Goal: Task Accomplishment & Management: Use online tool/utility

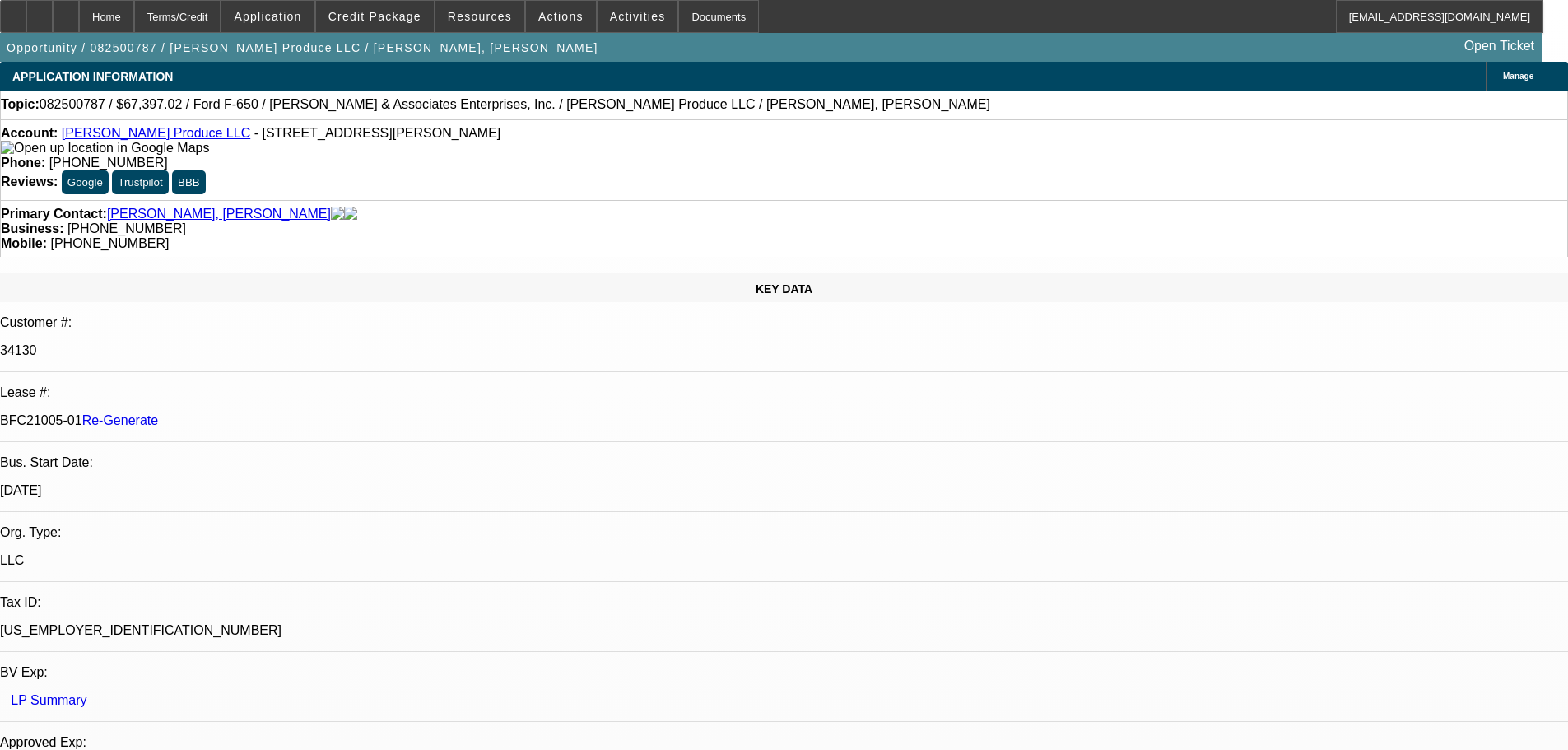
select select "4"
select select "0"
select select "6"
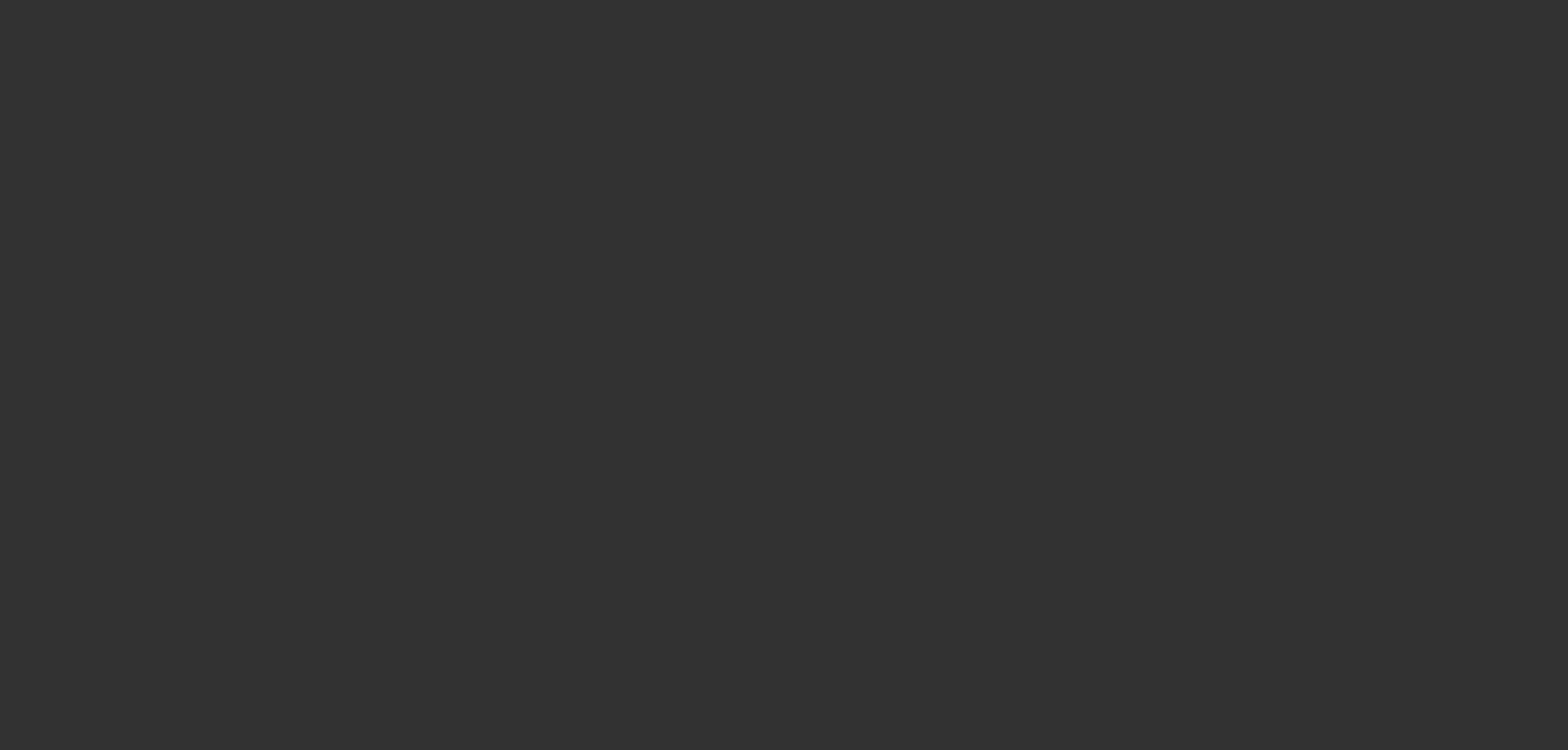
select select "3"
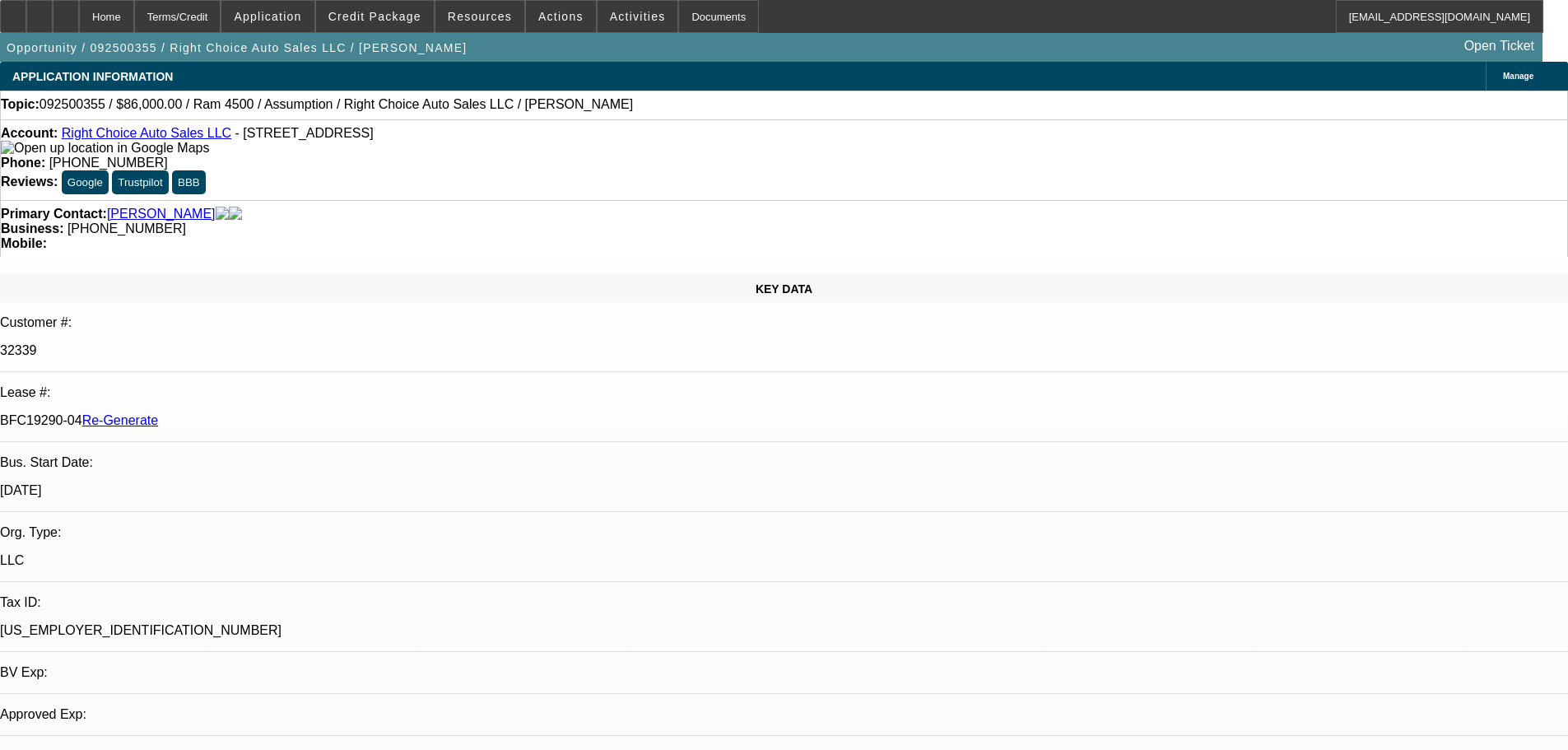
select select "0"
select select "2"
select select "0"
select select "1"
select select "2"
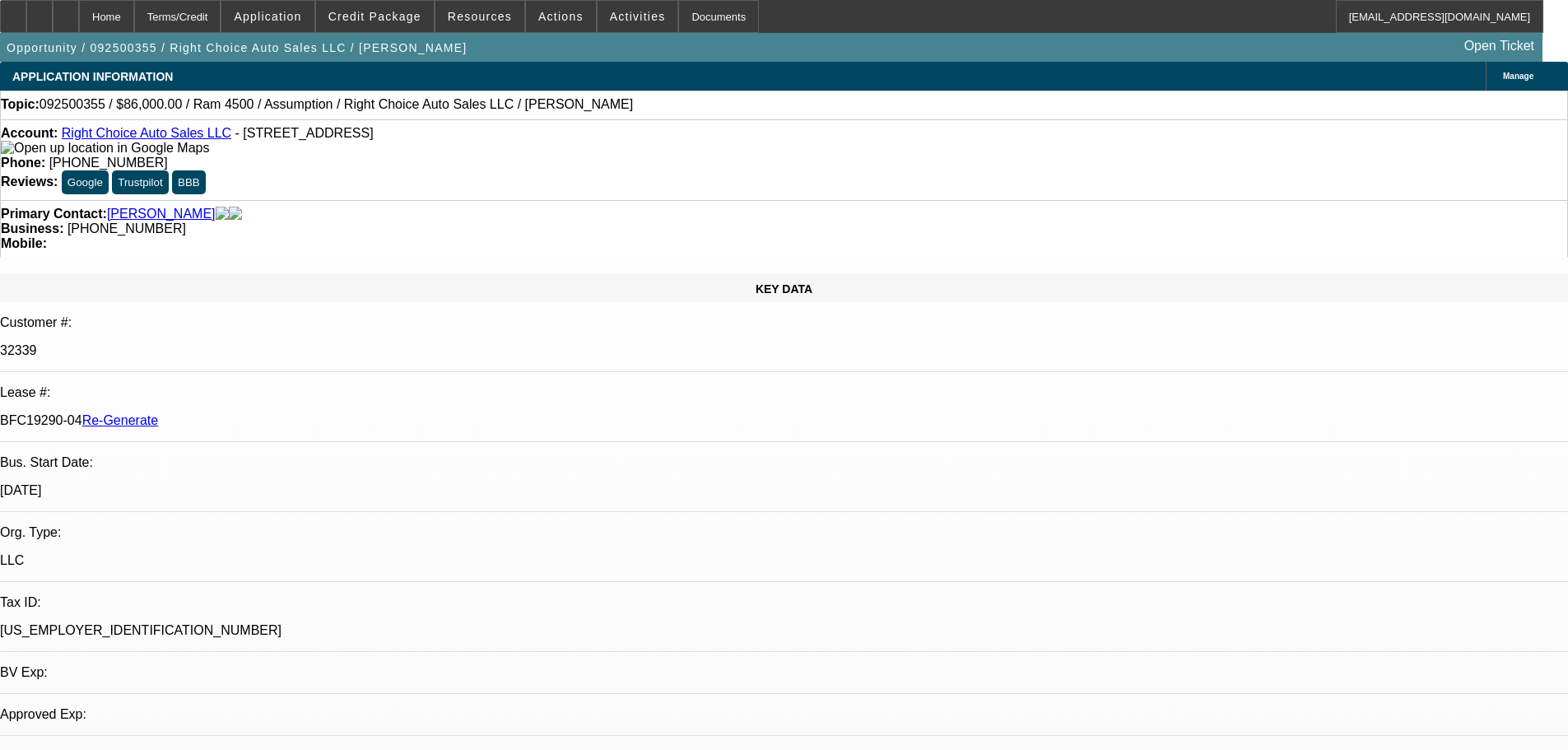
select select "4"
click at [628, 19] on span "Activities" at bounding box center [638, 17] width 56 height 13
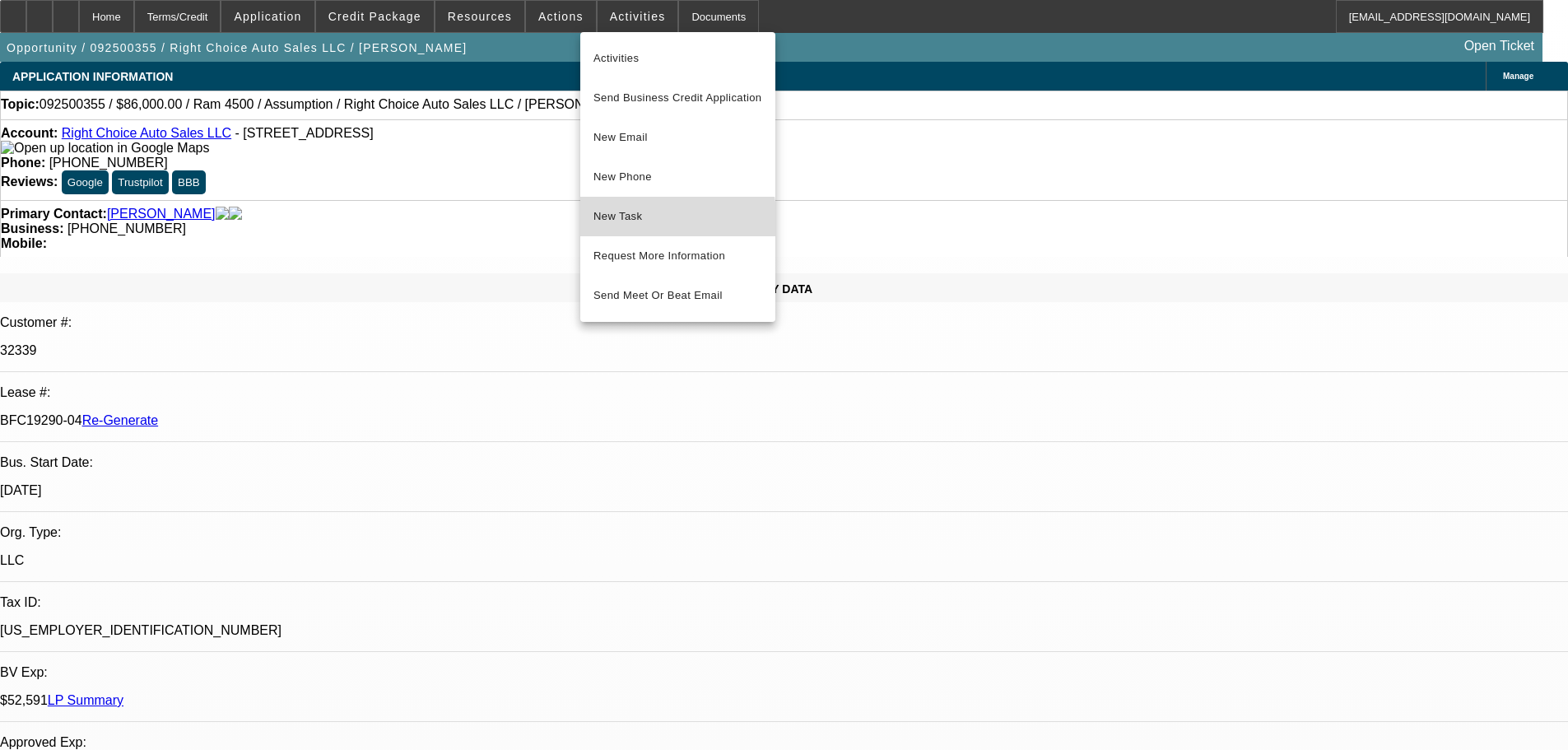
click at [631, 223] on span "New Task" at bounding box center [678, 216] width 169 height 20
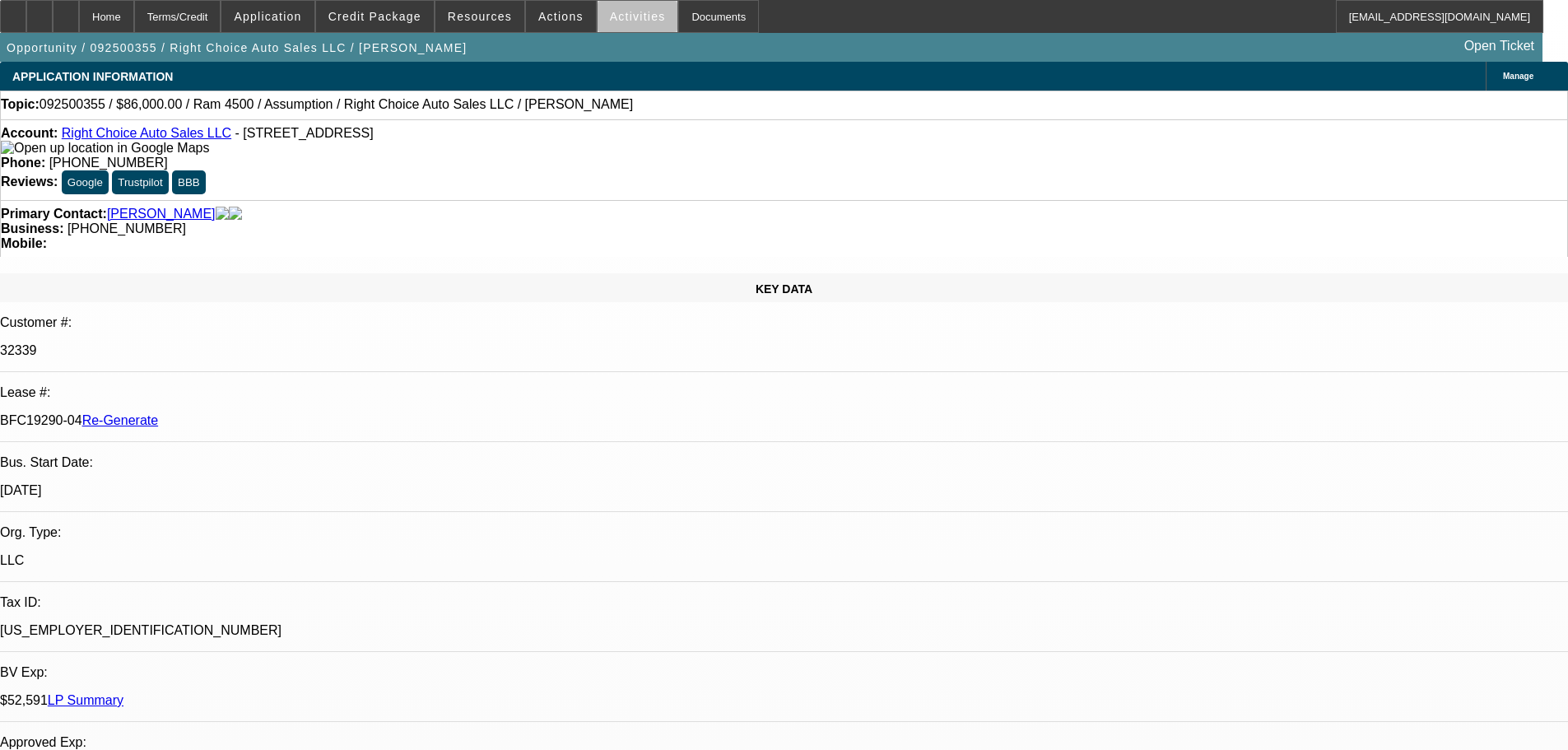
click at [620, 26] on span at bounding box center [637, 16] width 81 height 39
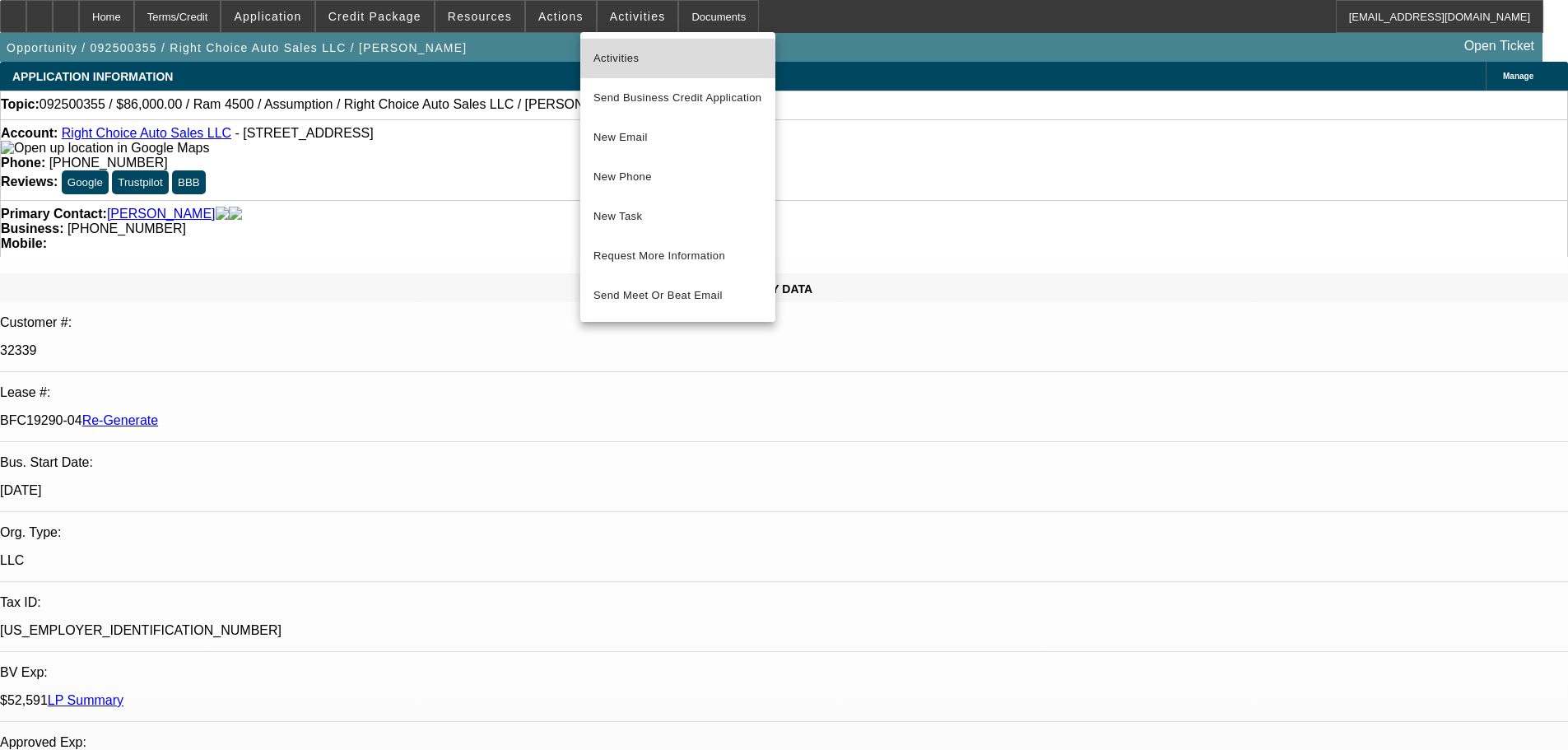
click at [623, 75] on button "Activities" at bounding box center [678, 58] width 195 height 39
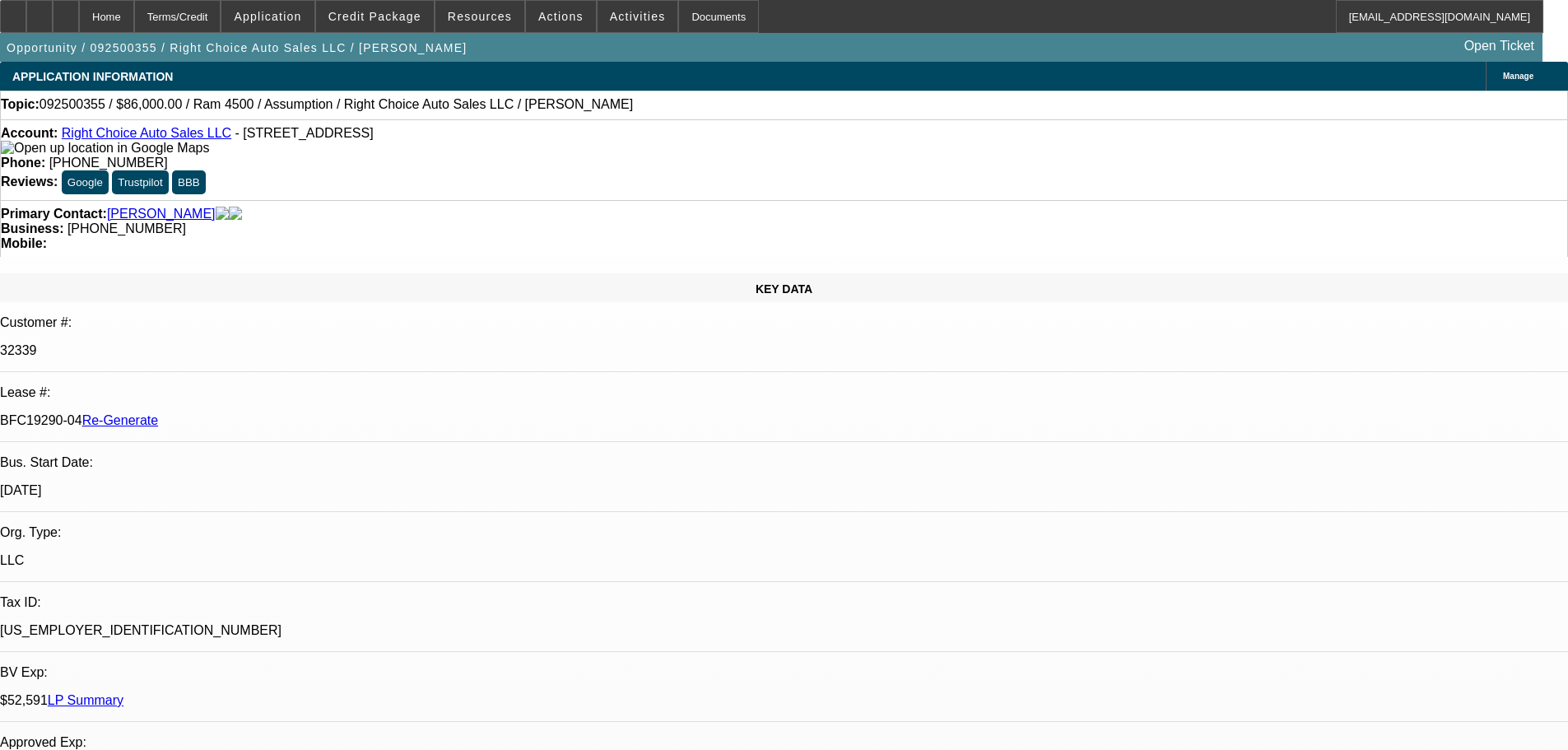
click at [777, 40] on div "Opportunity / 092500355 / Right Choice Auto Sales LLC / Jones, James Open Ticket" at bounding box center [771, 47] width 1543 height 29
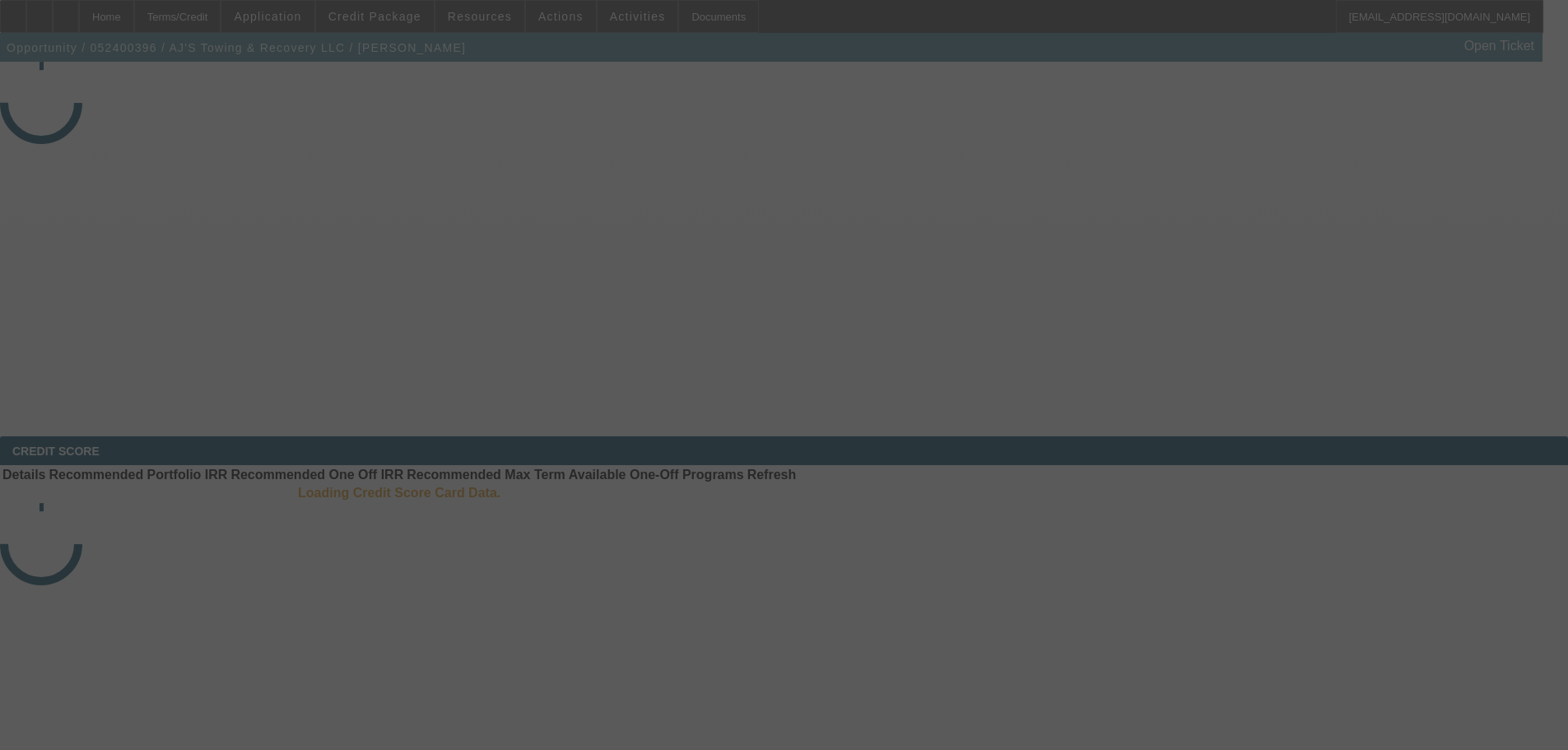
select select "3"
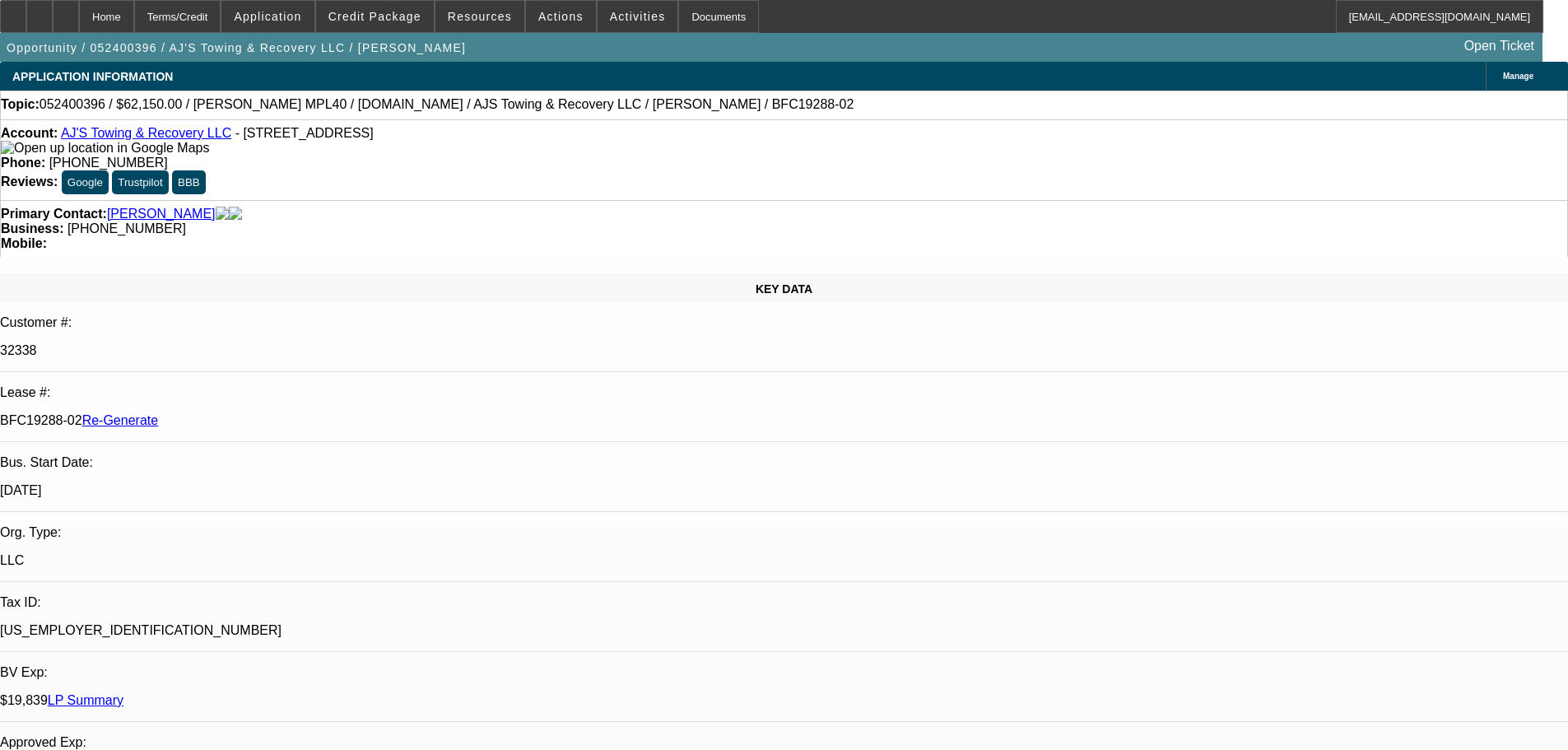
select select "0"
select select "2"
select select "0.1"
select select "4"
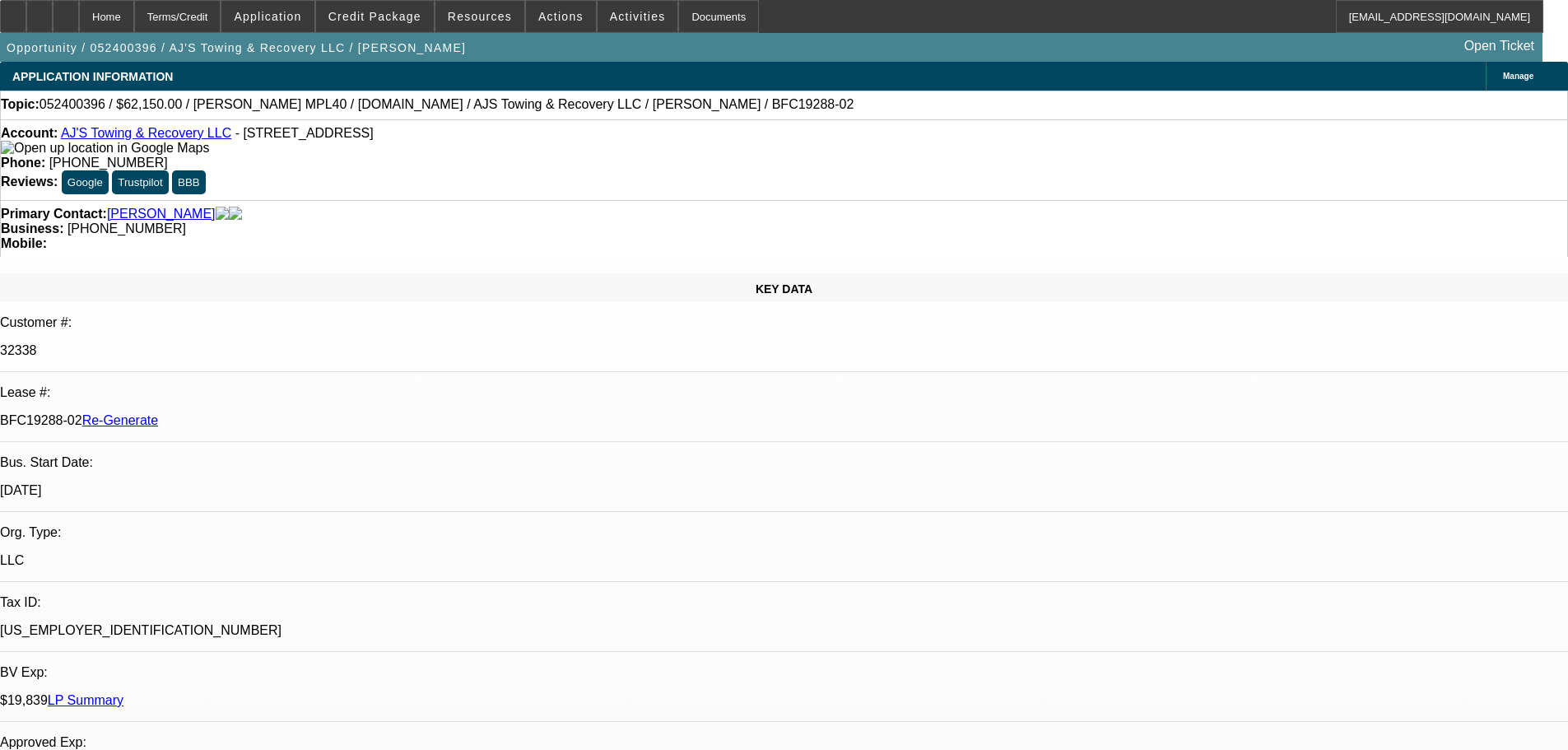
click at [689, 7] on div "Documents" at bounding box center [719, 16] width 81 height 33
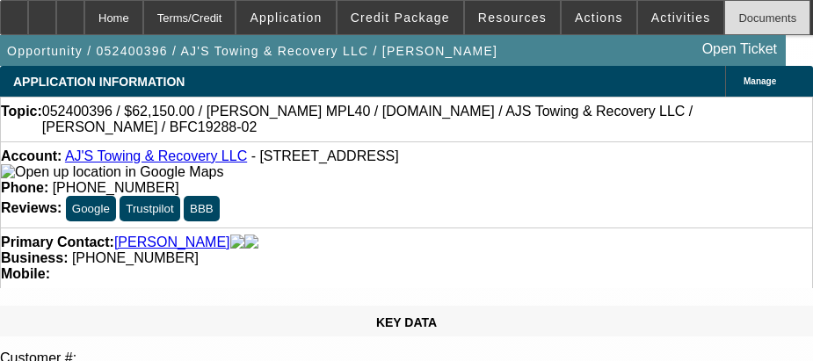
click at [725, 18] on div "Documents" at bounding box center [768, 17] width 86 height 35
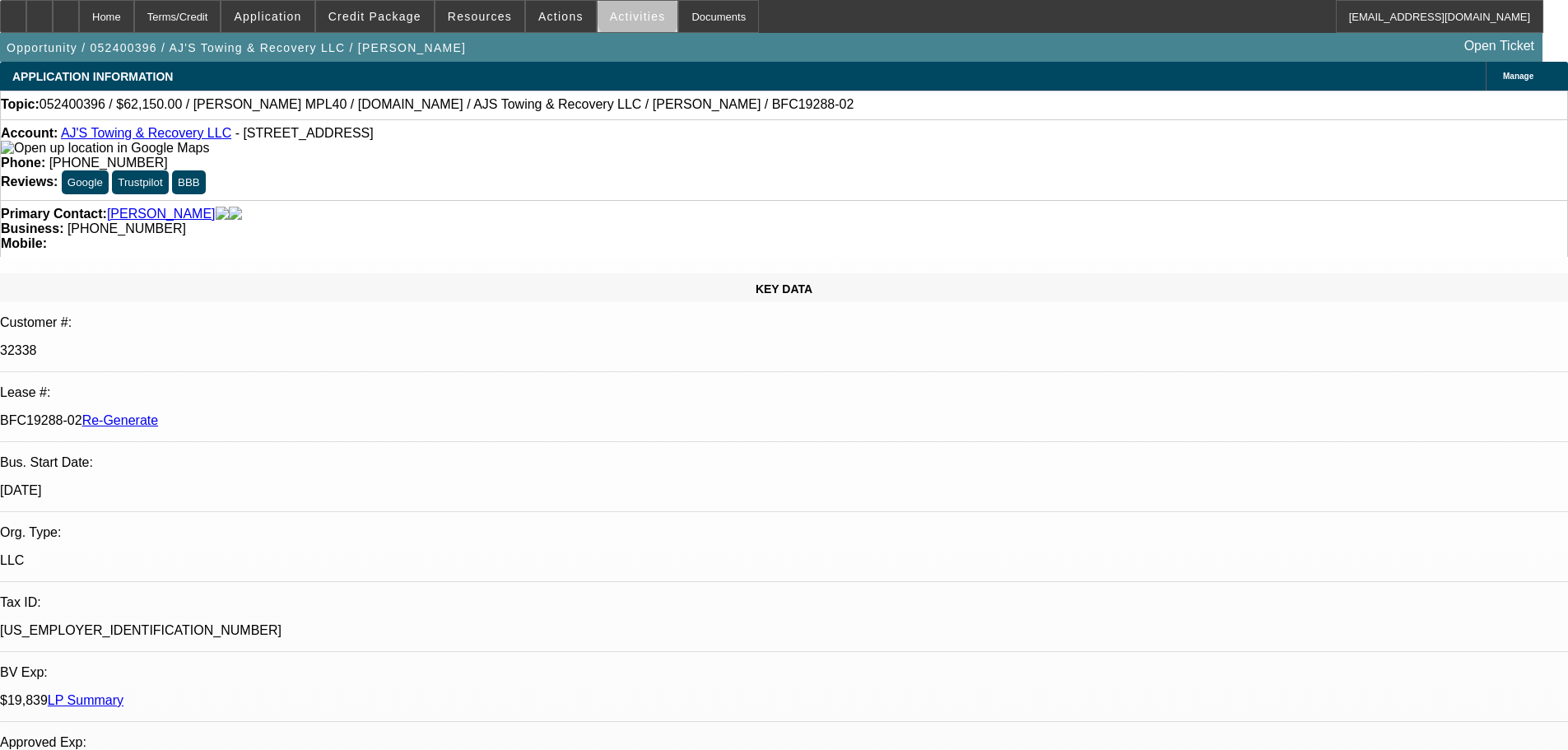
click at [621, 17] on span "Activities" at bounding box center [638, 17] width 56 height 13
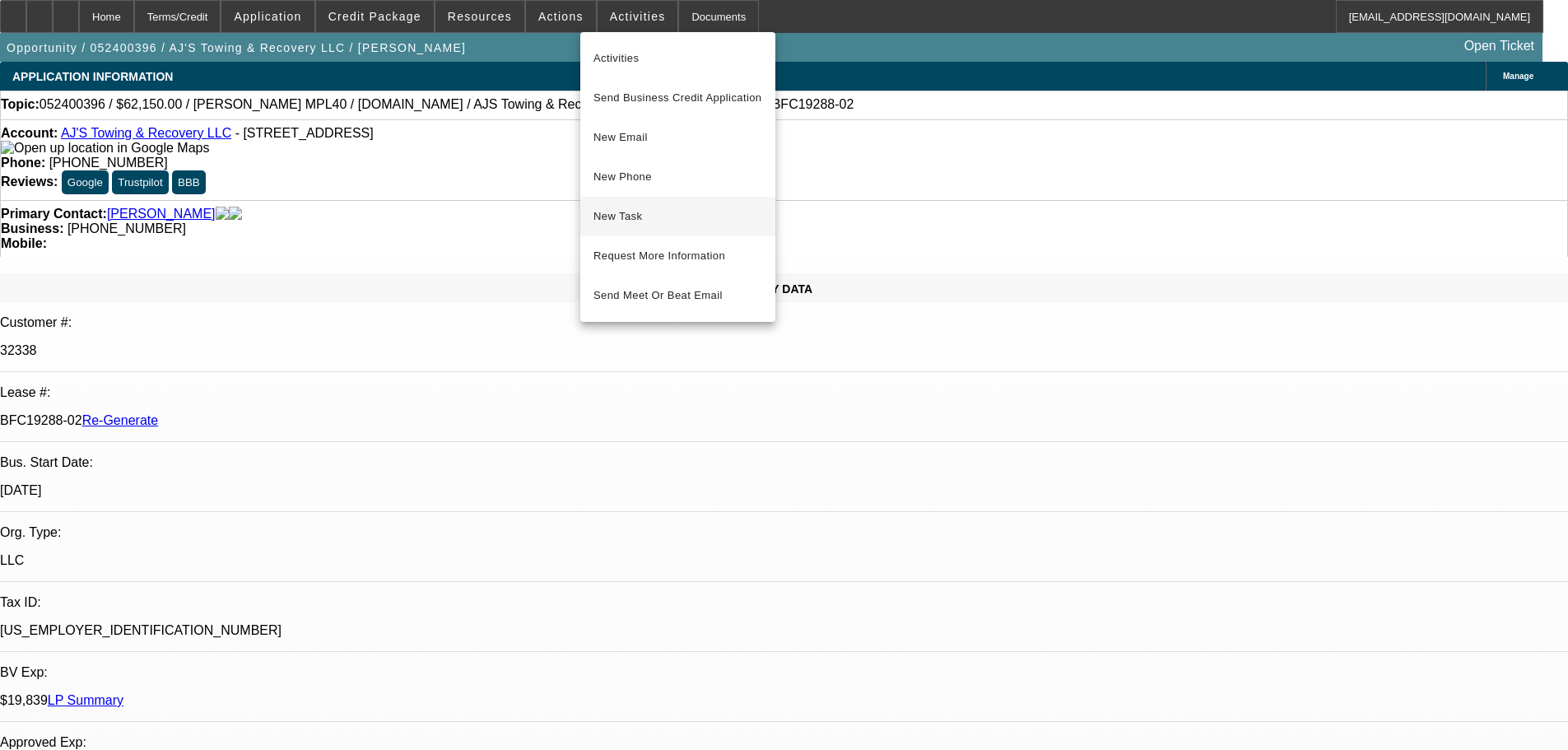
click at [630, 213] on span "New Task" at bounding box center [678, 216] width 169 height 20
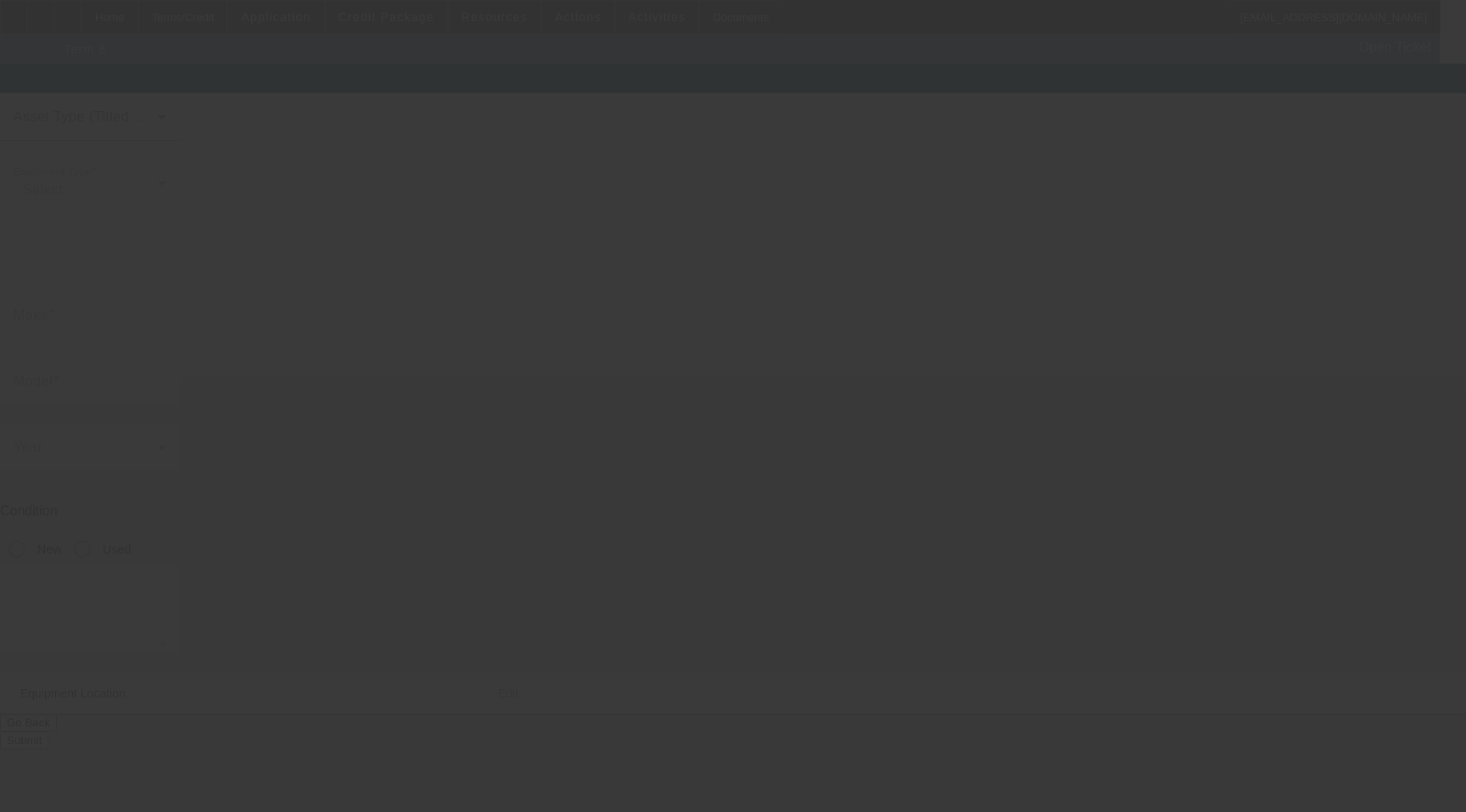
type input "[PERSON_NAME]"
type input "MPL40"
radio input "true"
type textarea "[PERSON_NAME] MPL40"
type input "156 S 8th St"
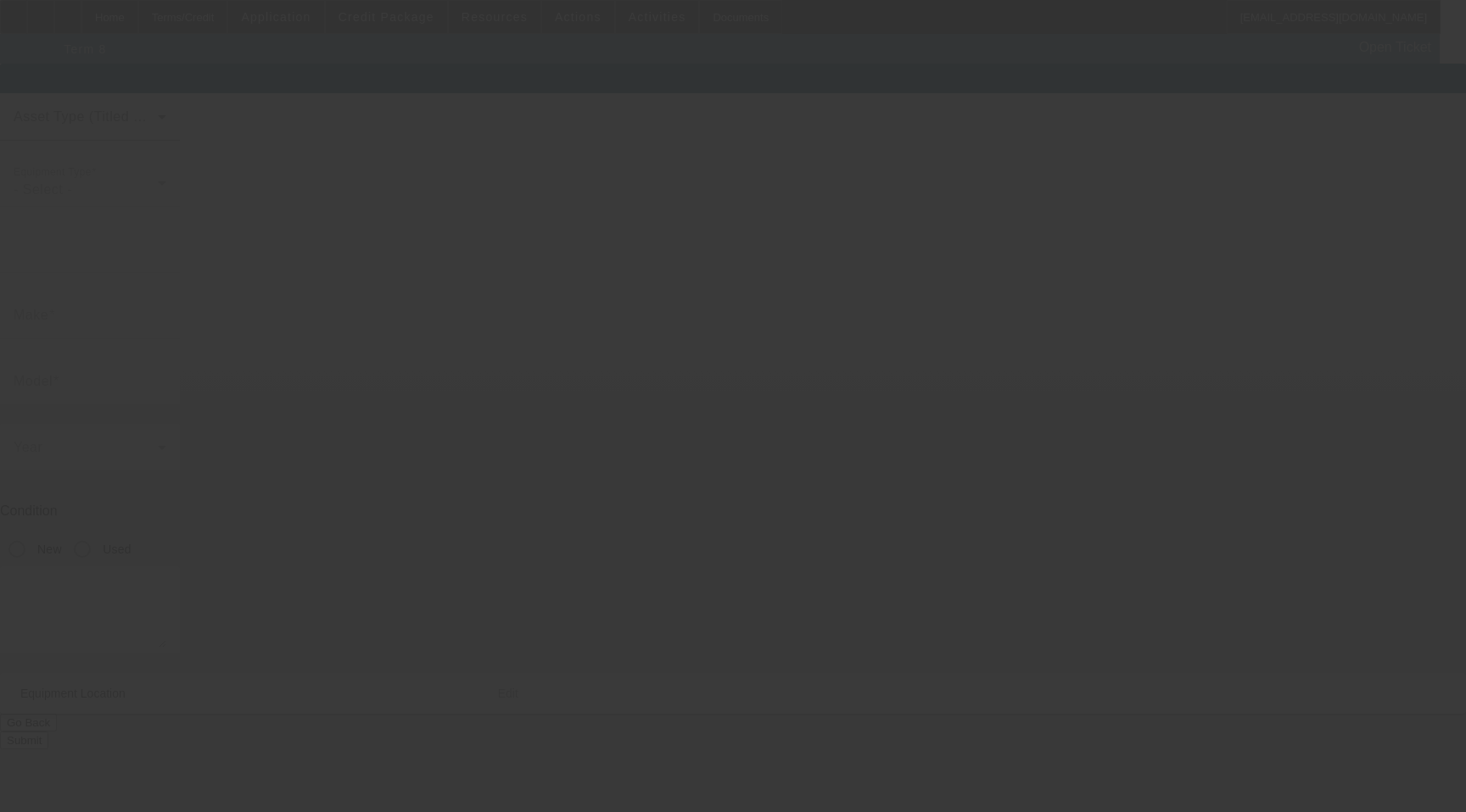
type input "Newark"
type input "07107"
type input "Essex"
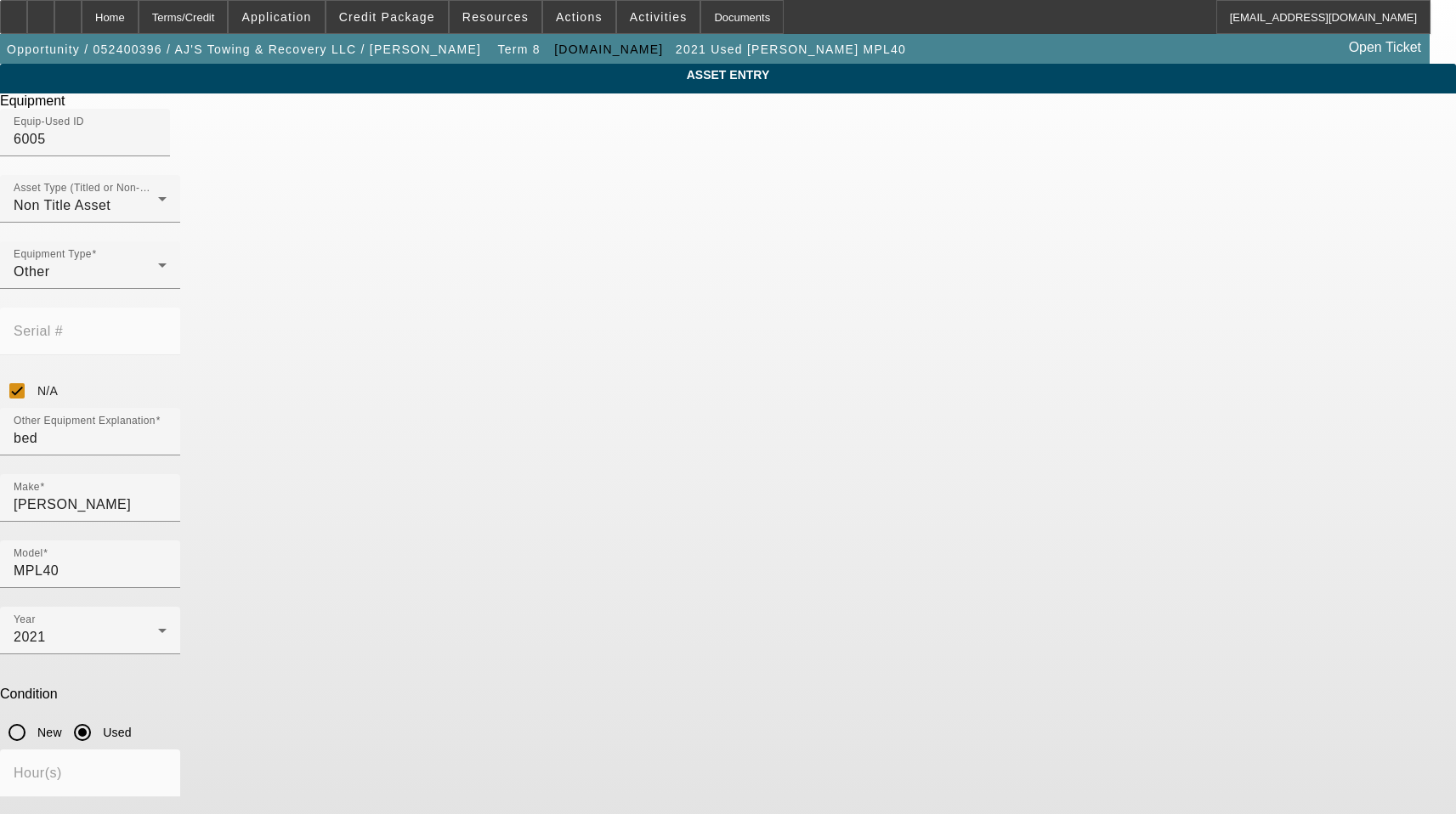
click at [361, 332] on div "ASSET ENTRY Delete asset Equipment Equip-Used ID 6005 Asset Type (Titled or Non…" at bounding box center [728, 548] width 1456 height 970
drag, startPoint x: 575, startPoint y: 428, endPoint x: 505, endPoint y: 427, distance: 70.0
click at [180, 475] on div "Make Jerr-Dan" at bounding box center [90, 498] width 180 height 47
click at [166, 495] on input "Jerr-Dan" at bounding box center [90, 505] width 153 height 20
drag, startPoint x: 565, startPoint y: 439, endPoint x: 406, endPoint y: 439, distance: 159.0
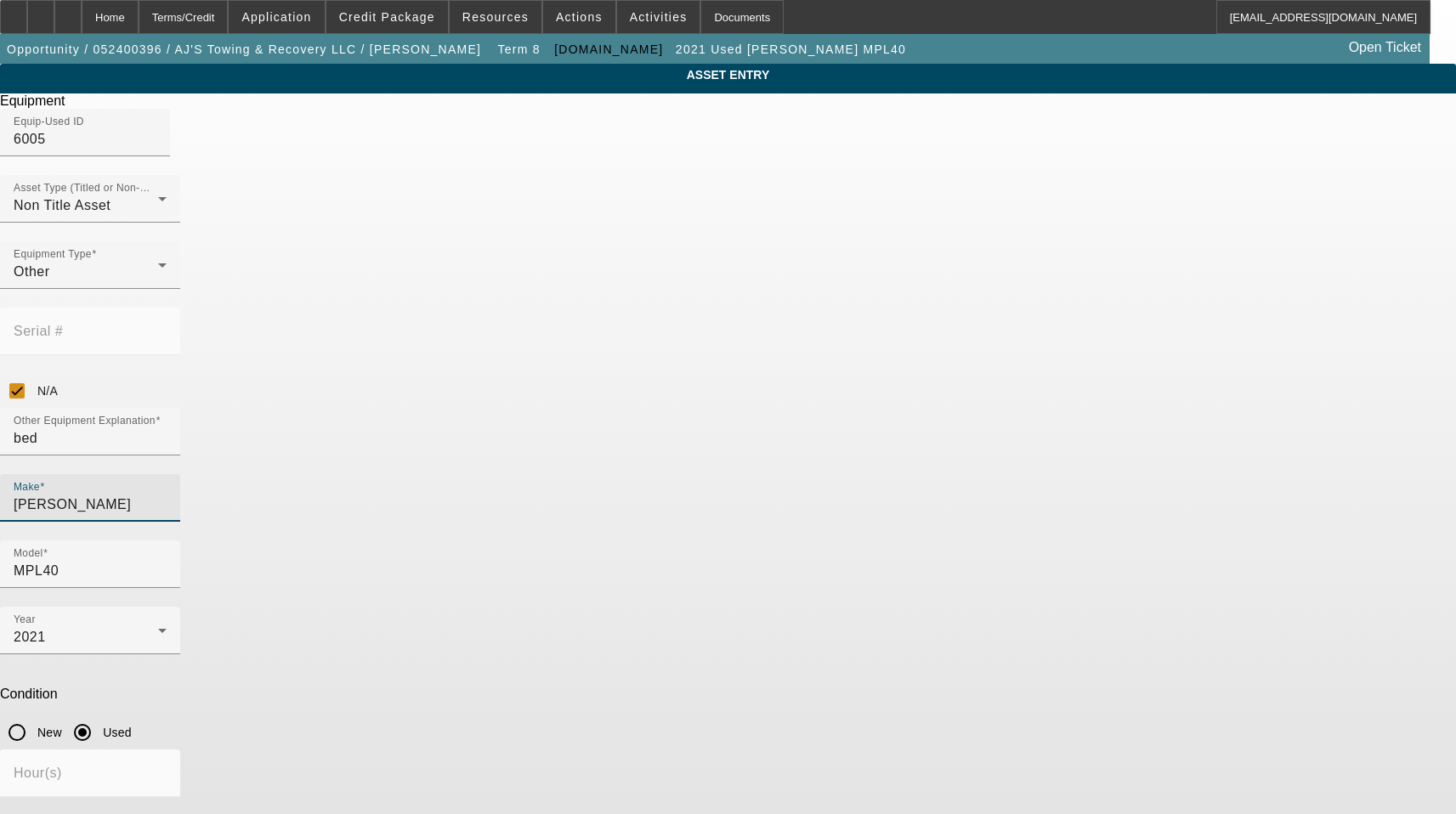
click at [406, 439] on div "ASSET ENTRY Delete asset Equipment Equip-Used ID 6005 Asset Type (Titled or Non…" at bounding box center [728, 548] width 1456 height 970
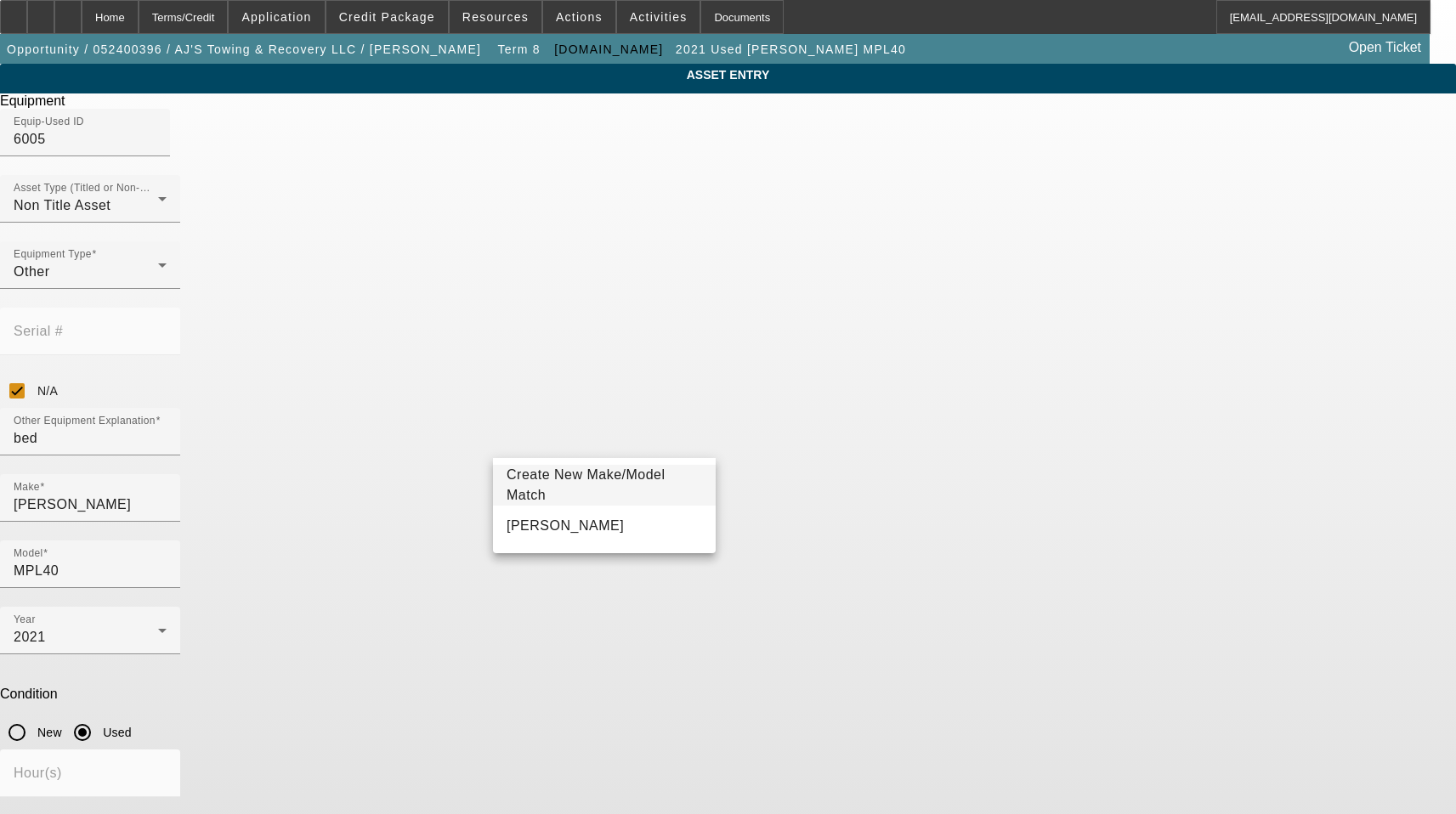
click at [361, 406] on div "ASSET ENTRY Delete asset Equipment Equip-Used ID 6005 Asset Type (Titled or Non…" at bounding box center [728, 548] width 1456 height 970
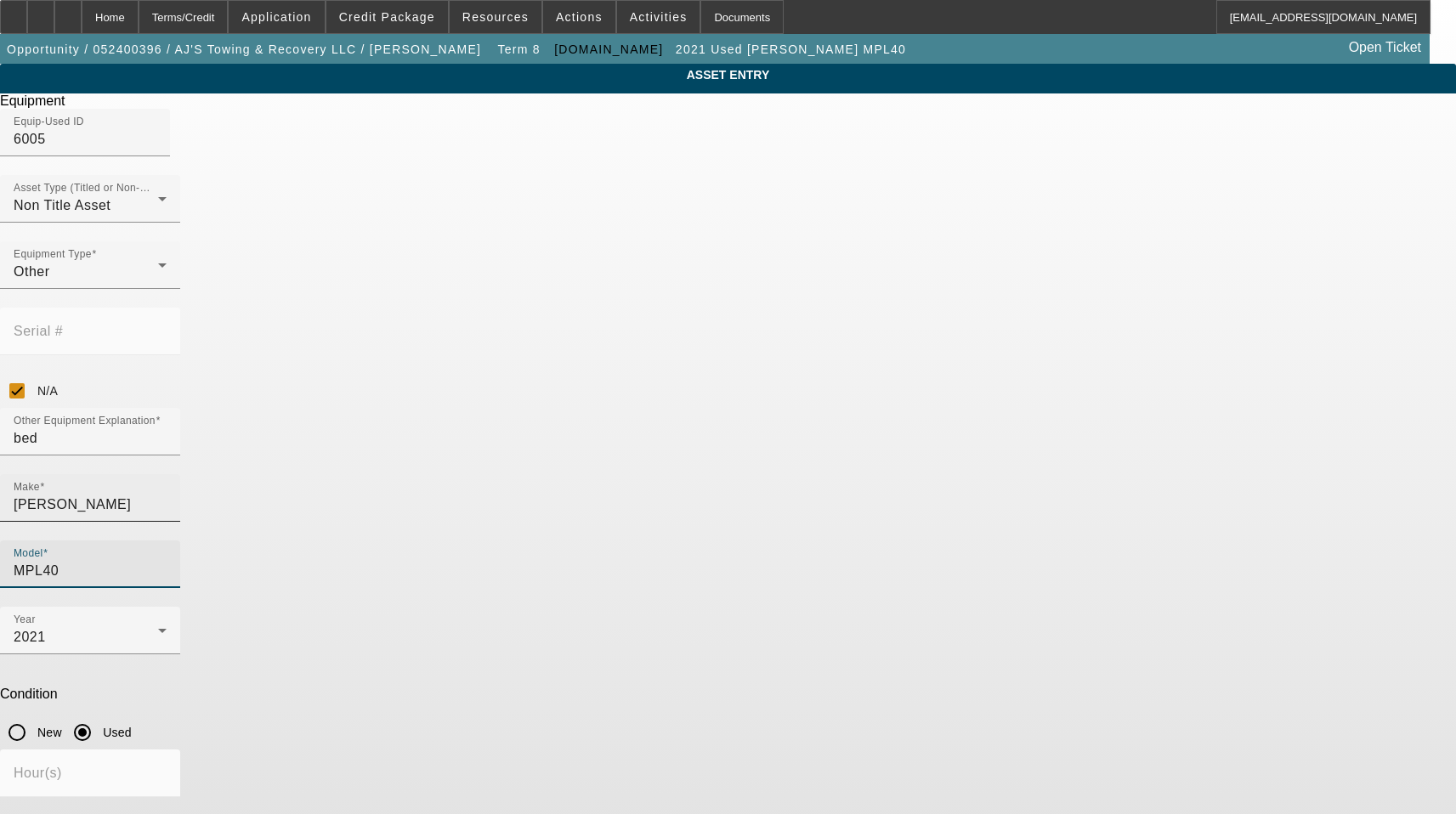
drag, startPoint x: 722, startPoint y: 445, endPoint x: 611, endPoint y: 445, distance: 111.0
click at [611, 475] on div "Make Jerr-Dan Model MPL40" at bounding box center [728, 540] width 1456 height 132
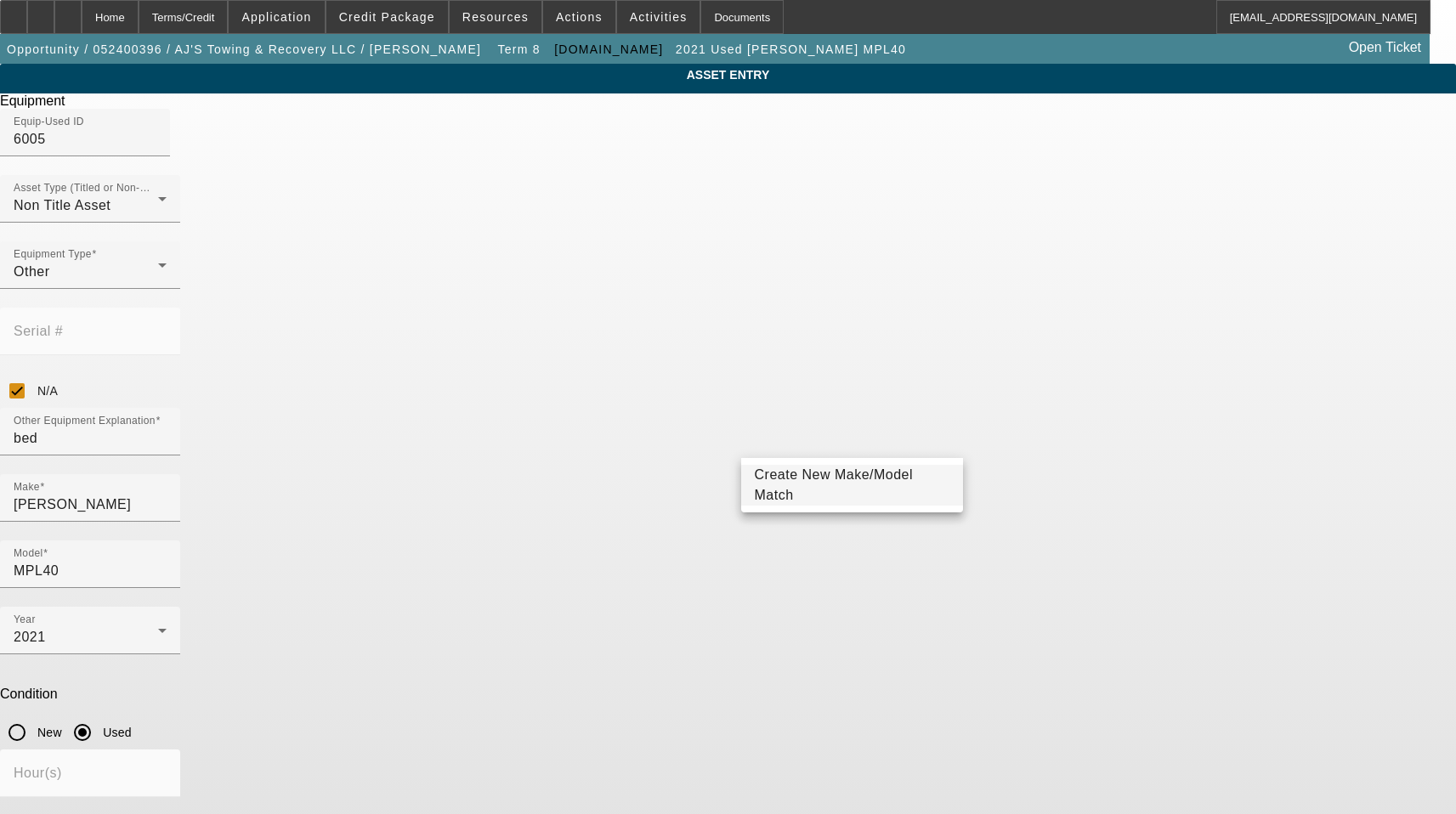
click at [339, 136] on div "ASSET ENTRY Delete asset Equipment Equip-Used ID 6005 Asset Type (Titled or Non…" at bounding box center [728, 548] width 1456 height 970
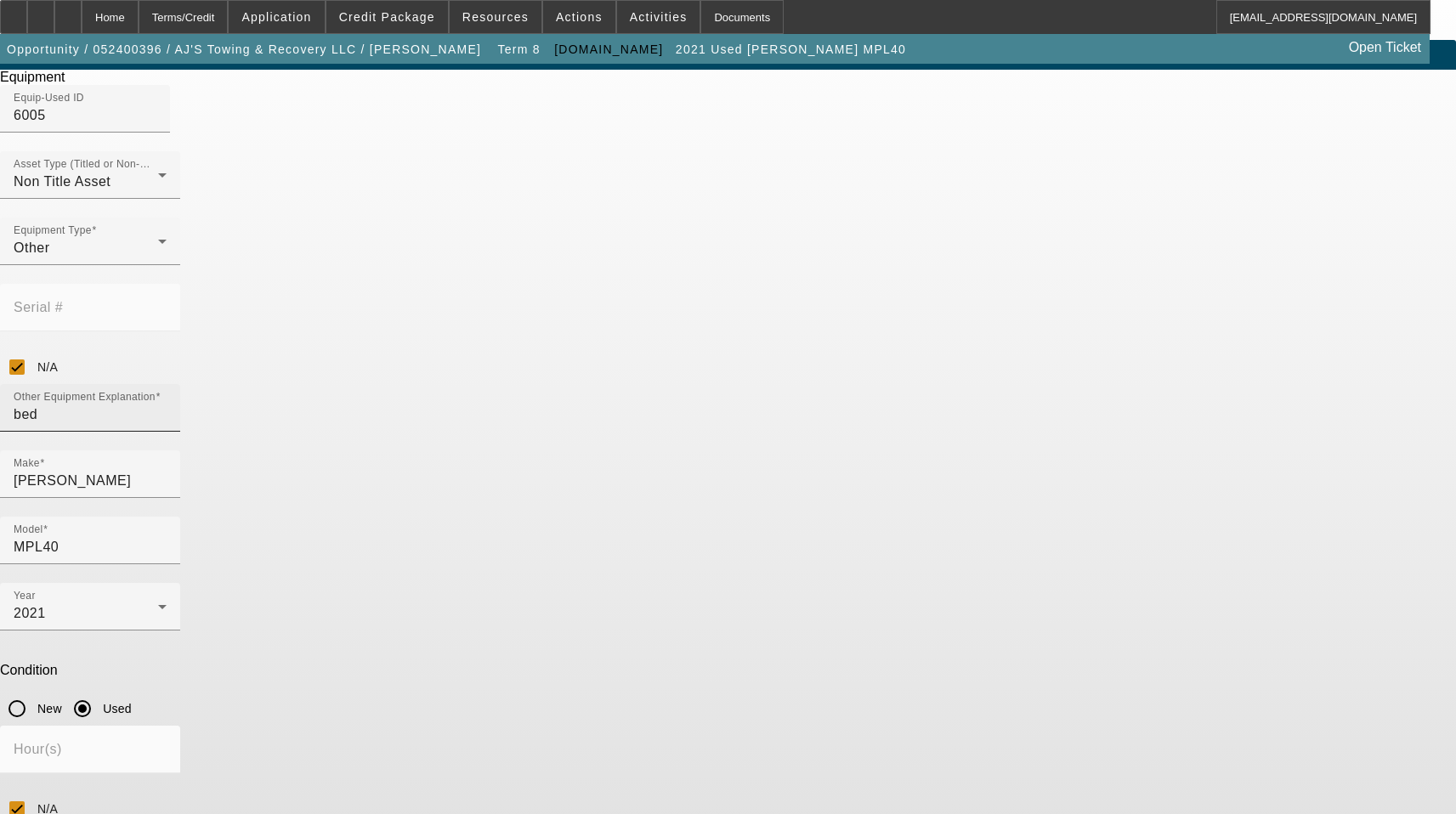
scroll to position [31, 0]
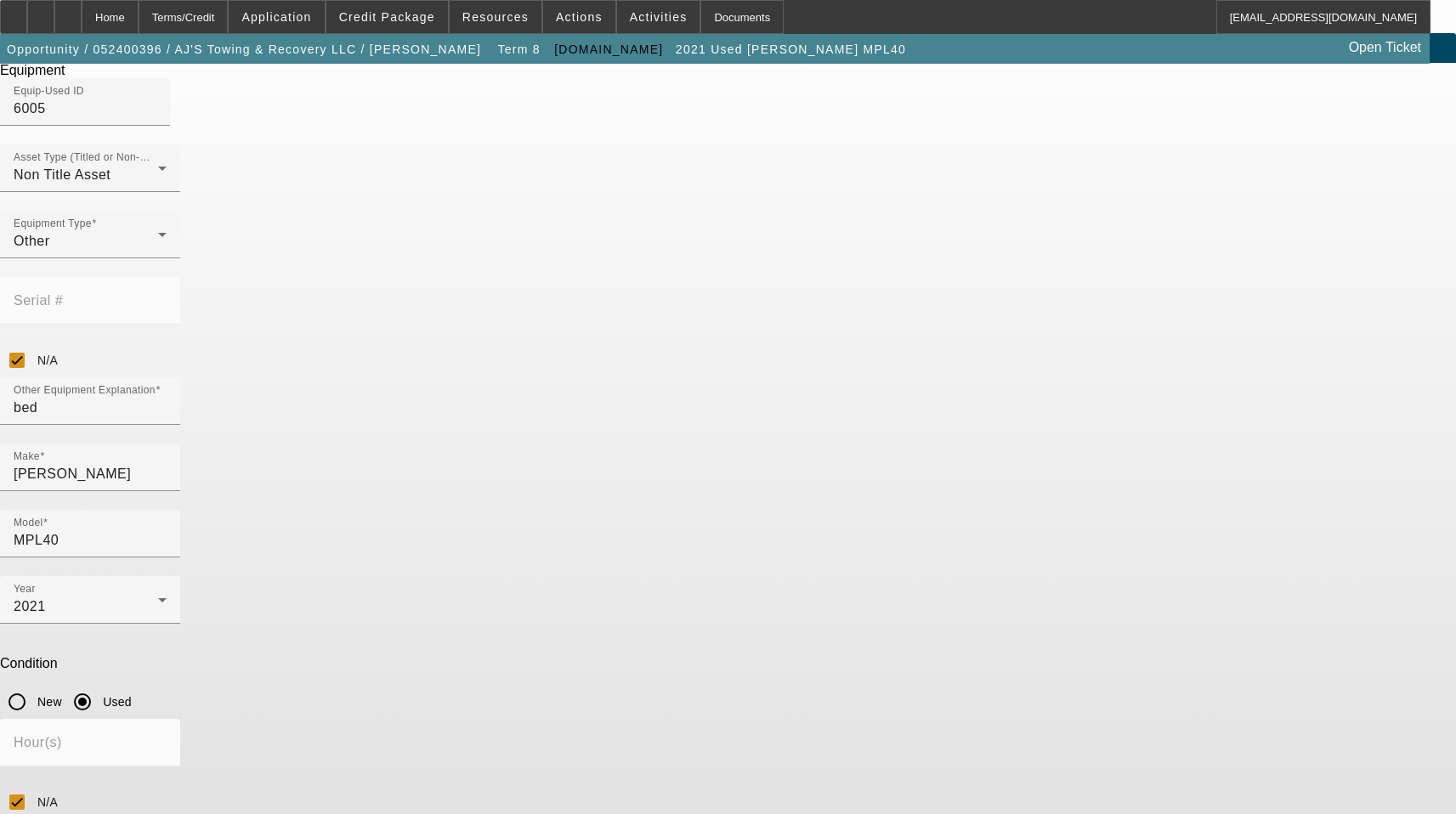
click at [363, 412] on div "ASSET ENTRY Delete asset Equipment Equip-Used ID 6005 Asset Type (Titled or Non…" at bounding box center [728, 517] width 1456 height 970
click at [1005, 533] on div "ASSET ENTRY Delete asset Equipment Equip-Used ID 6005 Asset Type (Titled or Non…" at bounding box center [728, 517] width 1456 height 970
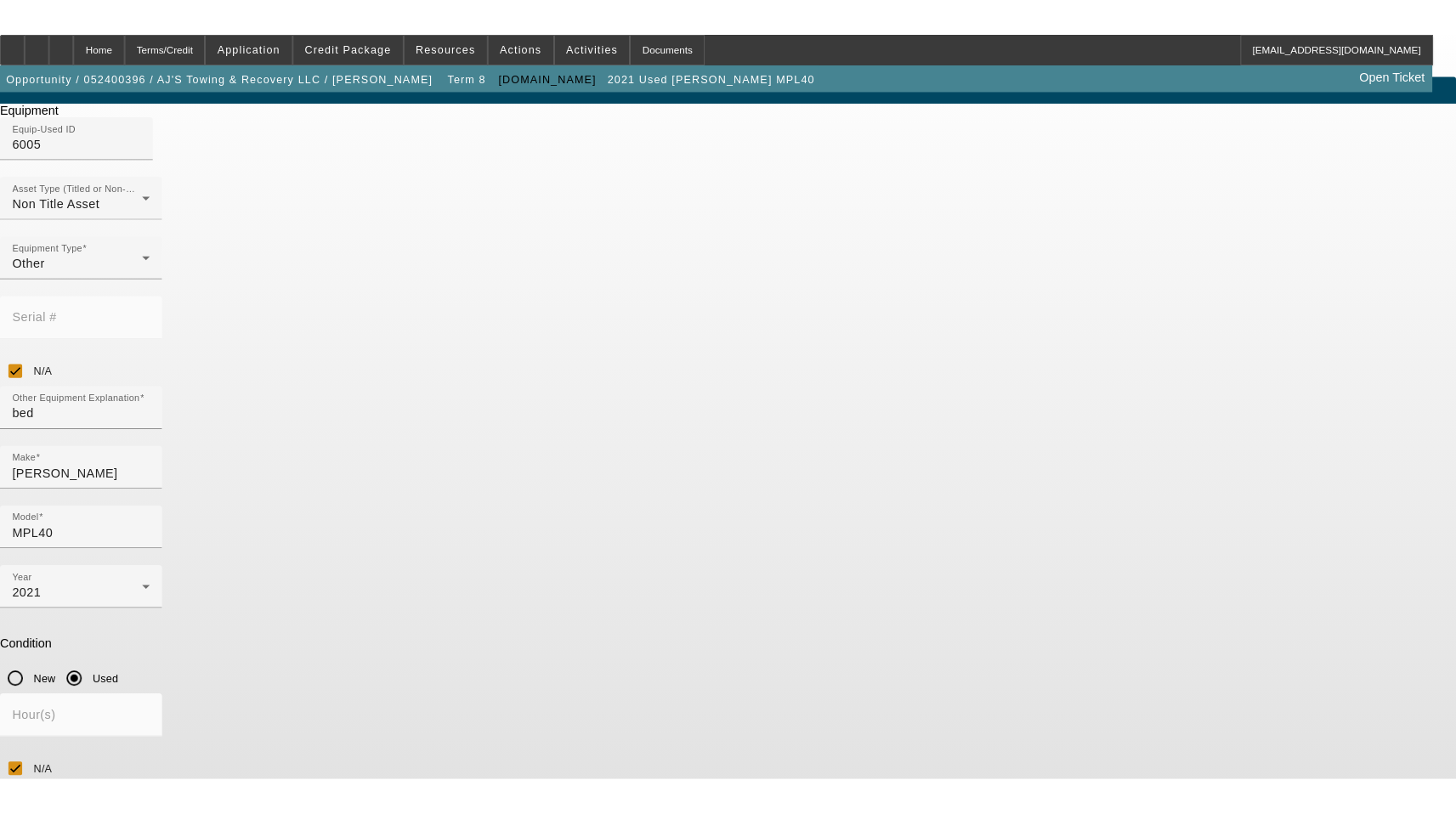
scroll to position [0, 0]
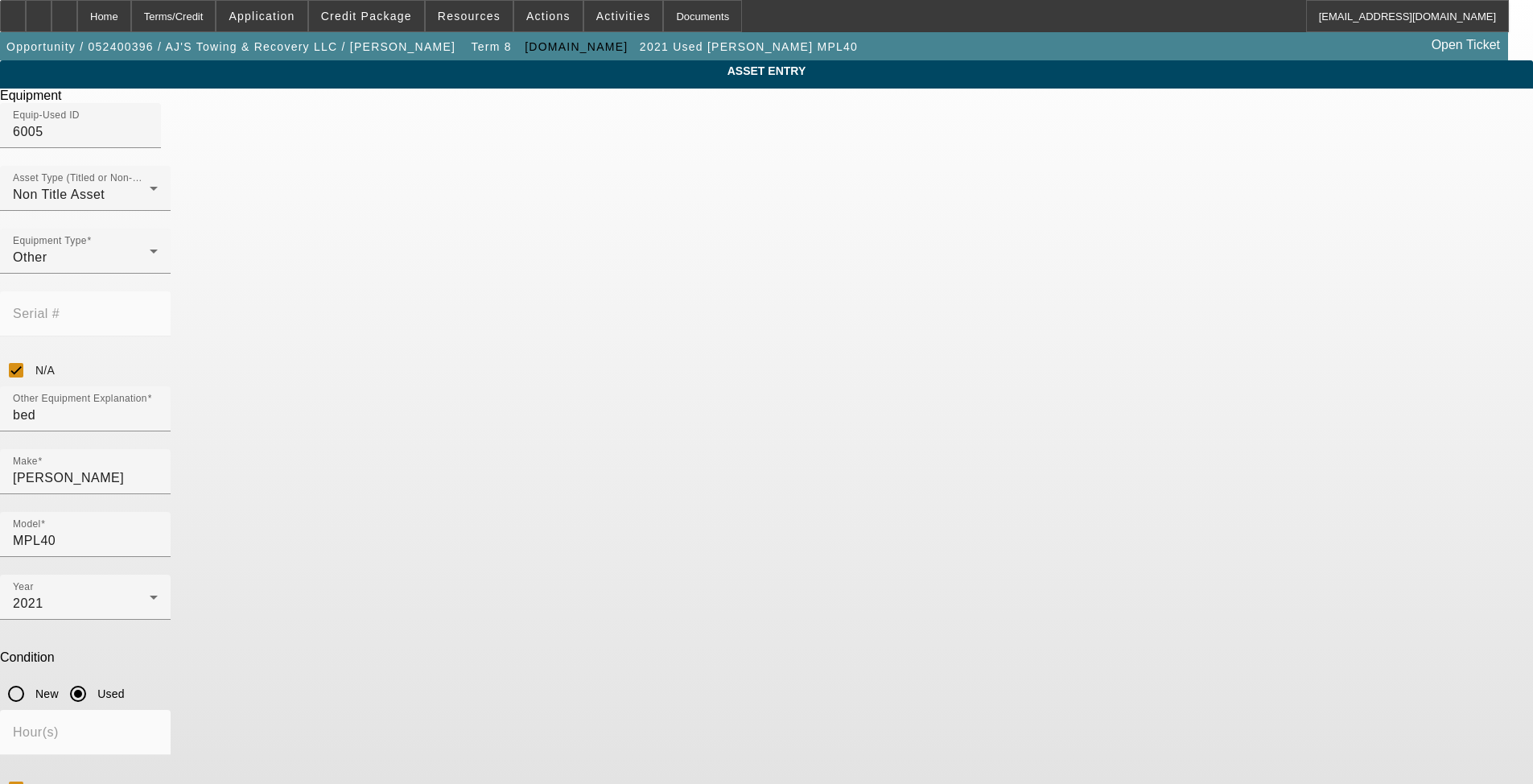
click at [934, 93] on div "Equipment" at bounding box center [766, 96] width 1533 height 15
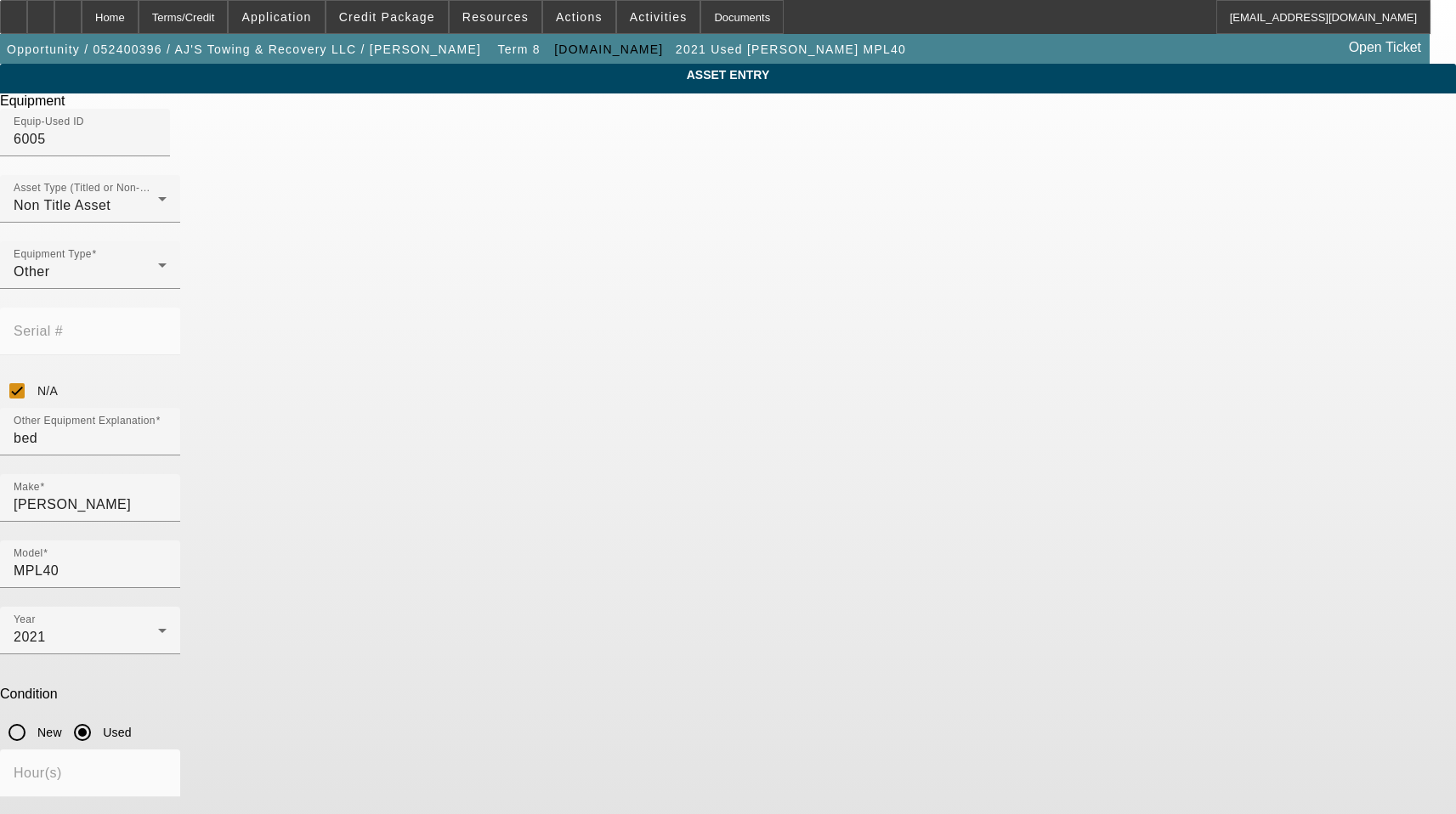
click at [1389, 19] on span "Delete asset" at bounding box center [1414, 15] width 51 height 10
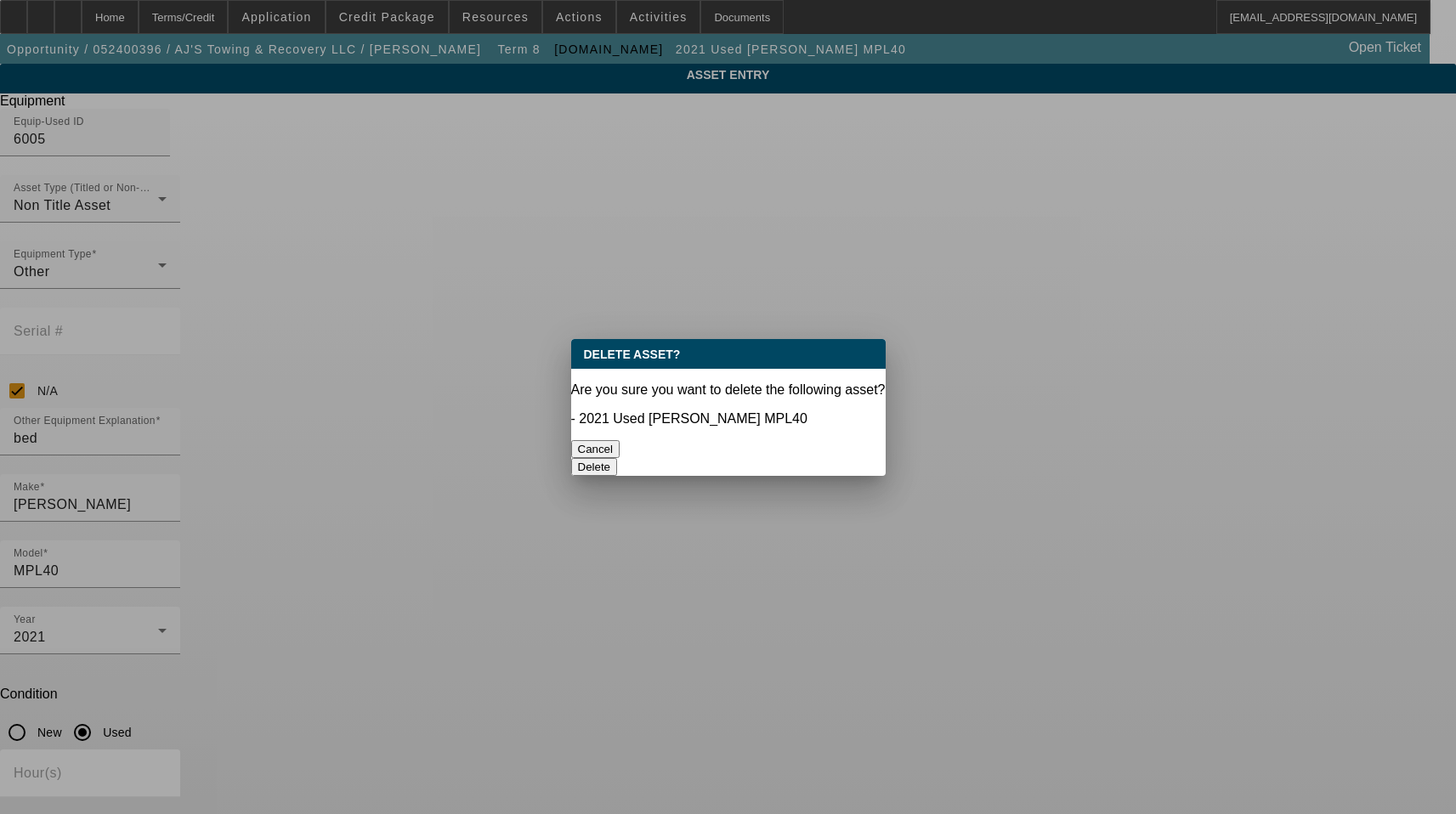
click at [618, 458] on button "Delete" at bounding box center [595, 467] width 46 height 17
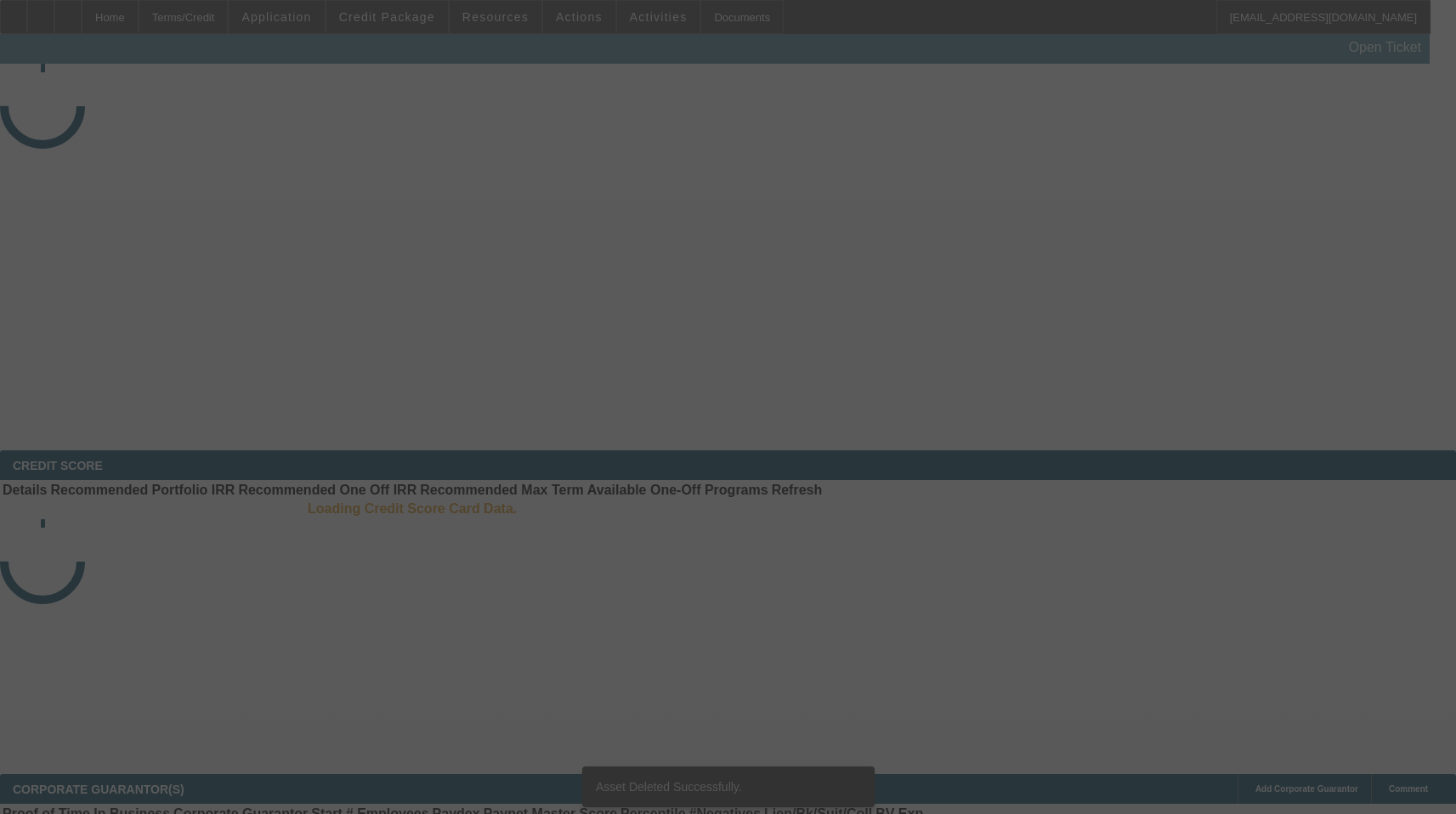
select select "3"
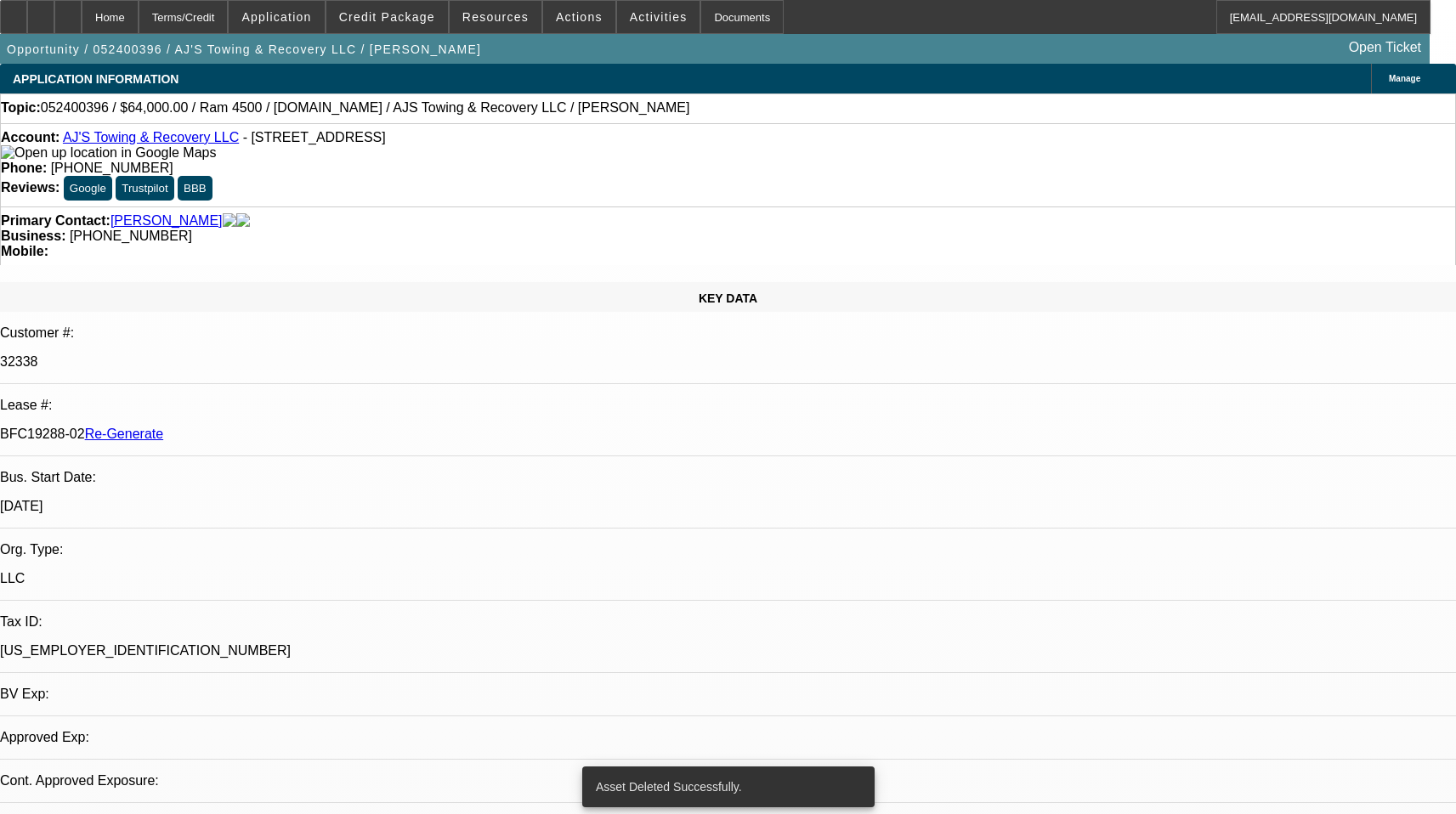
select select "0"
select select "2"
select select "0.1"
select select "4"
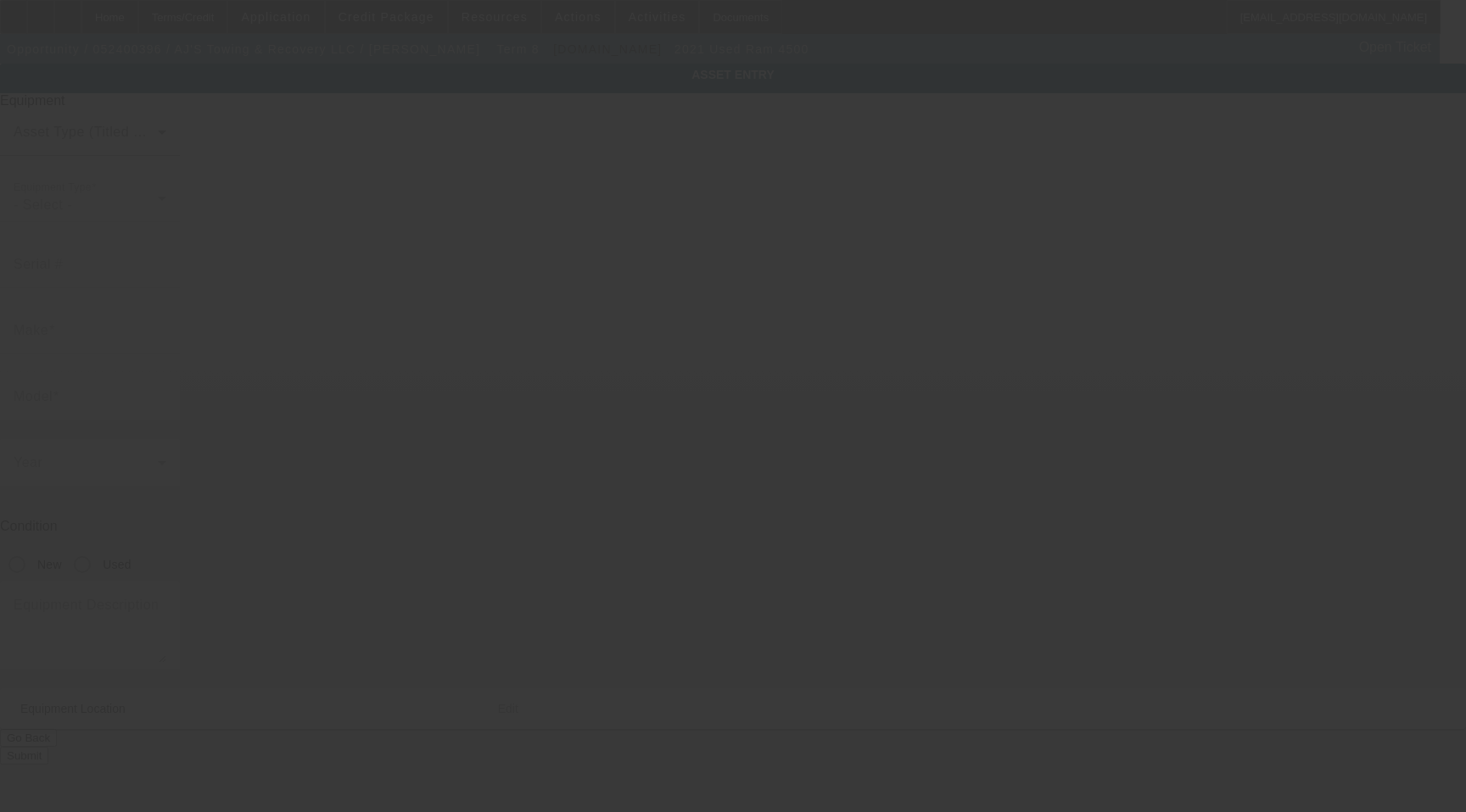
type input "[US_VEHICLE_IDENTIFICATION_NUMBER]"
type input "ram"
type input "4500"
radio input "true"
type textarea "Ram 4500"
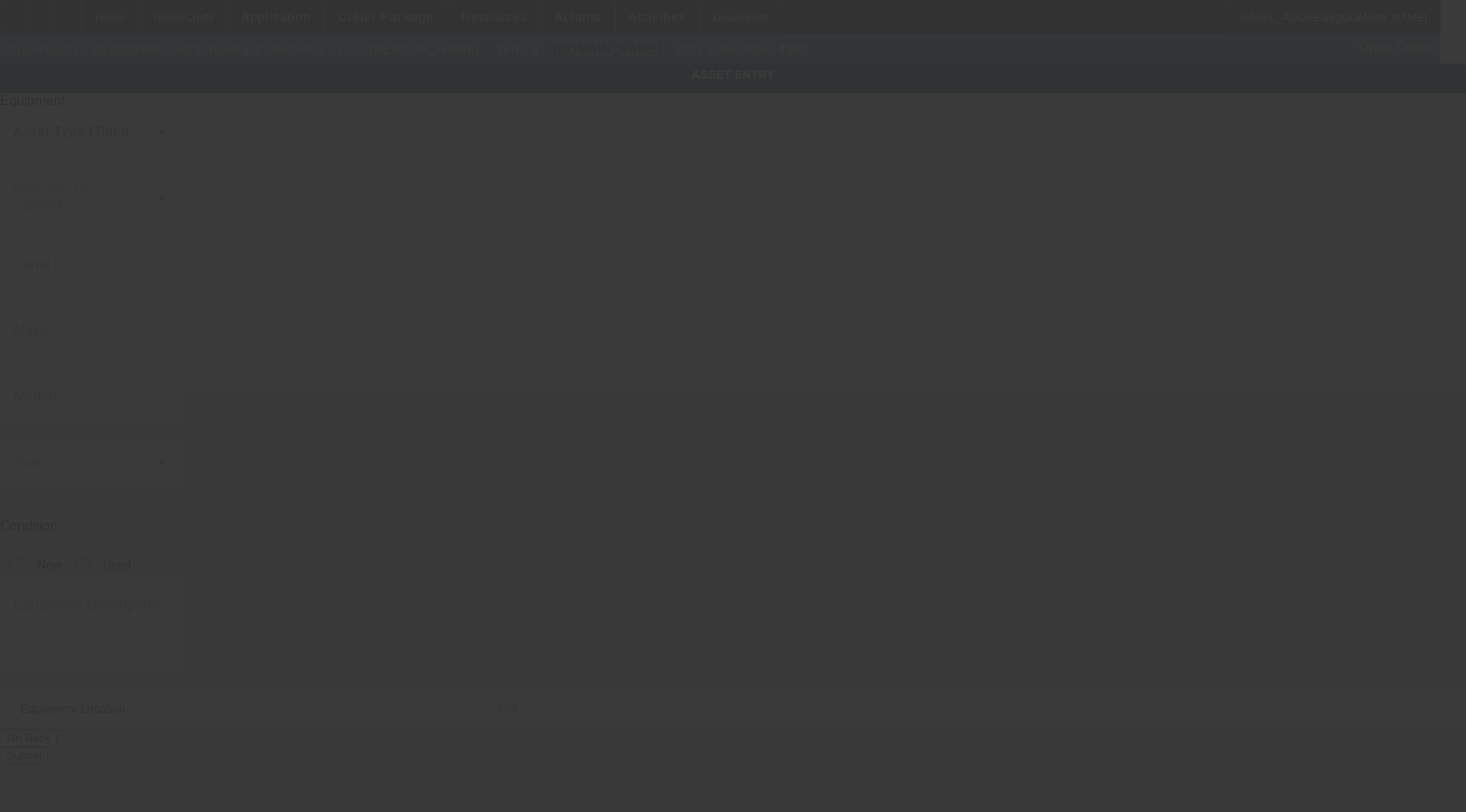
type input "[STREET_ADDRESS]"
type input "[GEOGRAPHIC_DATA]"
type input "07107"
type input "[GEOGRAPHIC_DATA]"
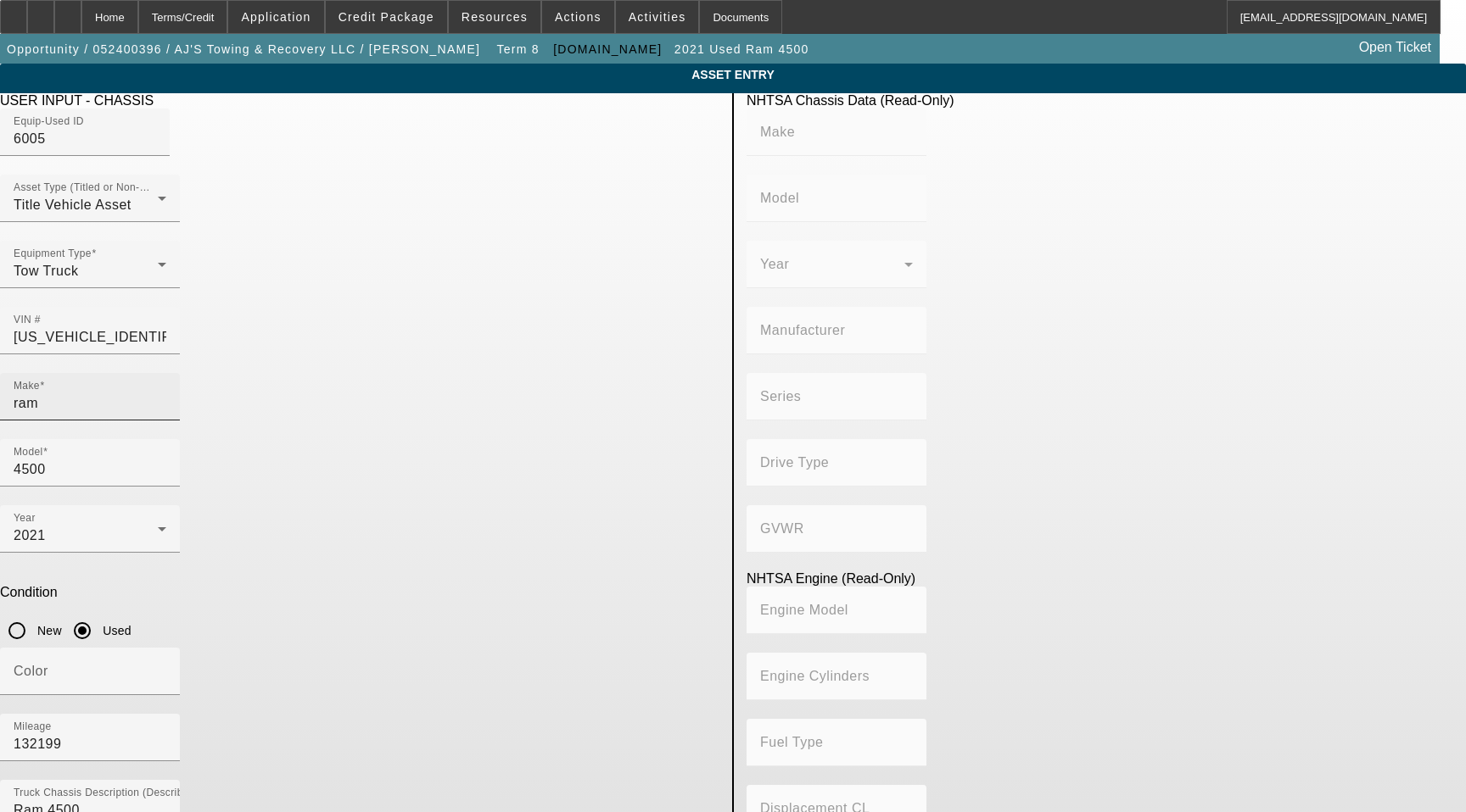
click at [166, 393] on input "ram" at bounding box center [90, 403] width 152 height 20
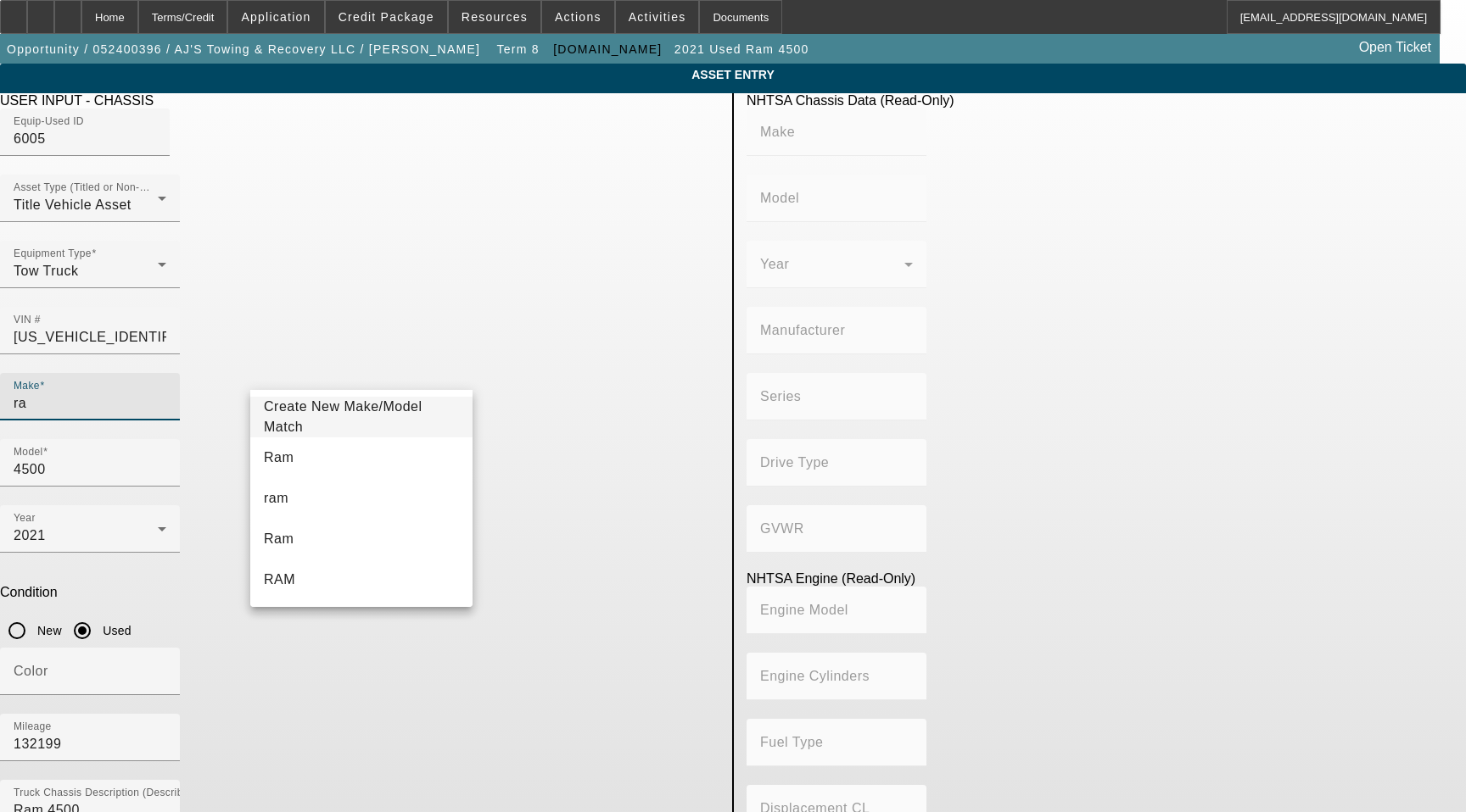
type input "r"
click at [354, 455] on mat-option "Ram" at bounding box center [361, 458] width 222 height 41
type input "Ram"
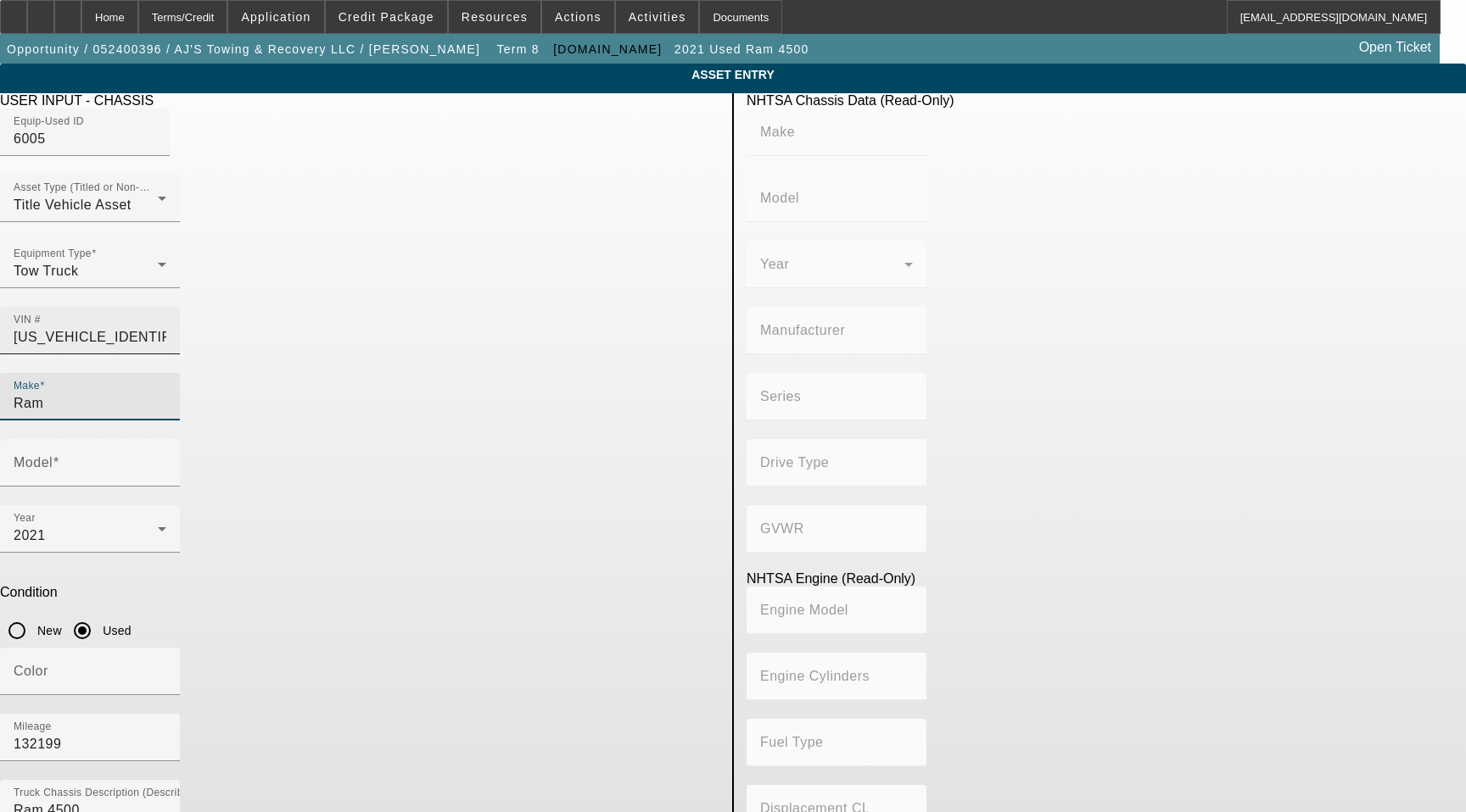
drag, startPoint x: 655, startPoint y: 299, endPoint x: 629, endPoint y: 306, distance: 26.9
click at [166, 327] on input "3C7WRLALXMG691603" at bounding box center [90, 337] width 152 height 20
type input "3C7WRLALXMG691603"
type input "RAM"
type input "4500"
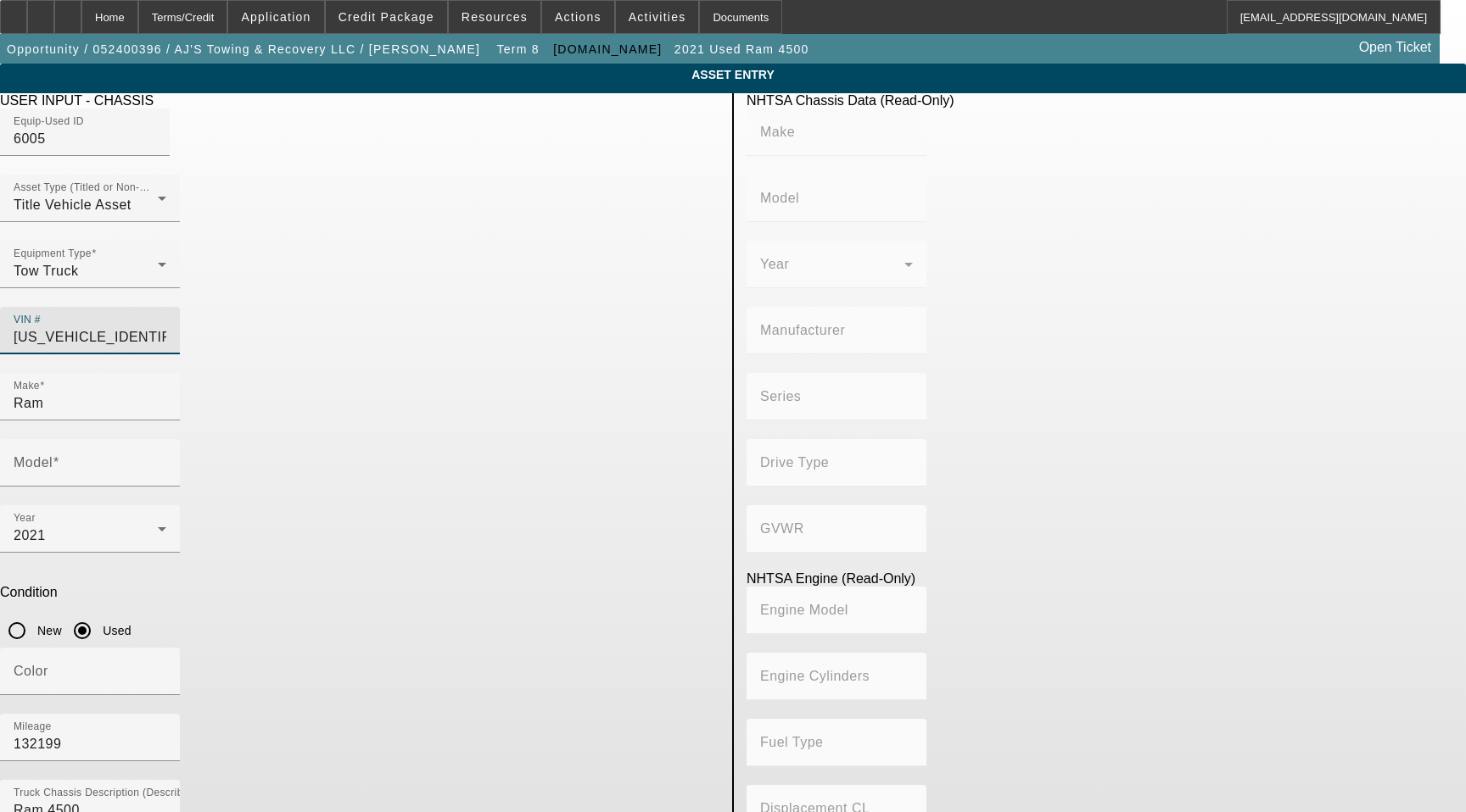
type input "CHRYSLER DE MEXICO TOLUCA"
type input "4WD/4-Wheel Drive/4x4"
type input "Class 4: 14,001 - 16,000 lb (6,350 - 7,258 kg)"
type input "6"
type input "Diesel"
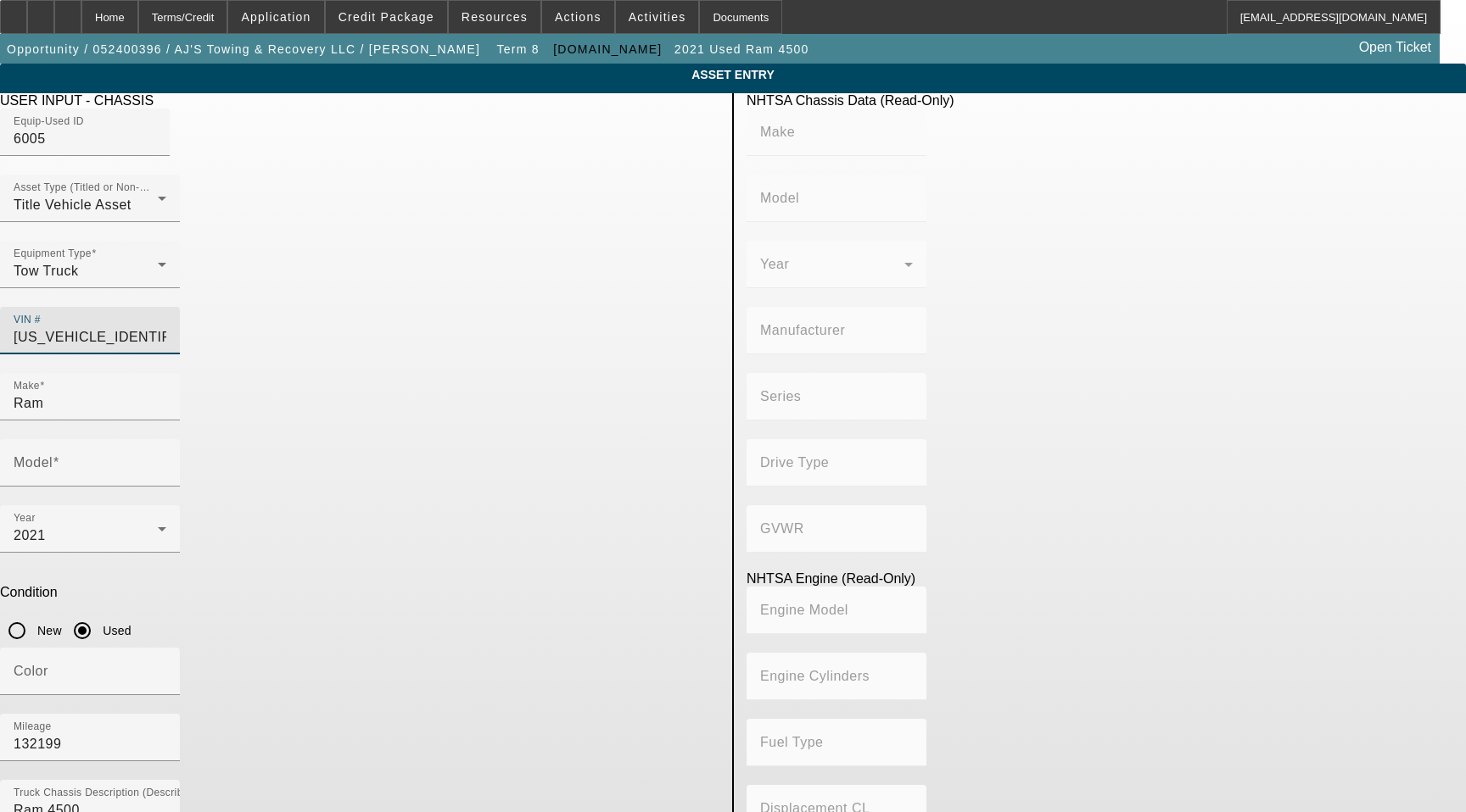
type input "408.85908543470"
type input "6.7"
click at [166, 460] on input "Model" at bounding box center [90, 470] width 152 height 20
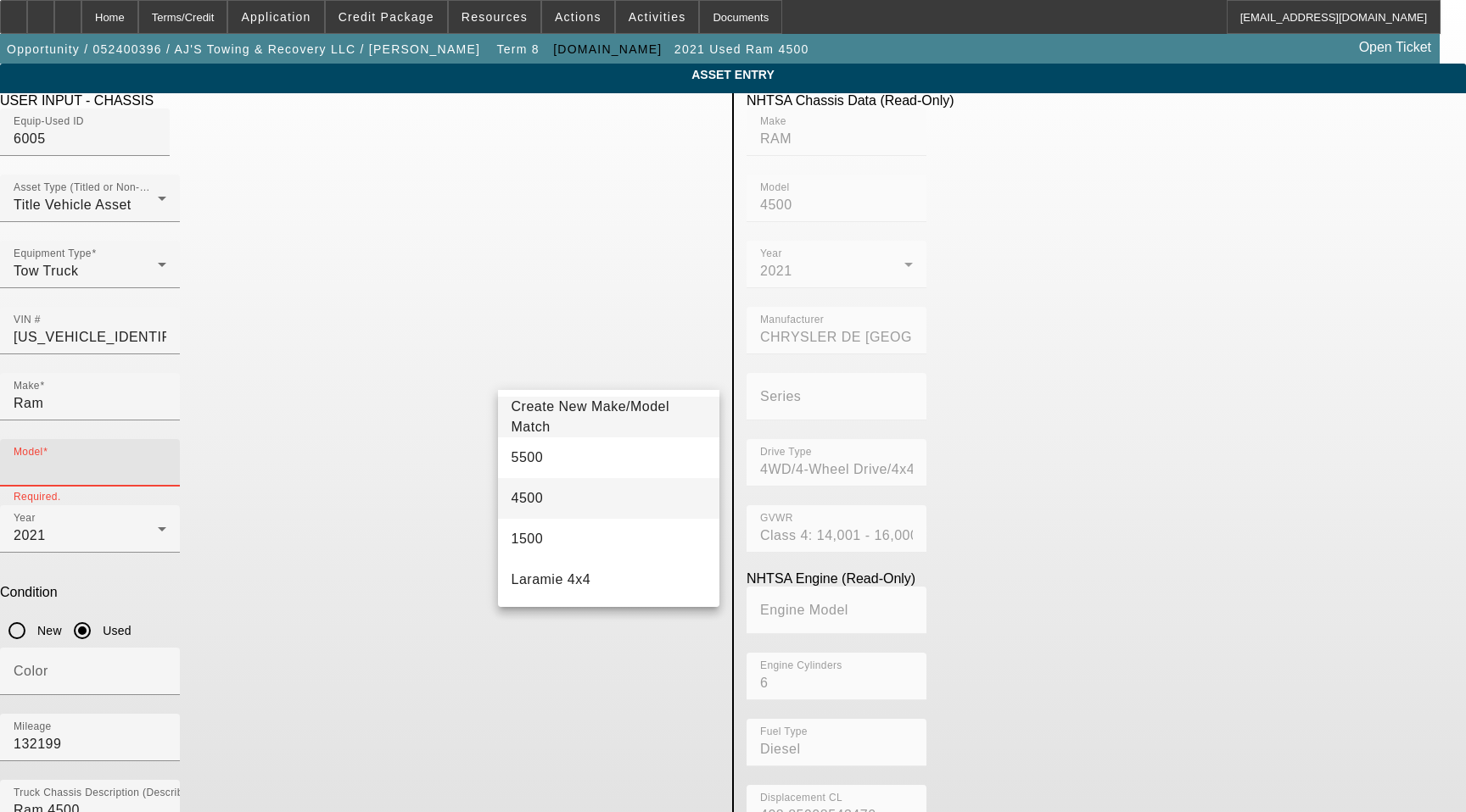
click at [548, 496] on mat-option "4500" at bounding box center [609, 499] width 222 height 41
type input "4500"
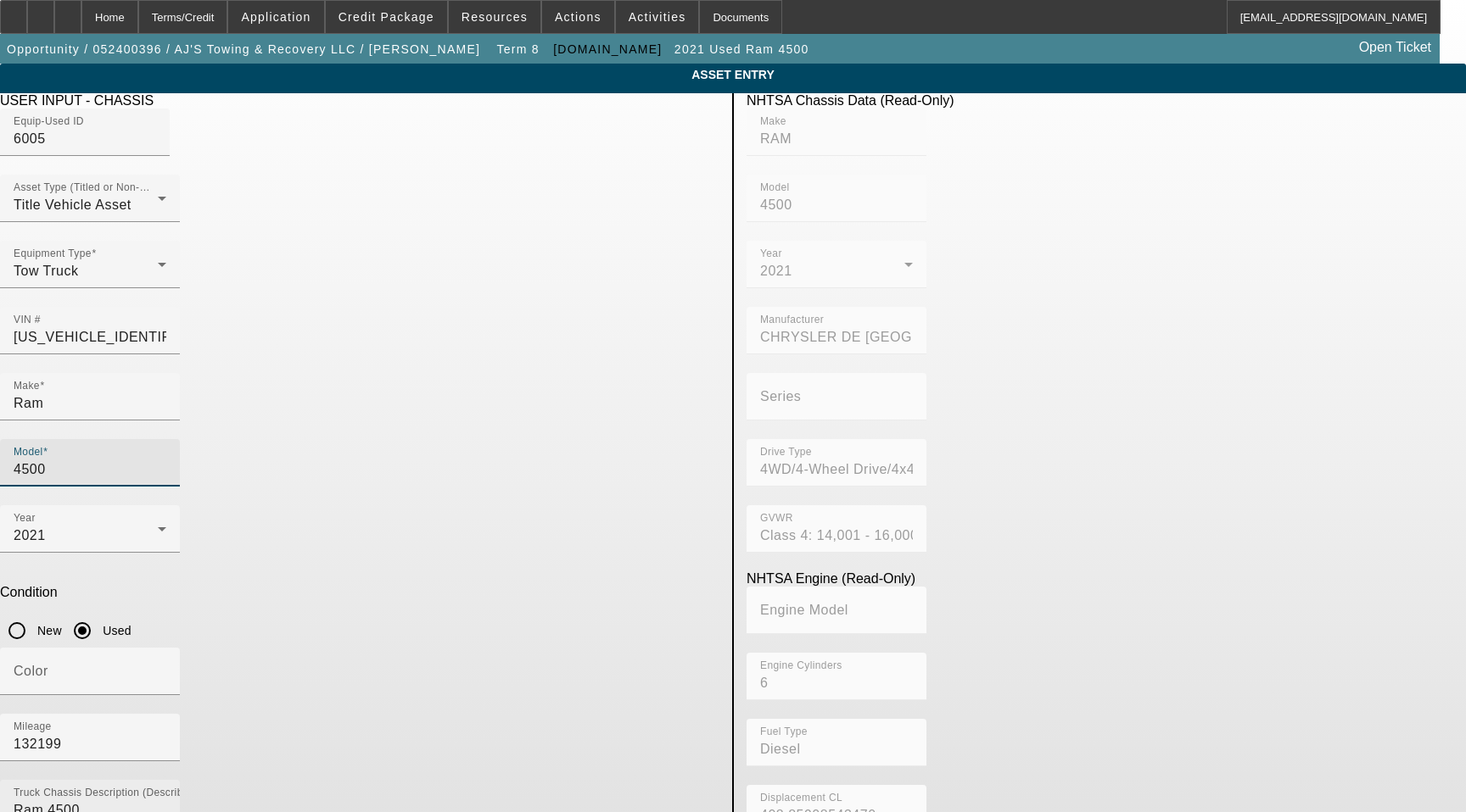
drag, startPoint x: 392, startPoint y: 595, endPoint x: -87, endPoint y: 629, distance: 480.2
click at [0, 629] on html "Home Terms/Credit Application Credit Package Resources Actions Activities Docum…" at bounding box center [733, 406] width 1466 height 812
type textarea "With:"
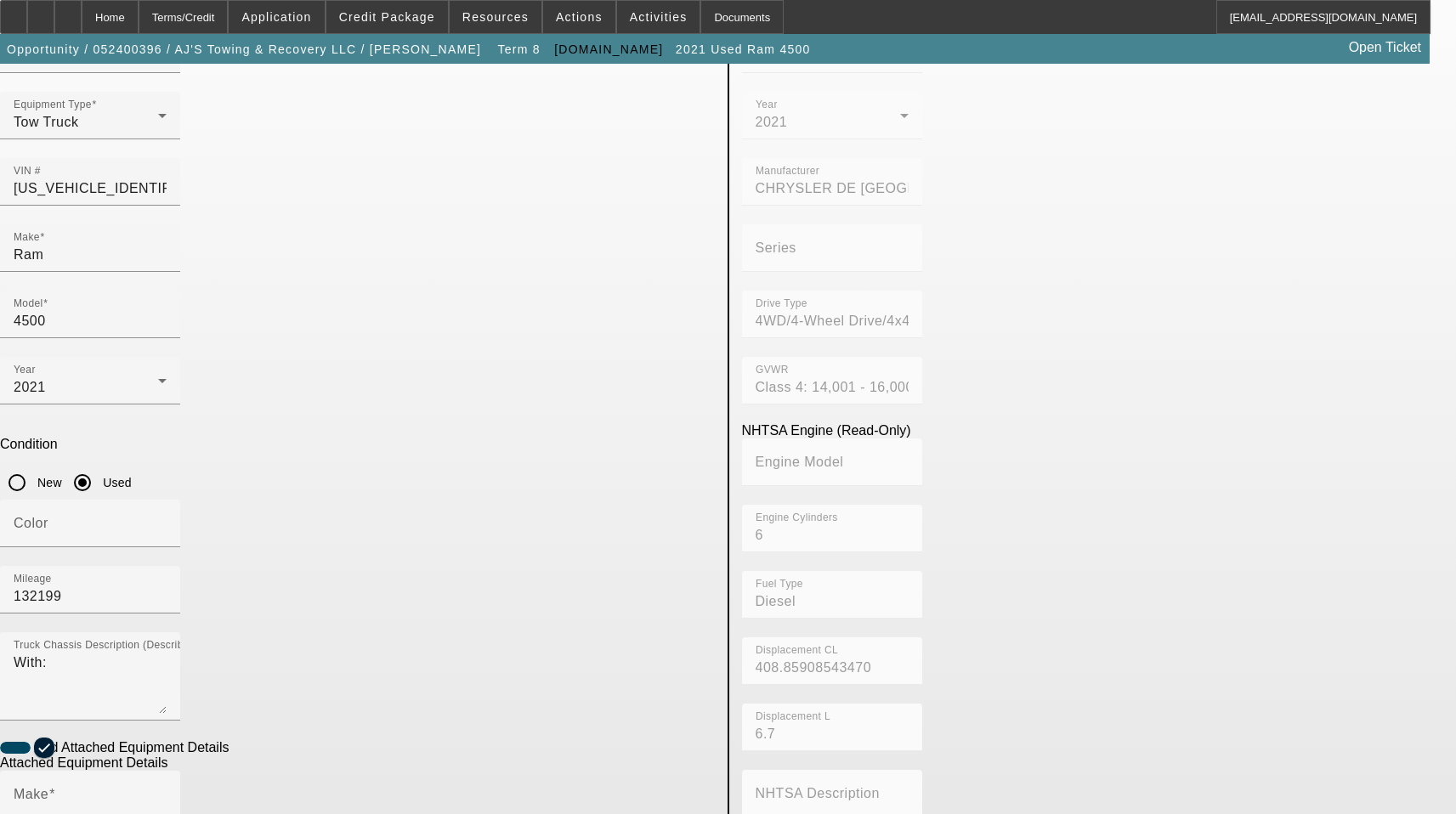
scroll to position [255, 0]
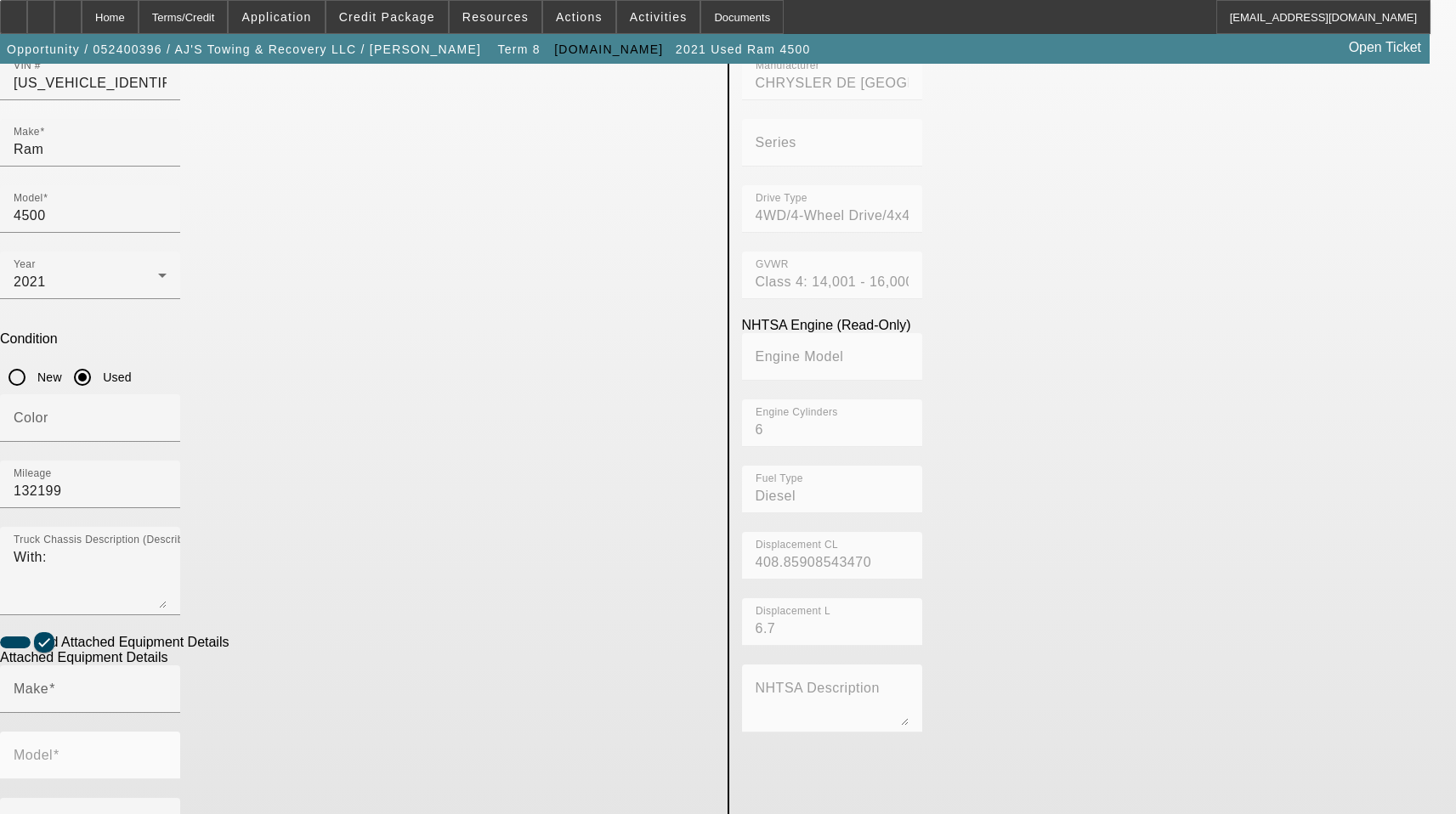
drag, startPoint x: 1272, startPoint y: 438, endPoint x: 1242, endPoint y: 438, distance: 30.0
click at [1272, 438] on app-asset-collateral-manage "ASSET ENTRY Delete asset USER INPUT - CHASSIS Equip-Used ID 6005 Asset Type (Ti…" at bounding box center [728, 503] width 1456 height 1389
drag, startPoint x: 292, startPoint y: 501, endPoint x: 278, endPoint y: 507, distance: 15.2
click at [166, 666] on div "Make" at bounding box center [90, 689] width 153 height 47
paste input "Jerr-Dan"
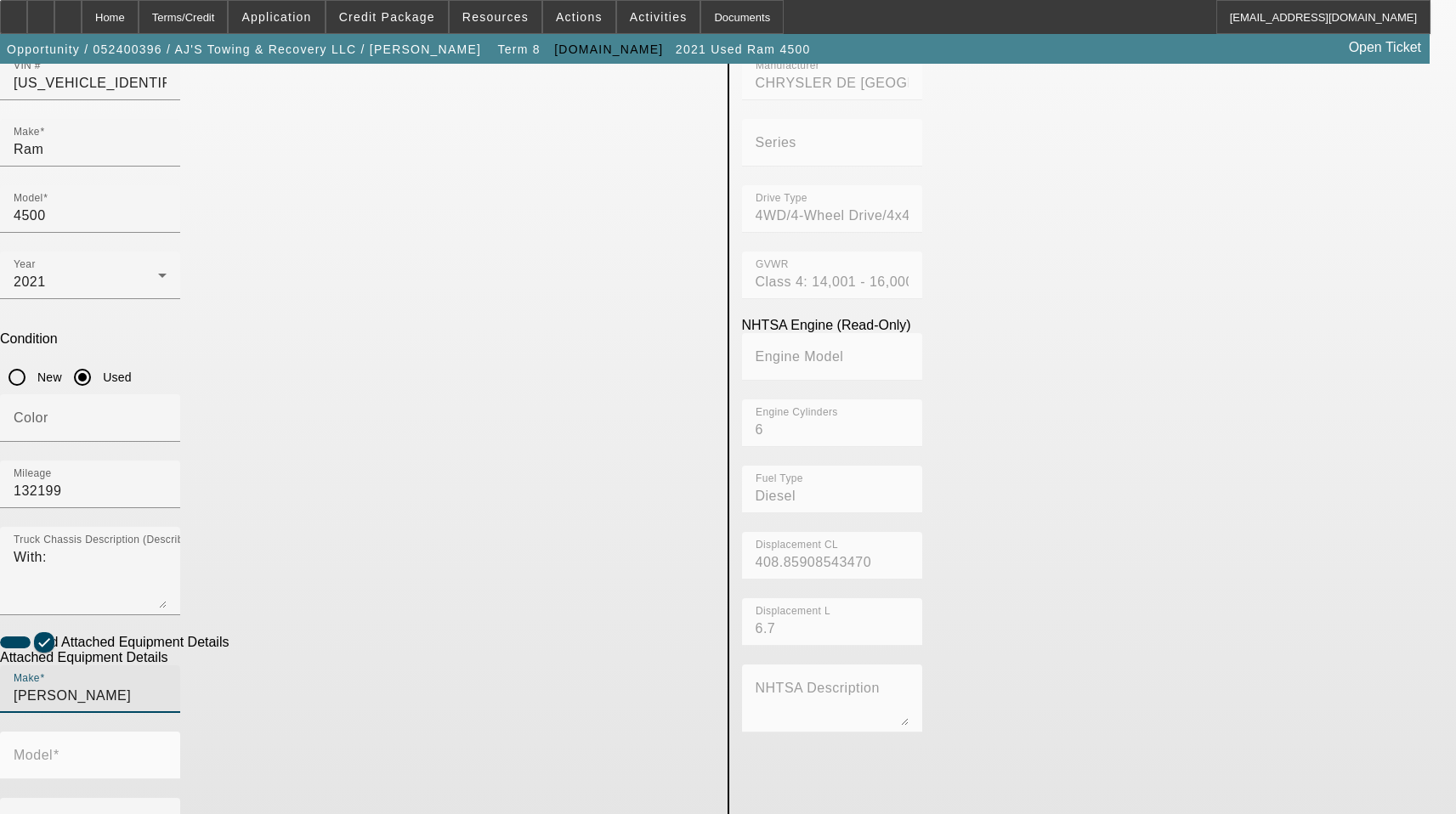
type input "Jerr-Dan"
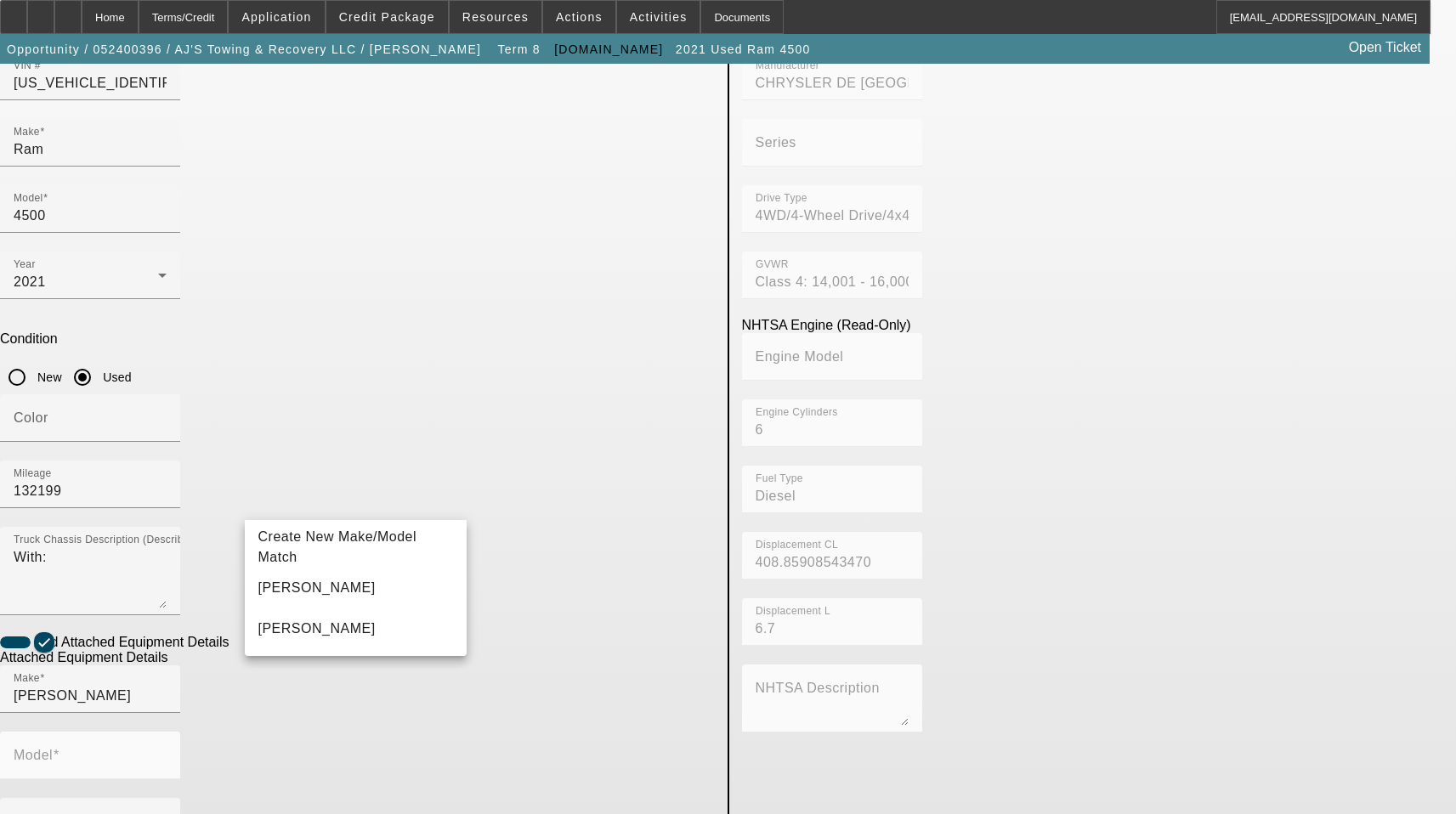
click at [1314, 510] on app-asset-collateral-manage "ASSET ENTRY Delete asset USER INPUT - CHASSIS Equip-Used ID 6005 Asset Type (Ti…" at bounding box center [728, 503] width 1456 height 1389
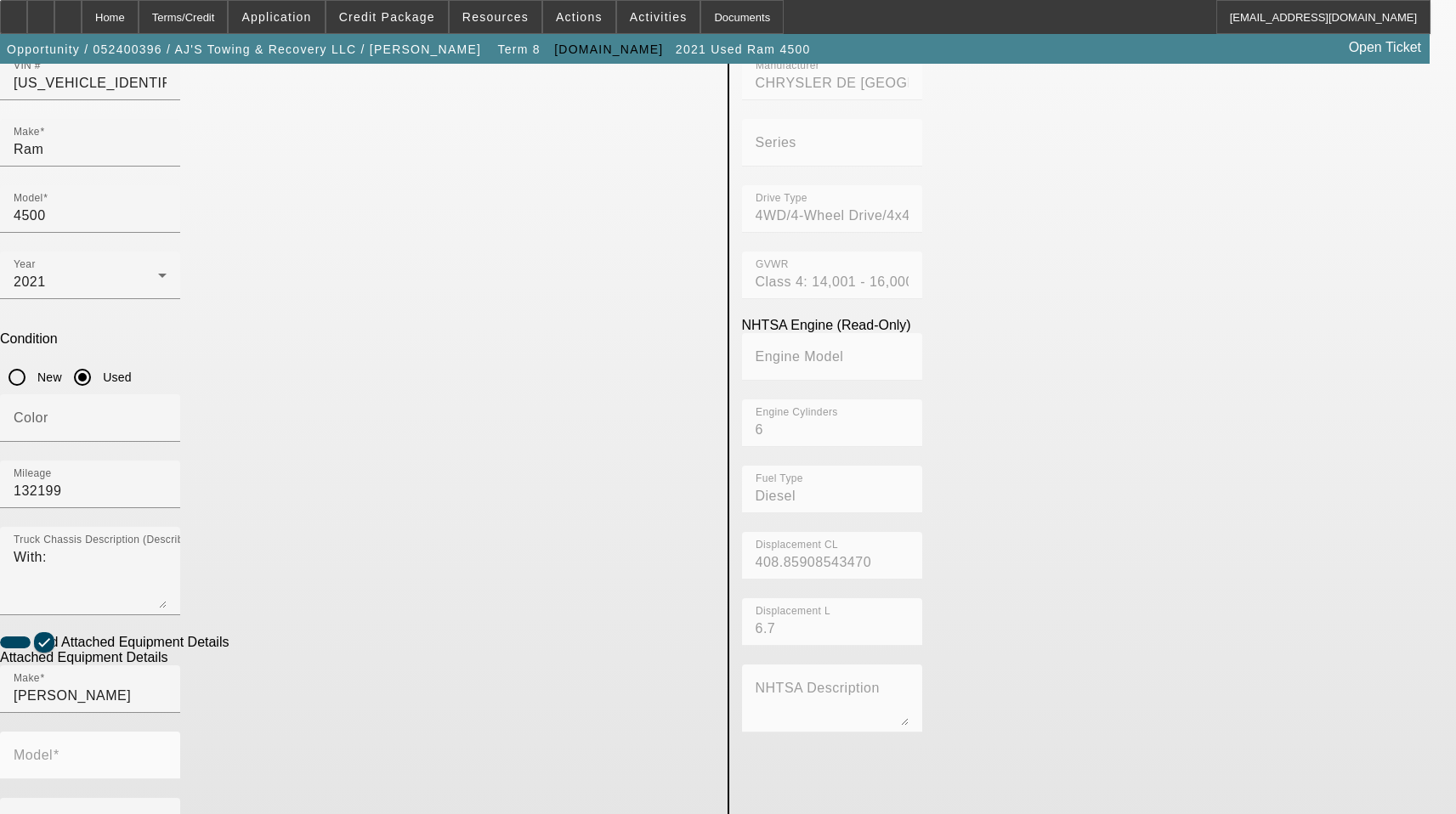
radio input "true"
drag, startPoint x: 529, startPoint y: 518, endPoint x: 538, endPoint y: 508, distance: 13.5
click at [180, 732] on mat-form-field "Model" at bounding box center [90, 765] width 180 height 67
click at [166, 666] on div "Make Jerr-Dan" at bounding box center [90, 689] width 153 height 47
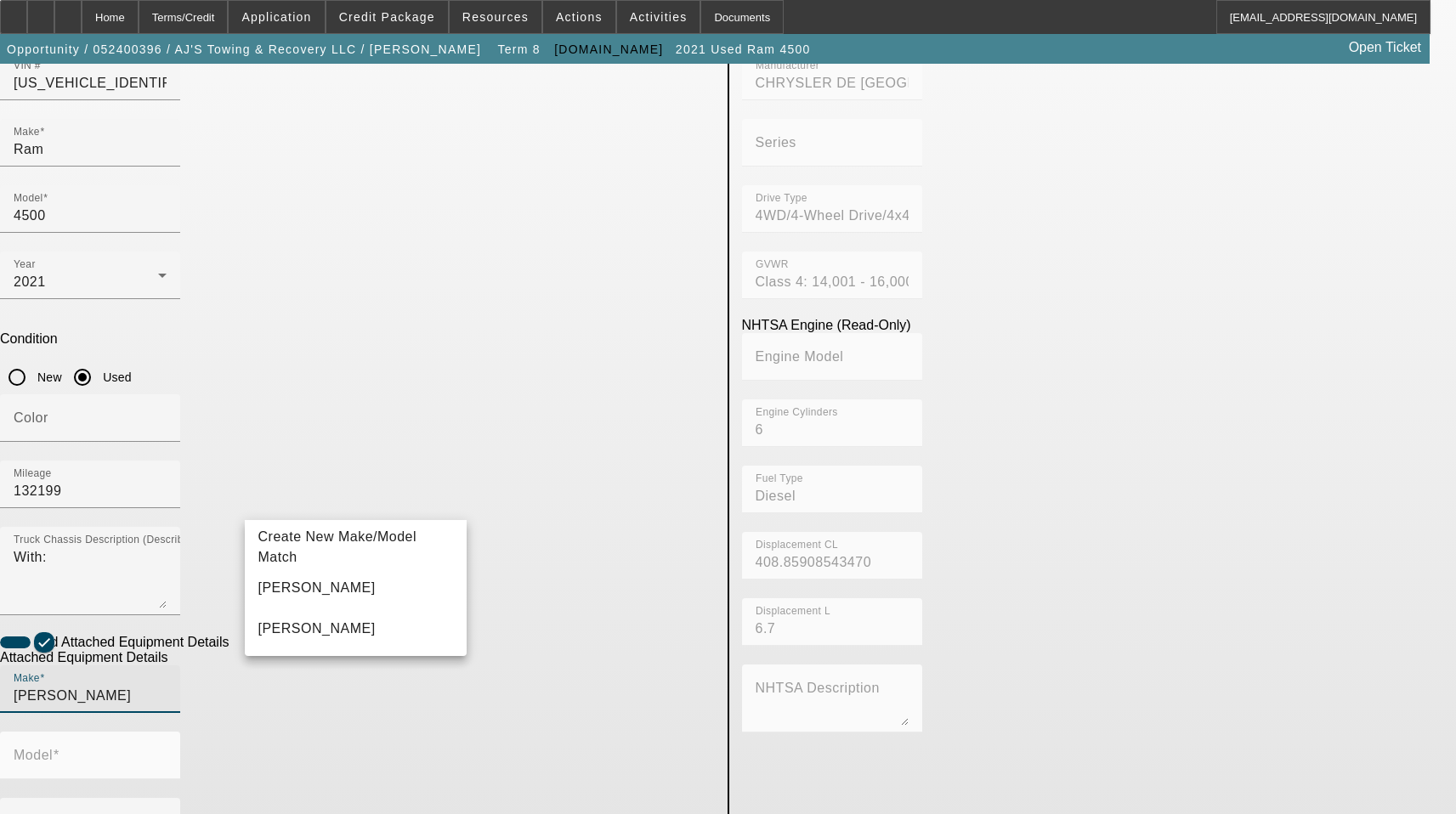
click at [166, 686] on input "Jerr-Dan" at bounding box center [90, 696] width 153 height 20
click at [180, 779] on div at bounding box center [90, 788] width 180 height 18
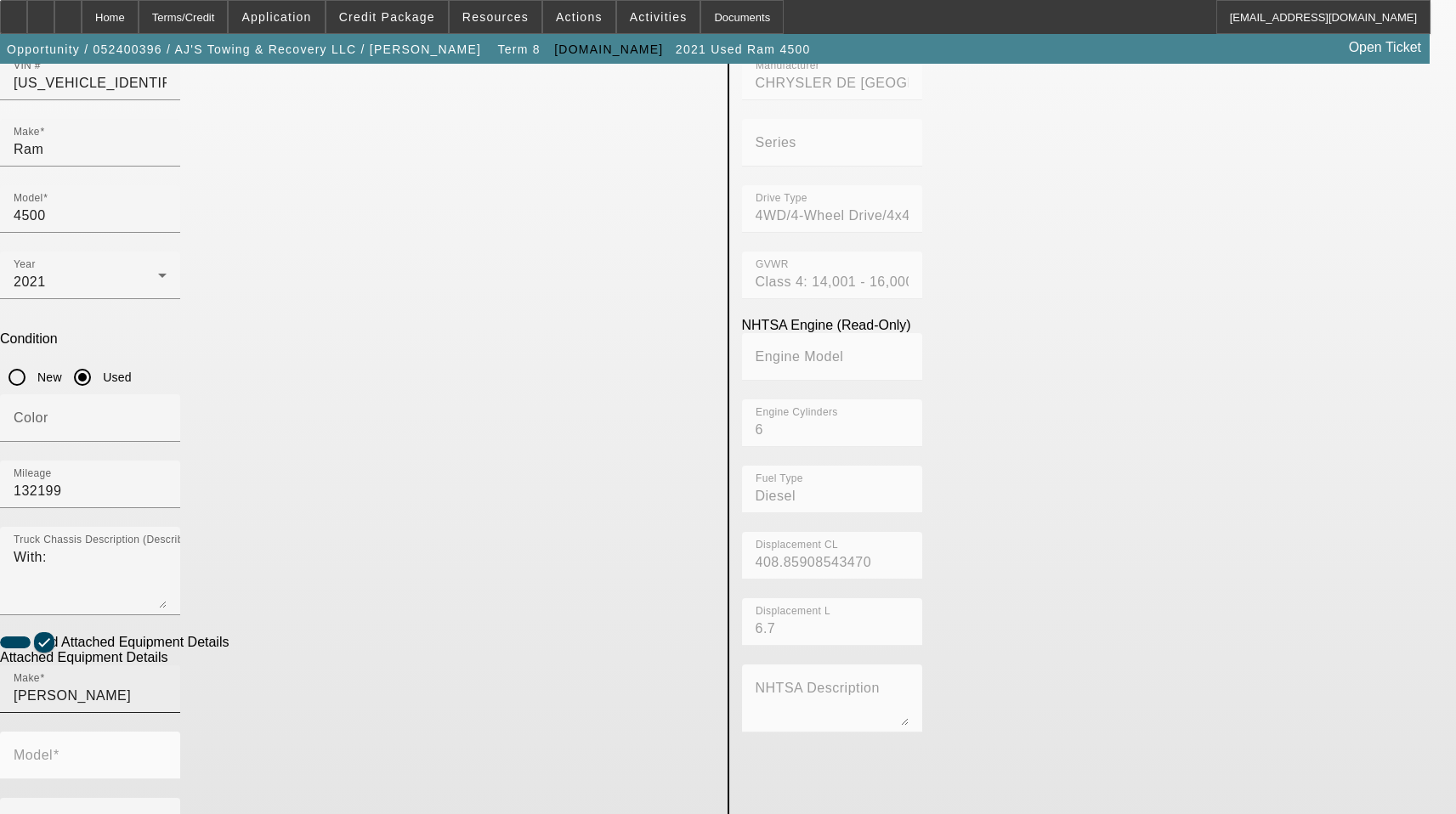
click at [166, 666] on div "Make Jerr-Dan" at bounding box center [90, 689] width 153 height 47
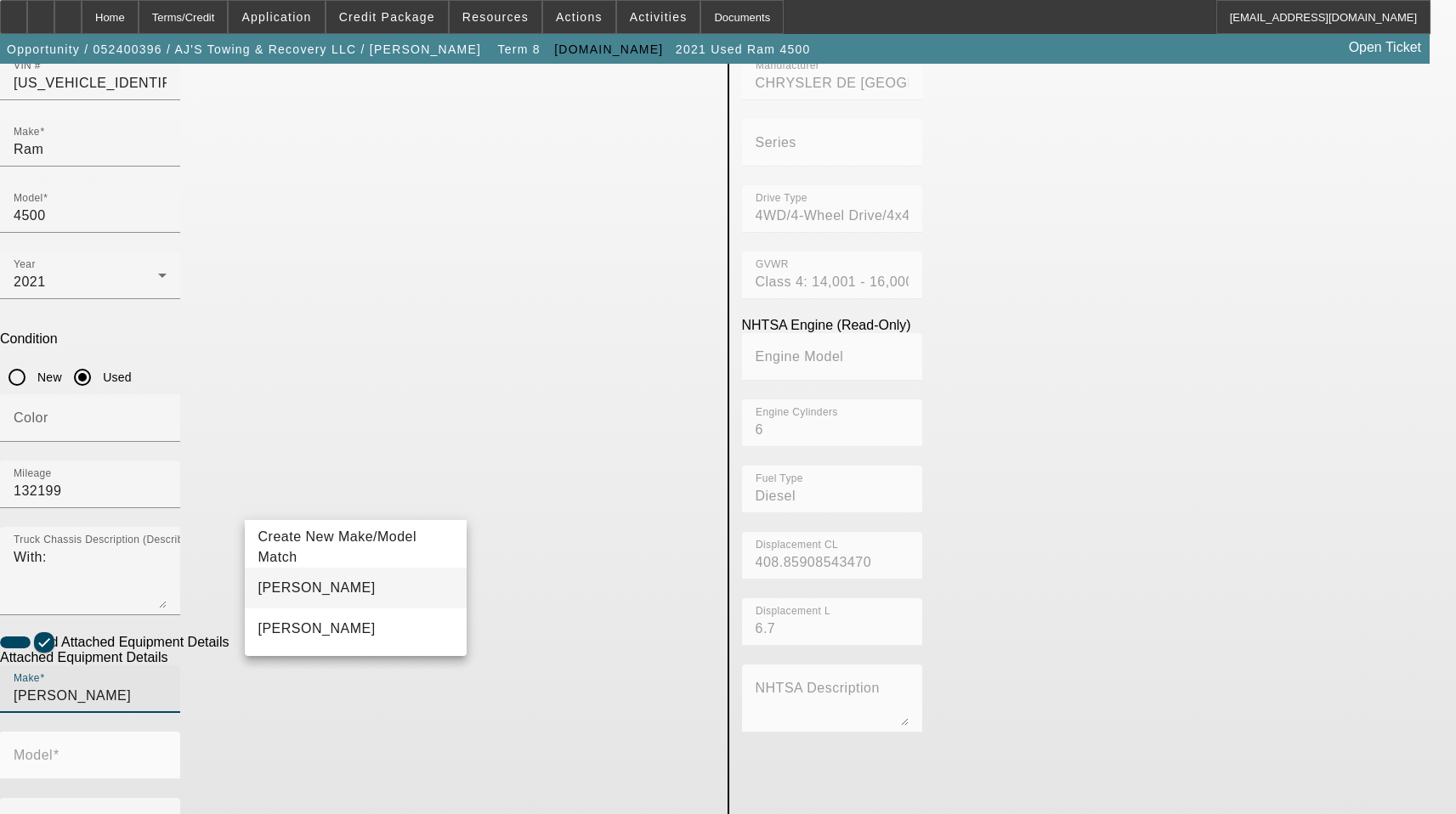
click at [302, 585] on mat-option "Jerr-Dan" at bounding box center [356, 588] width 222 height 41
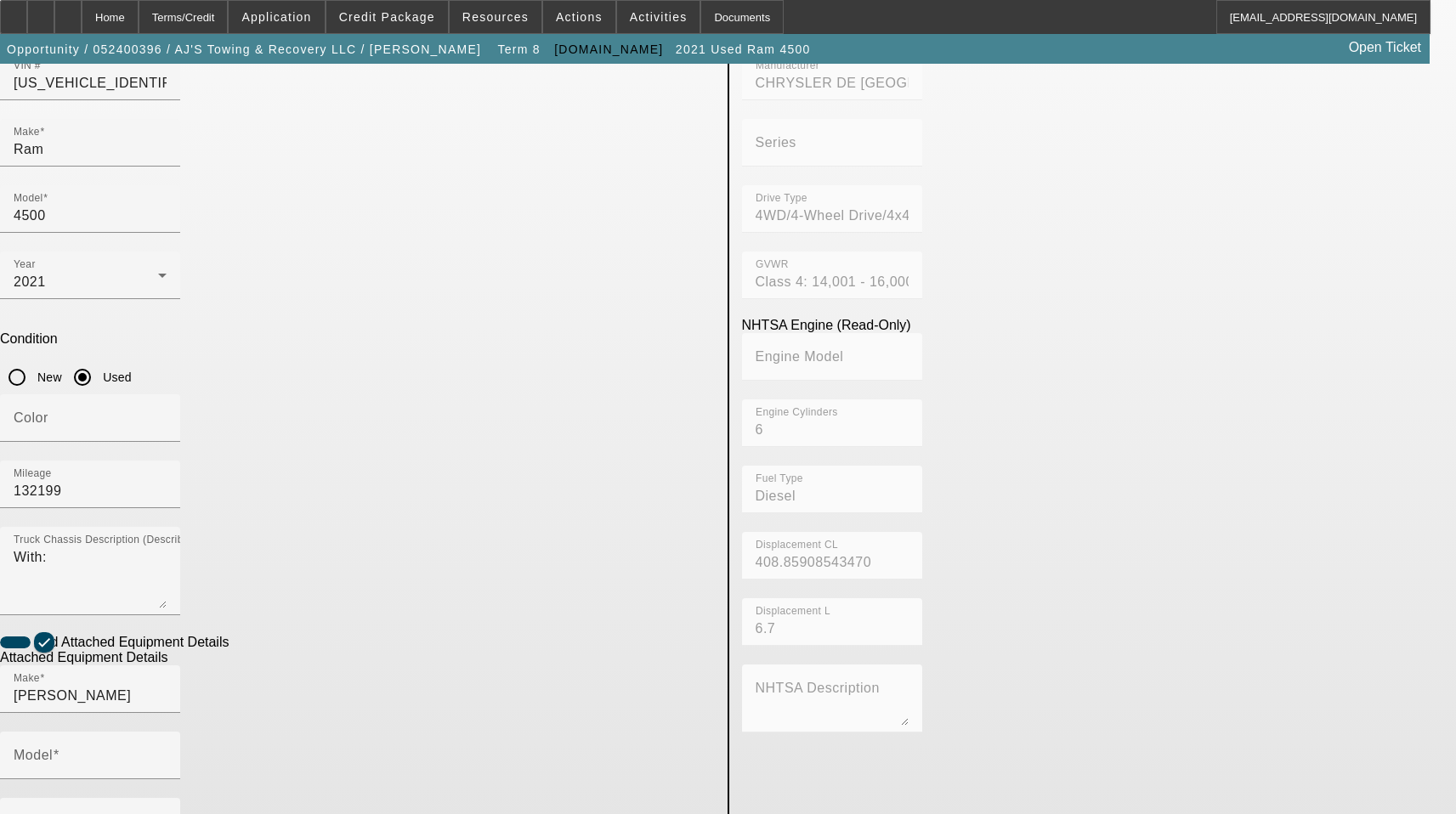
click at [180, 779] on div at bounding box center [90, 788] width 180 height 18
click at [166, 732] on div "Model" at bounding box center [90, 755] width 153 height 47
paste input "MPL40"
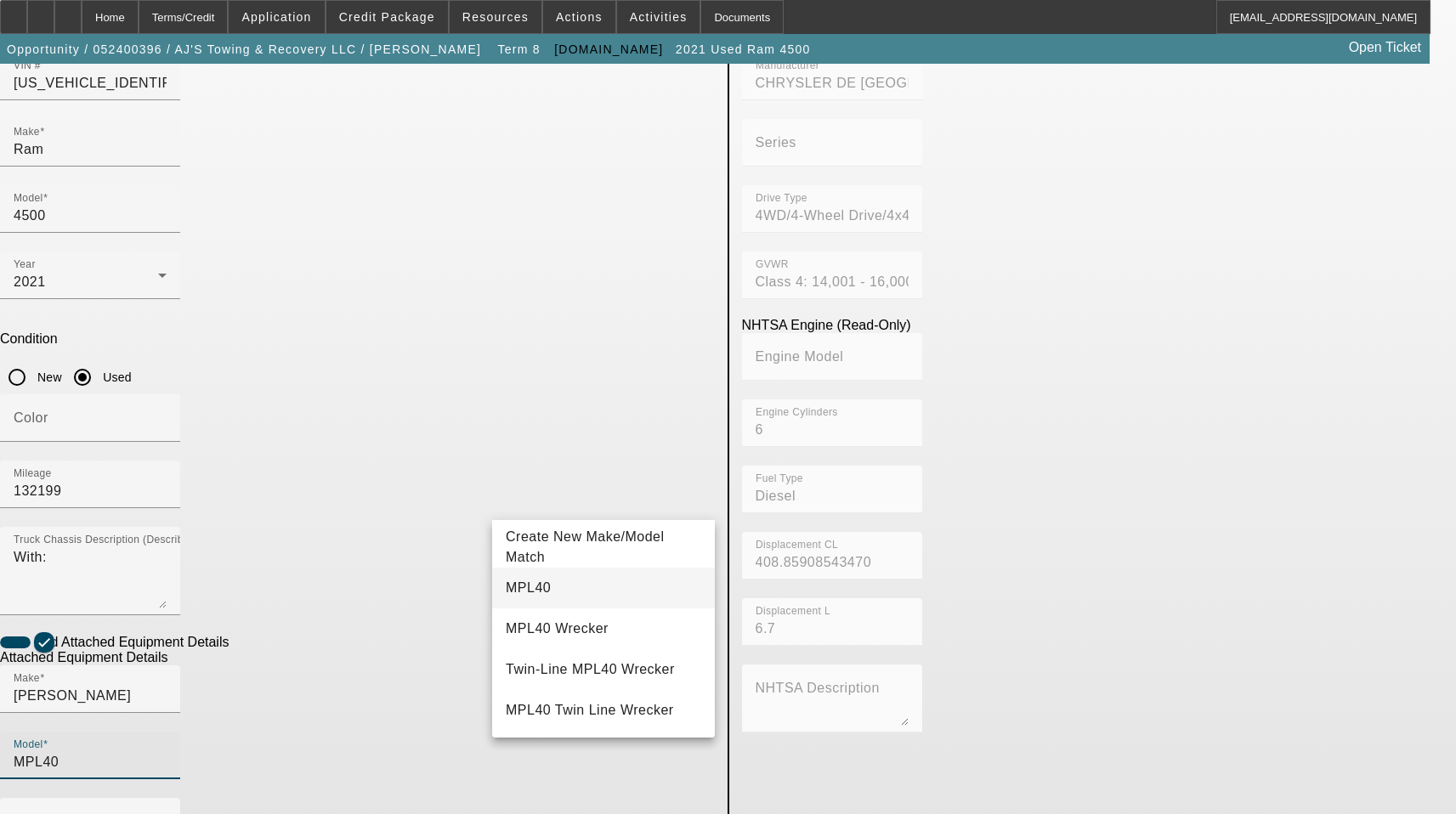
type input "MPL40"
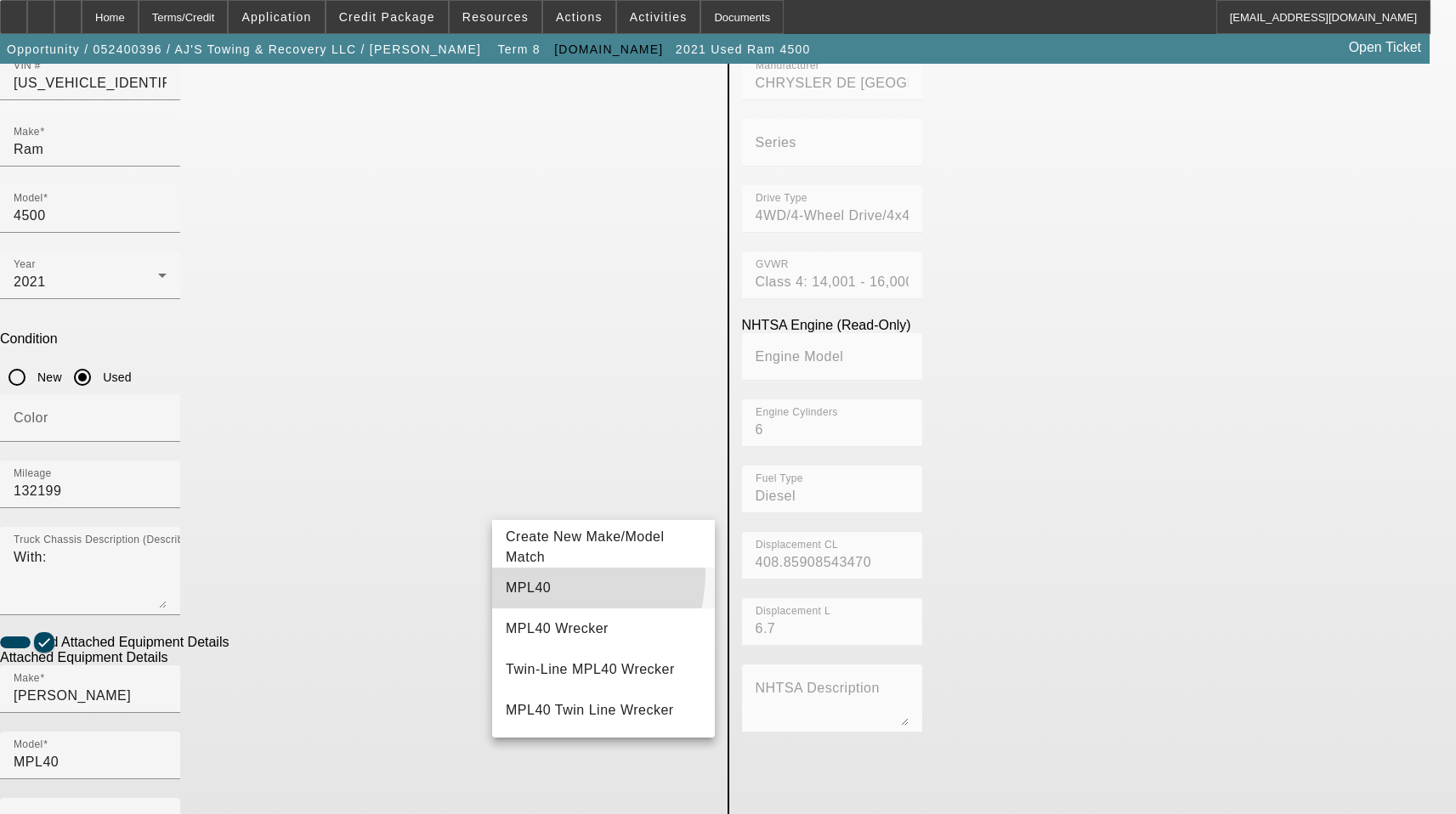
click at [533, 572] on mat-option "MPL40" at bounding box center [603, 588] width 222 height 41
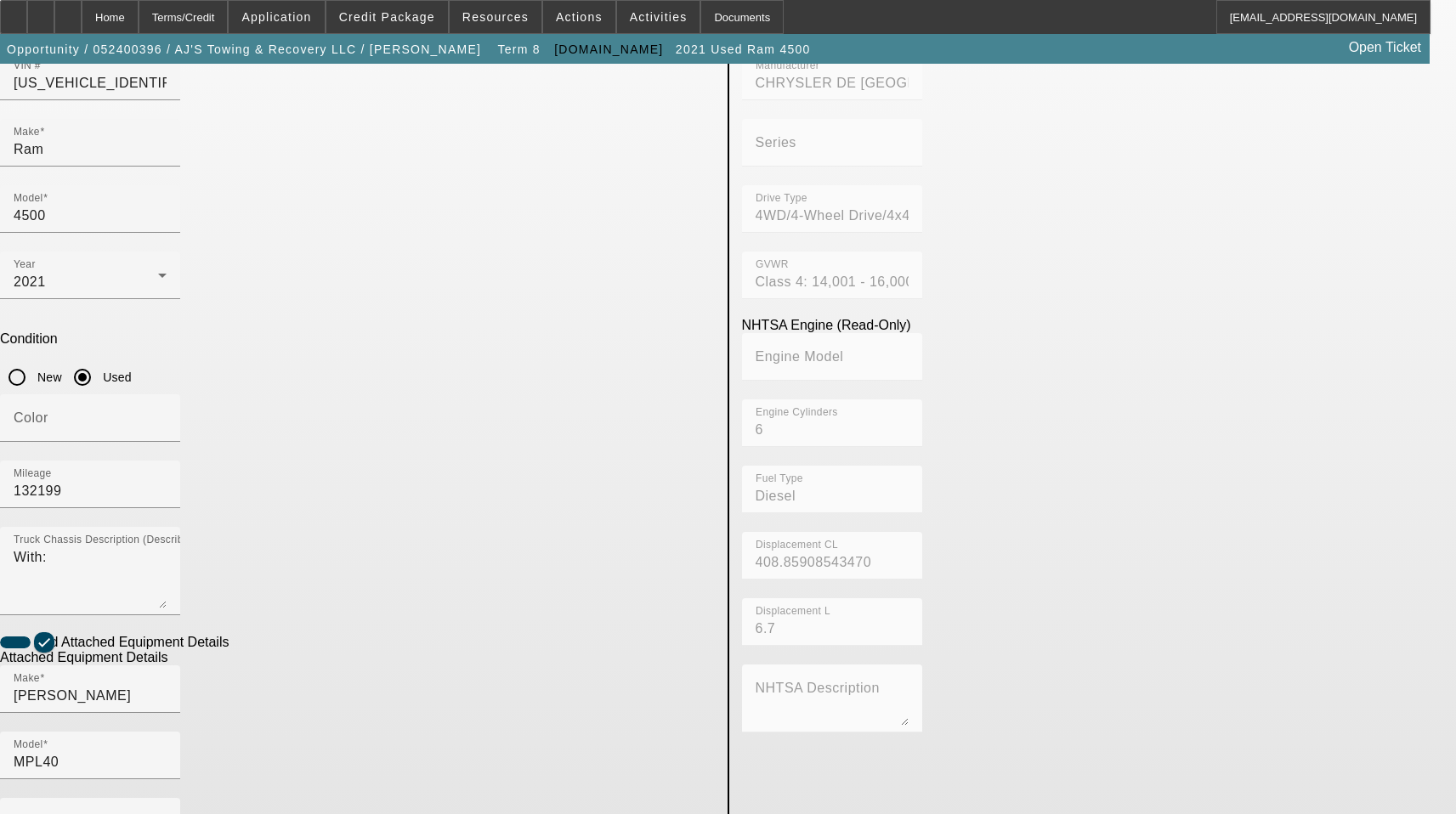
type textarea "Includes all options, attachments, and accessories"
click at [1273, 592] on app-asset-collateral-manage "ASSET ENTRY Delete asset USER INPUT - CHASSIS Equip-Used ID 6005 Asset Type (Ti…" at bounding box center [728, 503] width 1456 height 1389
click at [159, 814] on span at bounding box center [85, 829] width 144 height 20
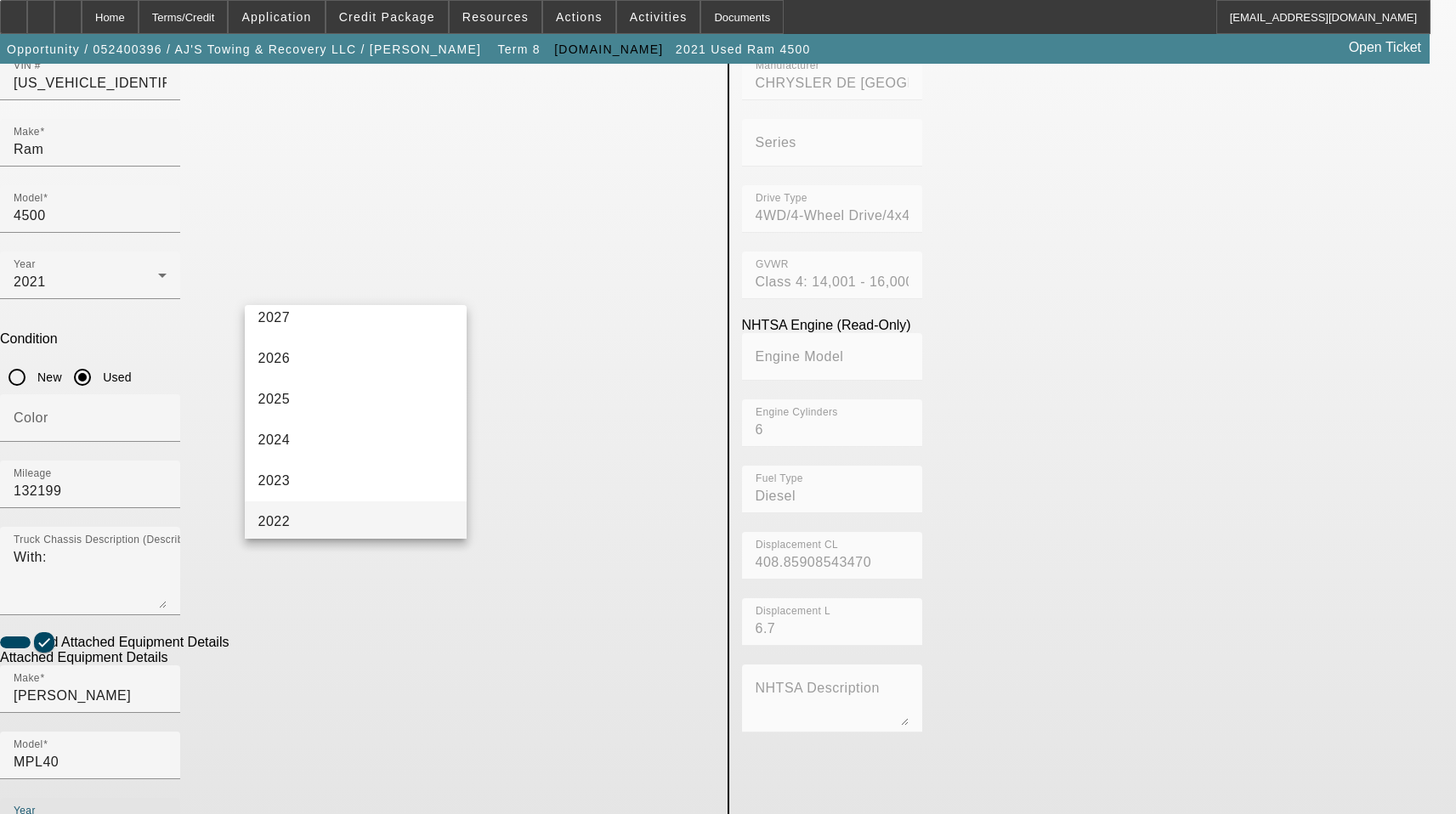
scroll to position [85, 0]
click at [281, 521] on mat-option "2021" at bounding box center [356, 533] width 222 height 41
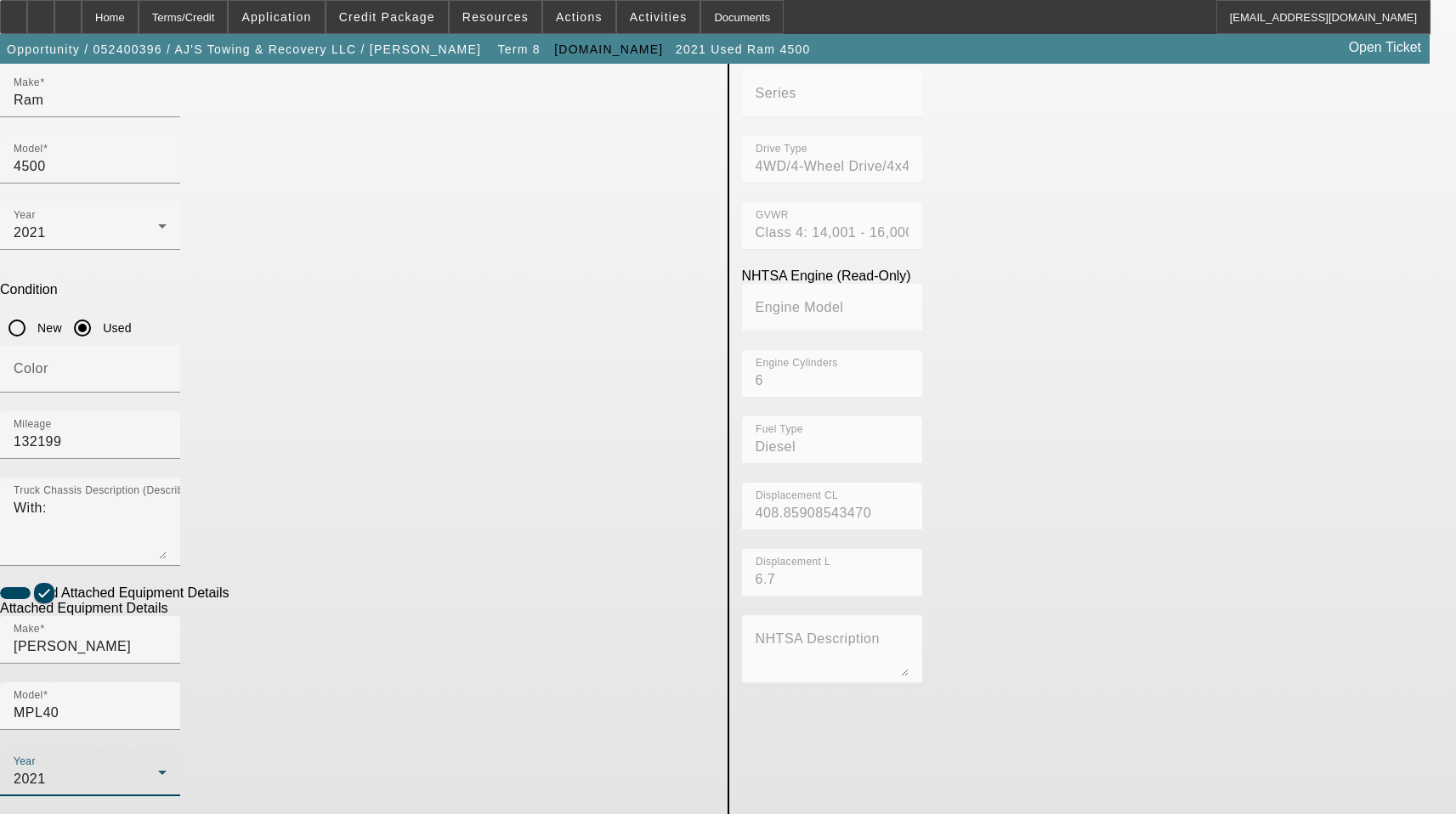
scroll to position [348, 0]
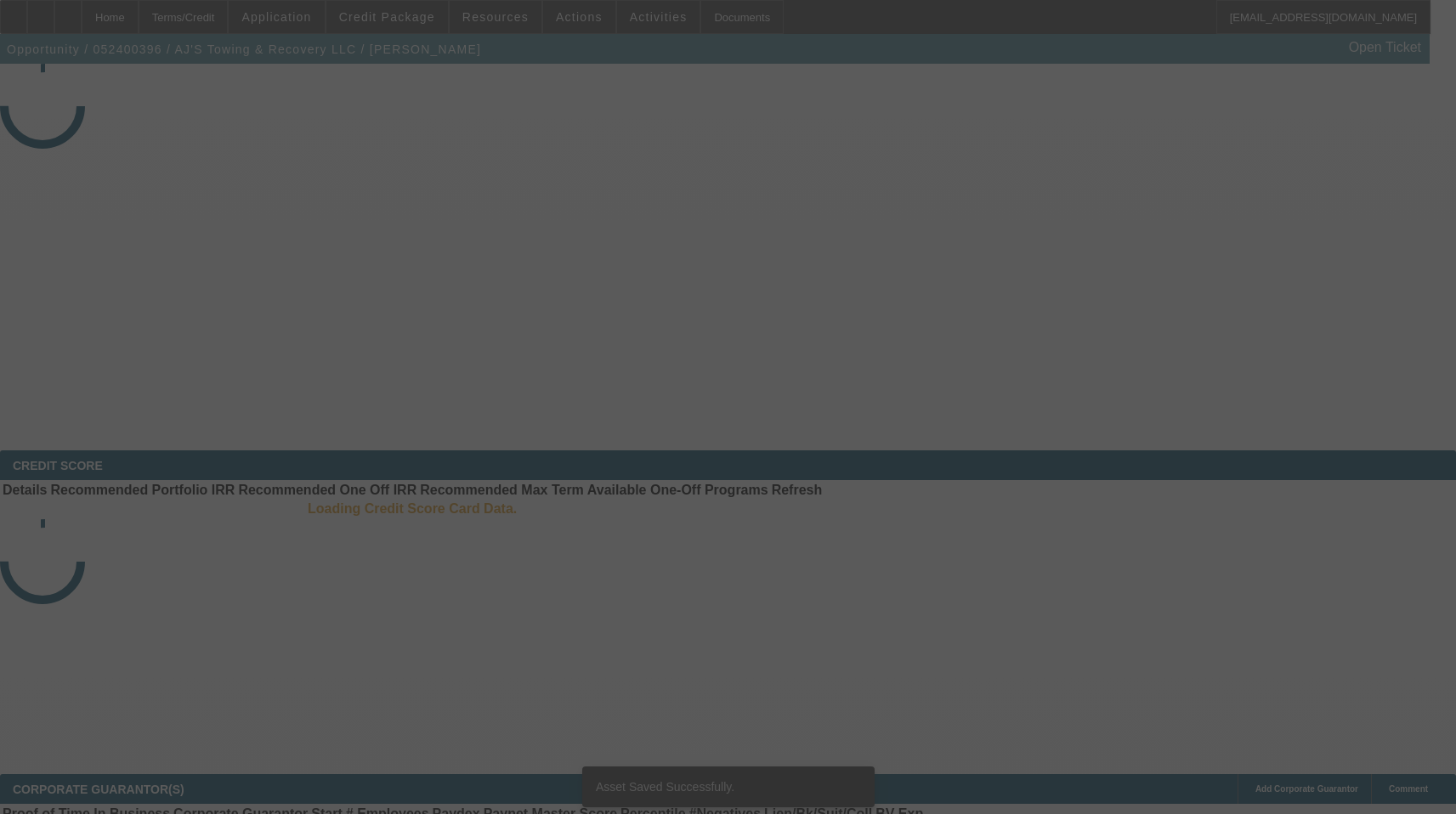
select select "3"
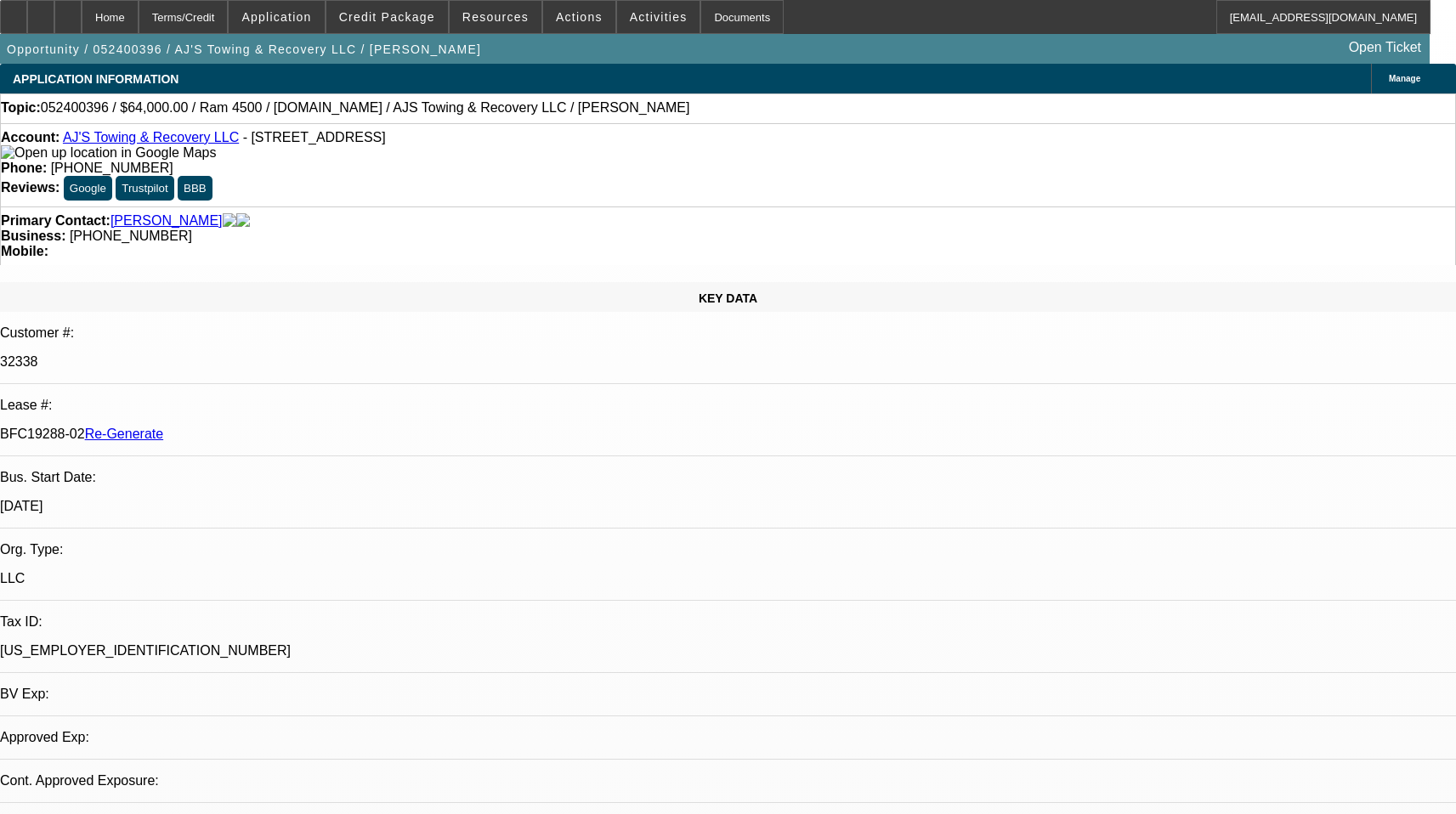
select select "0"
select select "2"
select select "0.1"
select select "4"
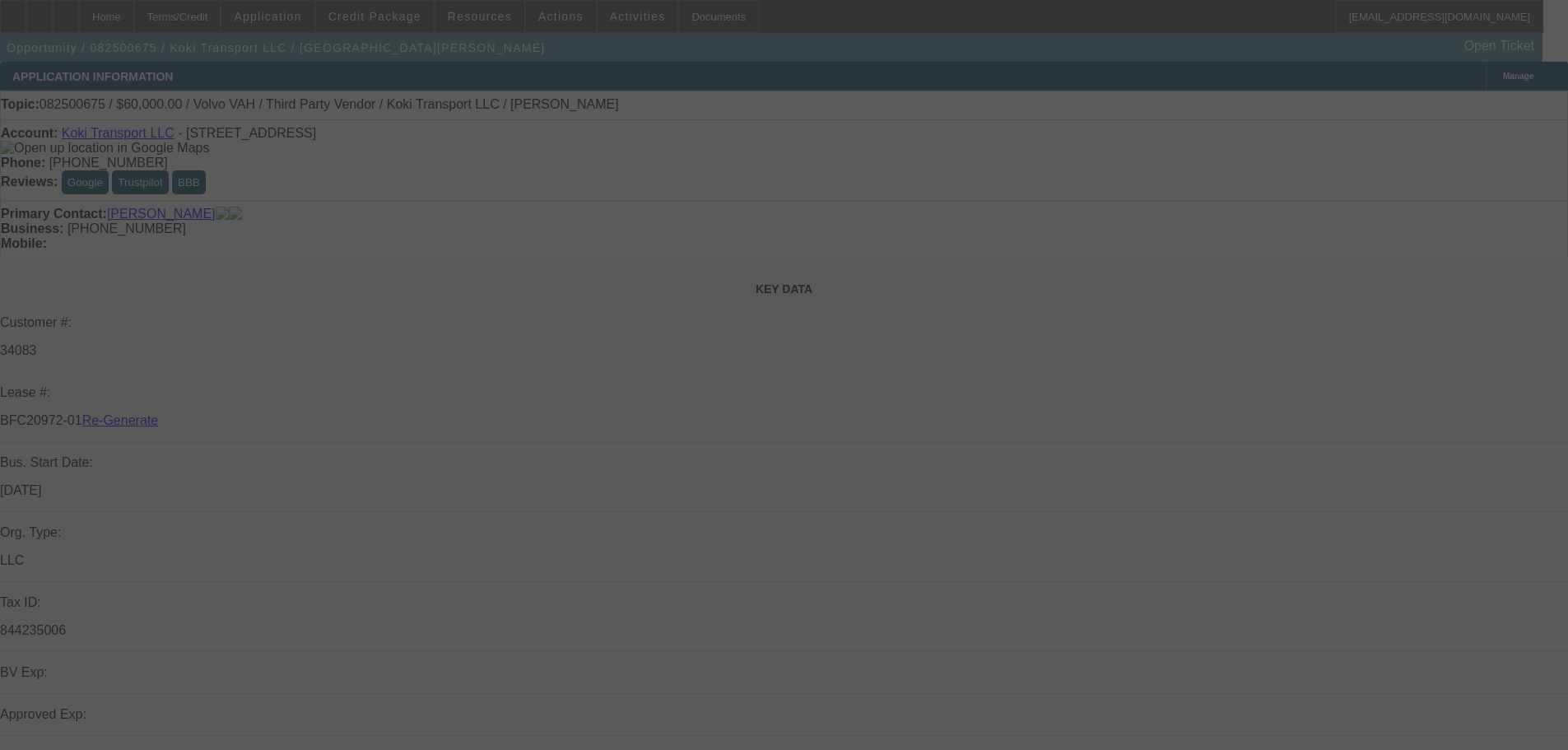
select select "3"
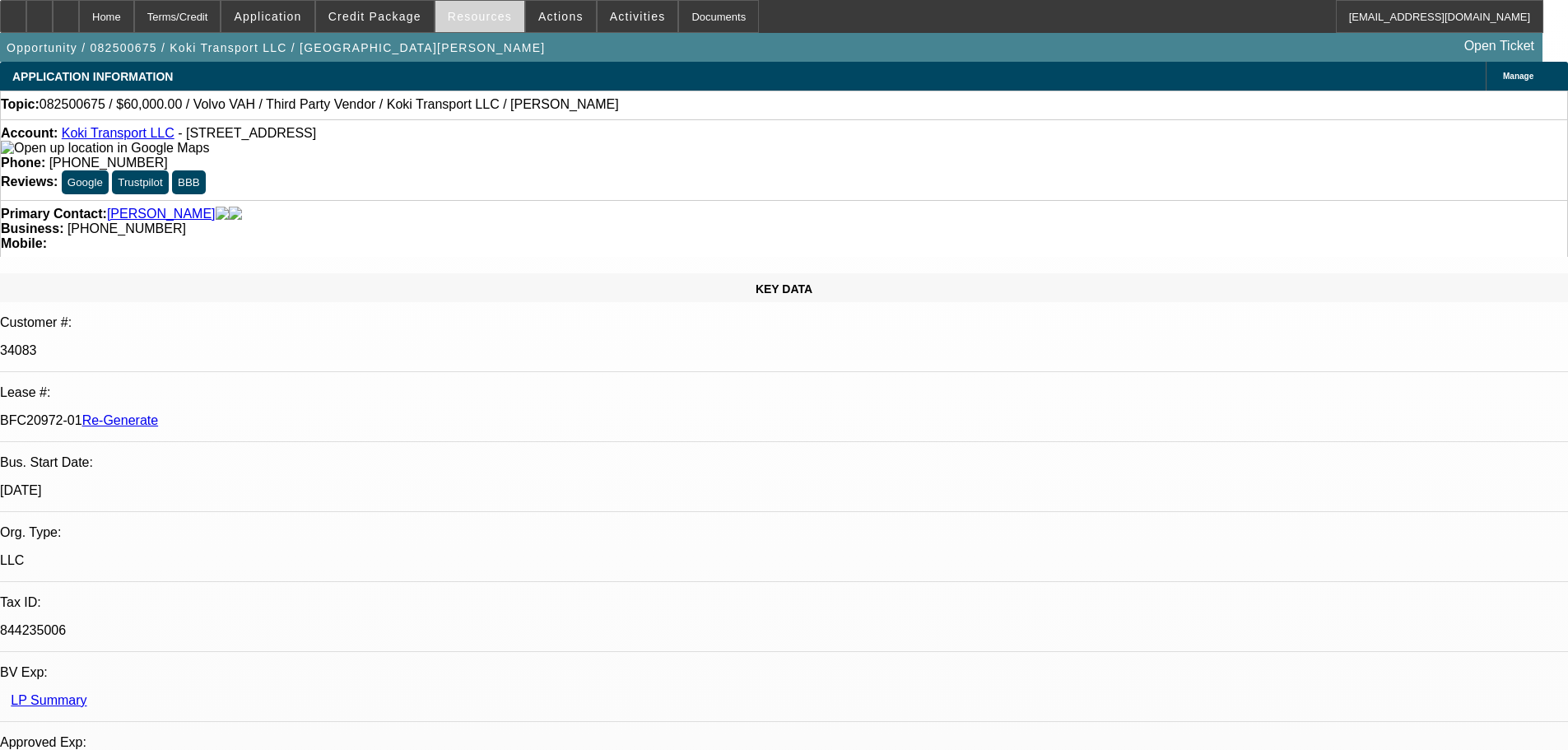
select select "0.2"
select select "2"
select select "0"
select select "6"
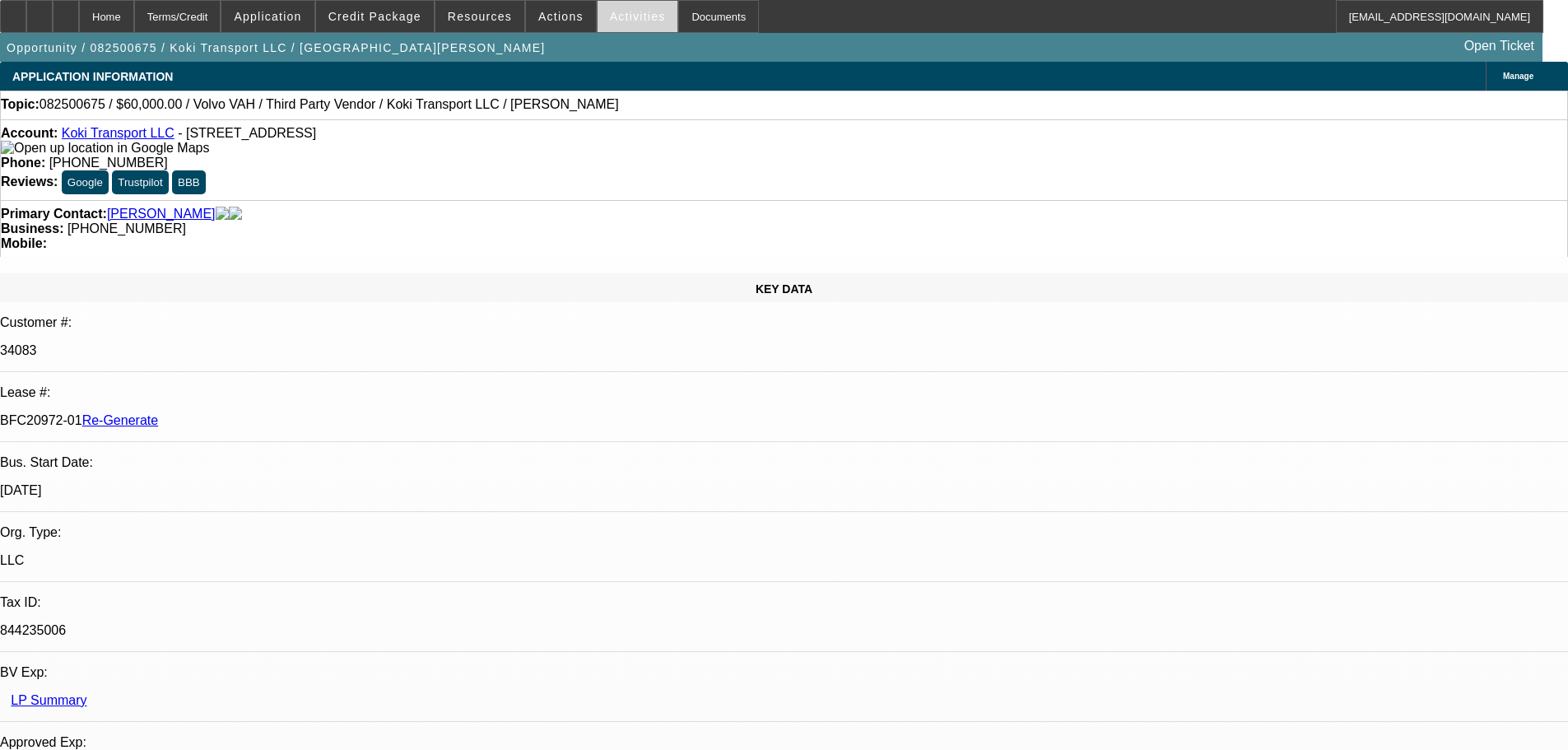
click at [618, 18] on span "Activities" at bounding box center [638, 17] width 56 height 13
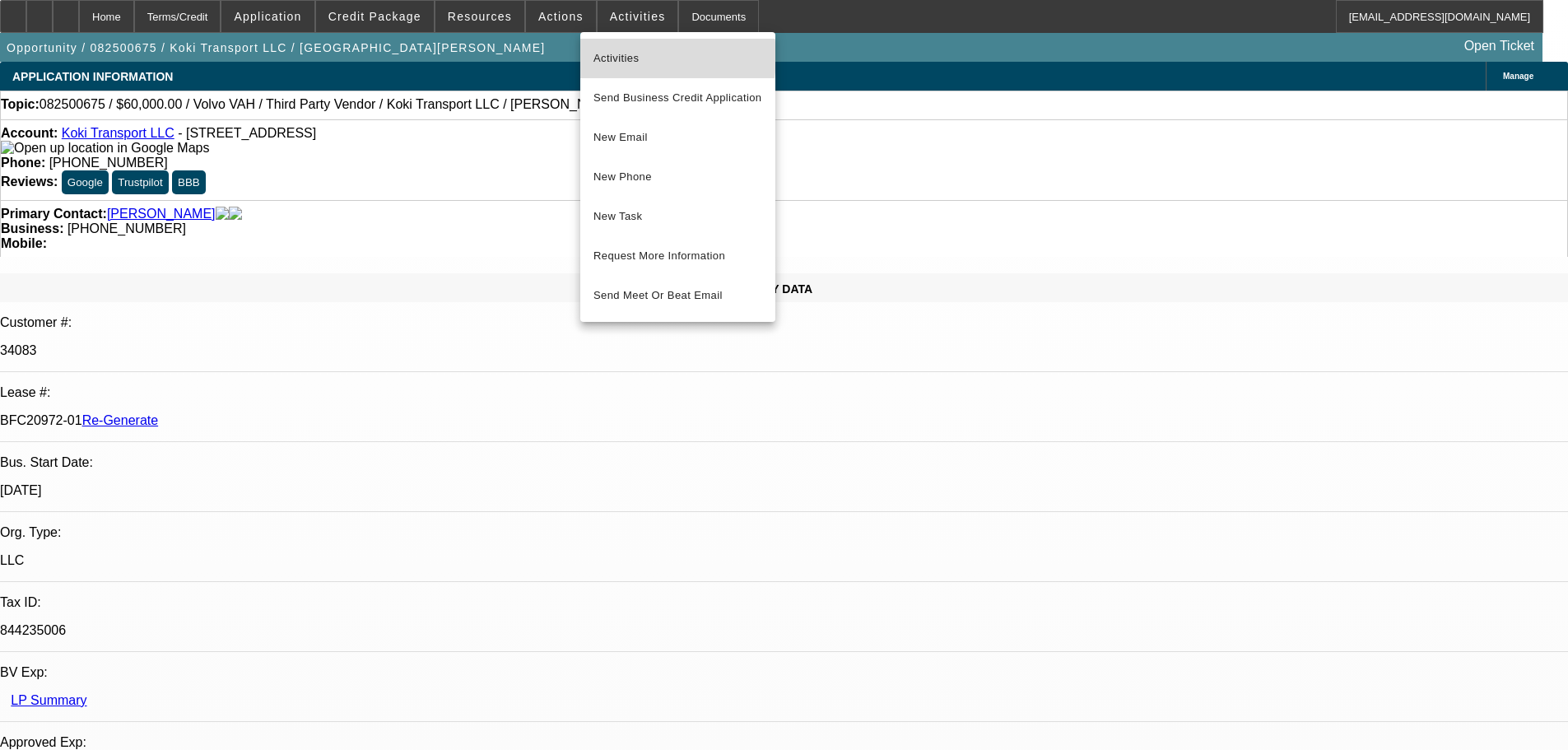
click at [631, 57] on span "Activities" at bounding box center [678, 58] width 169 height 20
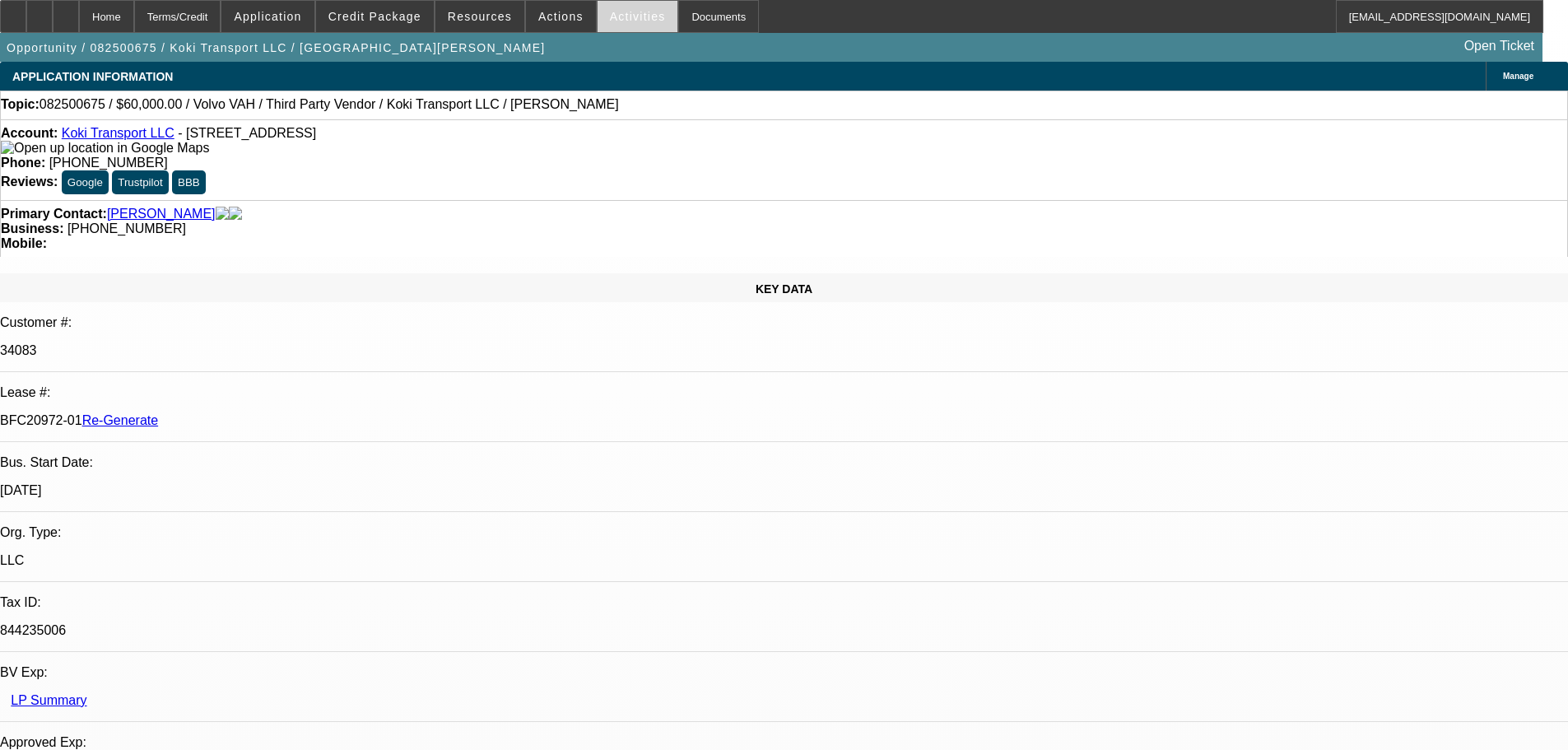
click at [610, 22] on span "Activities" at bounding box center [638, 17] width 56 height 13
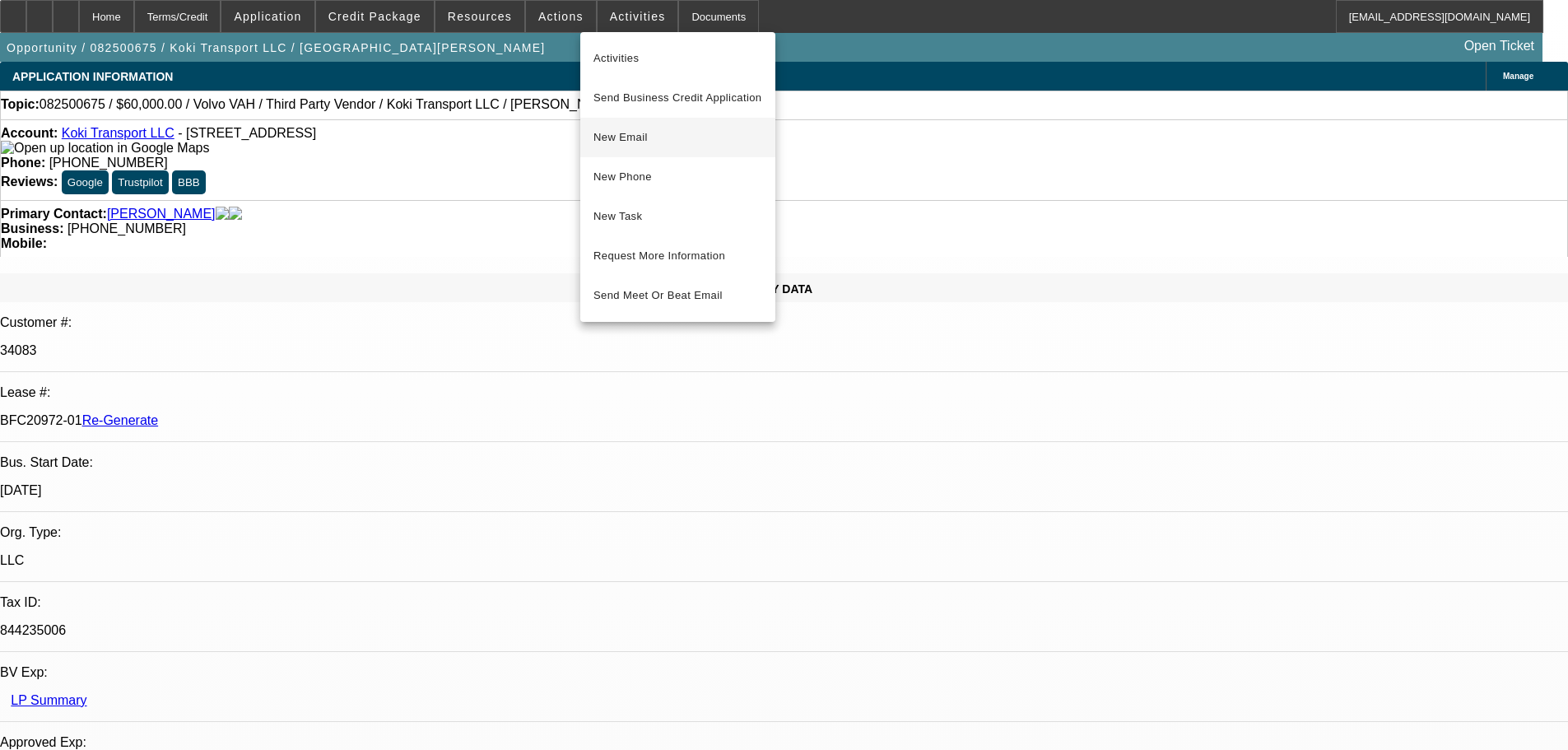
drag, startPoint x: 635, startPoint y: 217, endPoint x: 651, endPoint y: 125, distance: 93.4
click at [651, 125] on div "Activities Send Business Credit Application New Email New Phone New Task Reques…" at bounding box center [678, 176] width 195 height 276
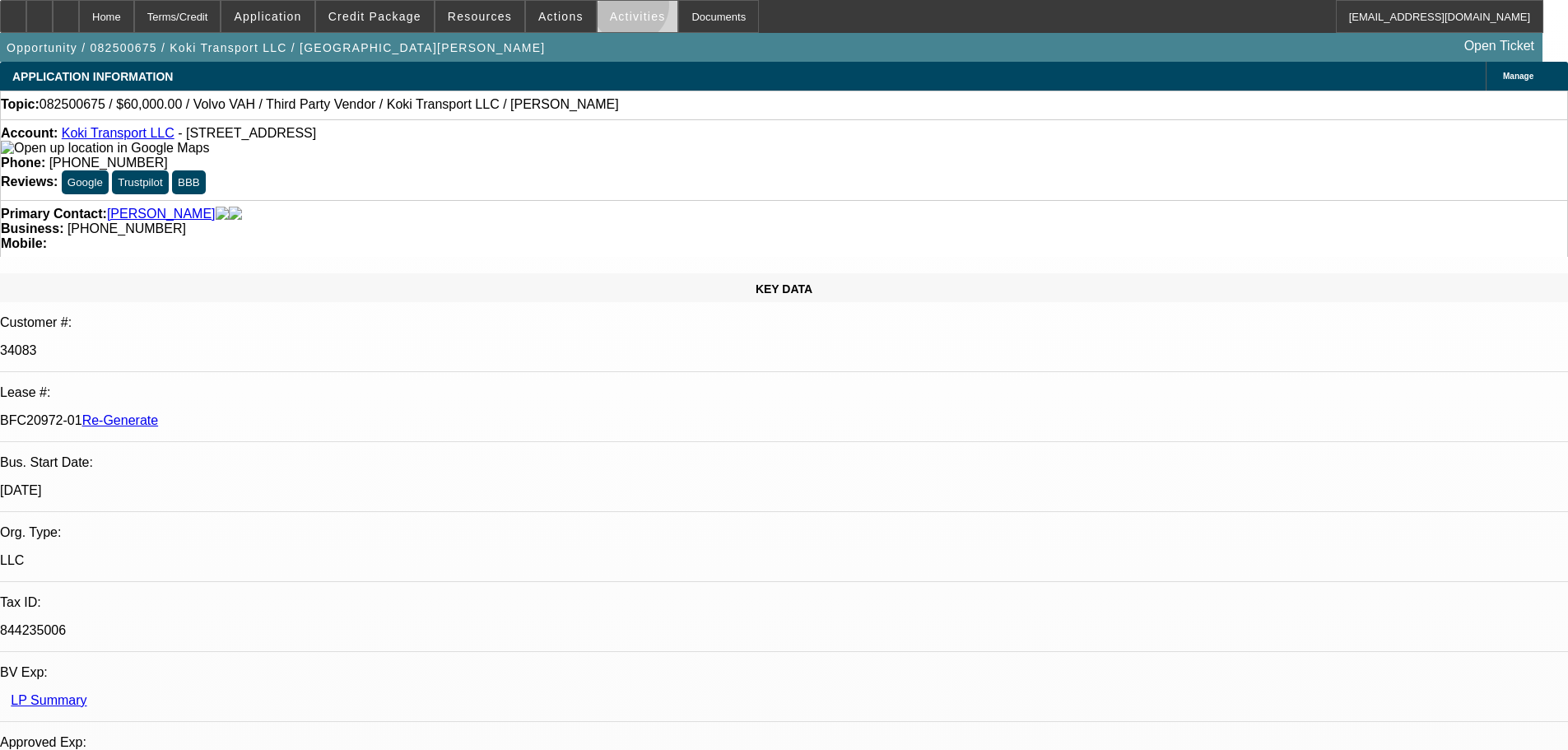
drag, startPoint x: 613, startPoint y: 9, endPoint x: 620, endPoint y: 17, distance: 10.6
click at [617, 10] on button "Activities" at bounding box center [637, 16] width 81 height 31
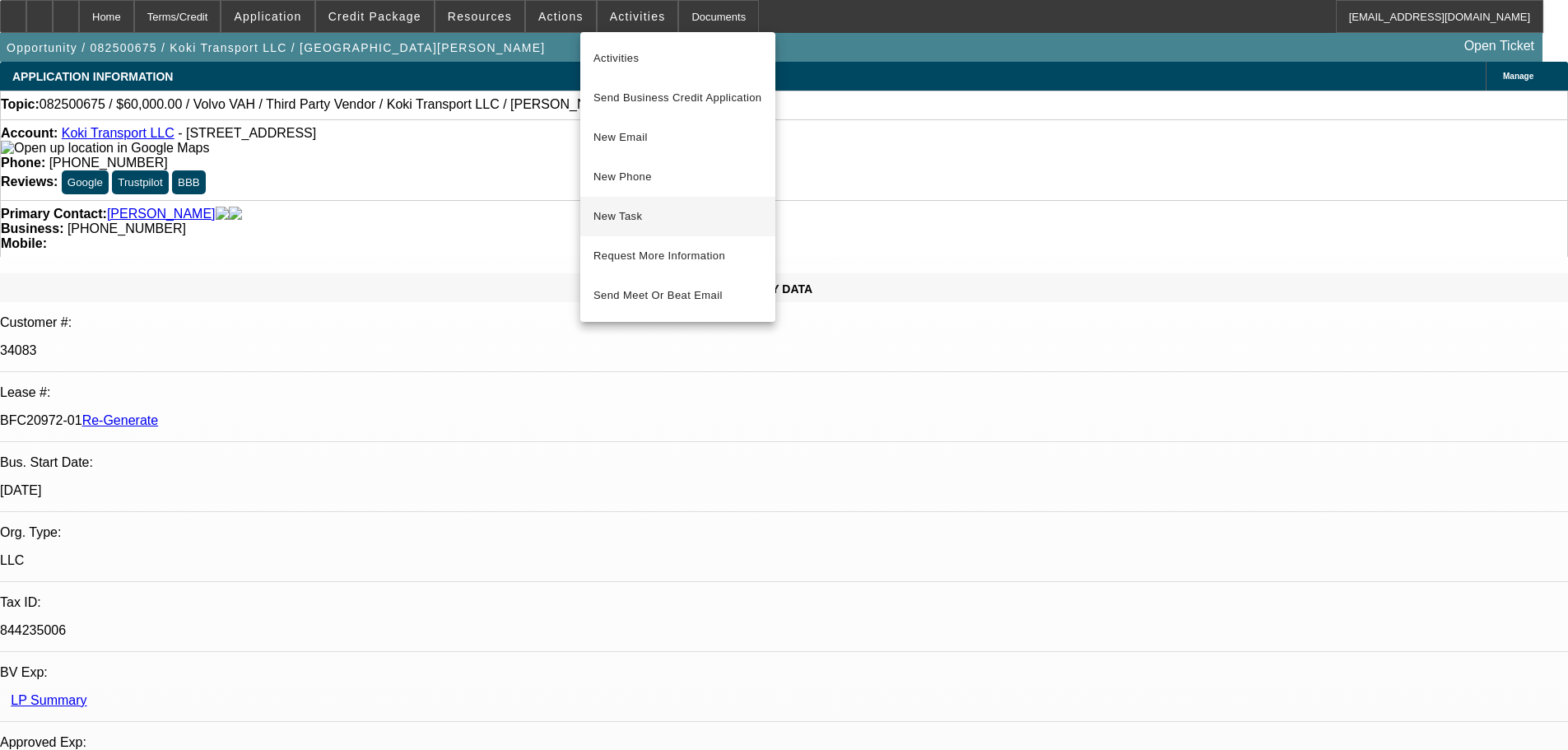
drag, startPoint x: 645, startPoint y: 136, endPoint x: 645, endPoint y: 222, distance: 86.0
click at [645, 222] on div "Activities Send Business Credit Application New Email New Phone New Task Reques…" at bounding box center [678, 176] width 195 height 276
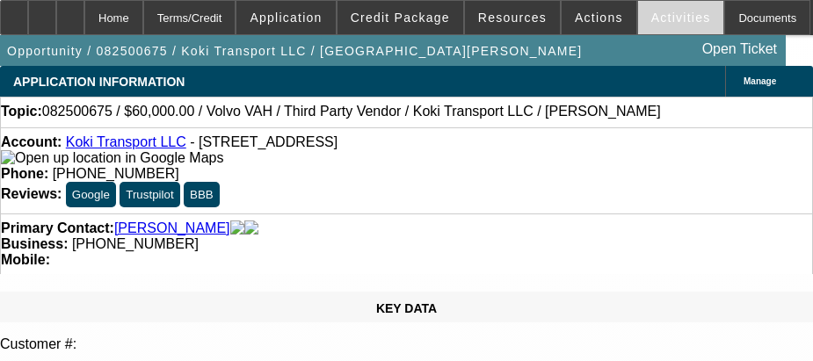
click at [652, 16] on span "Activities" at bounding box center [682, 18] width 60 height 14
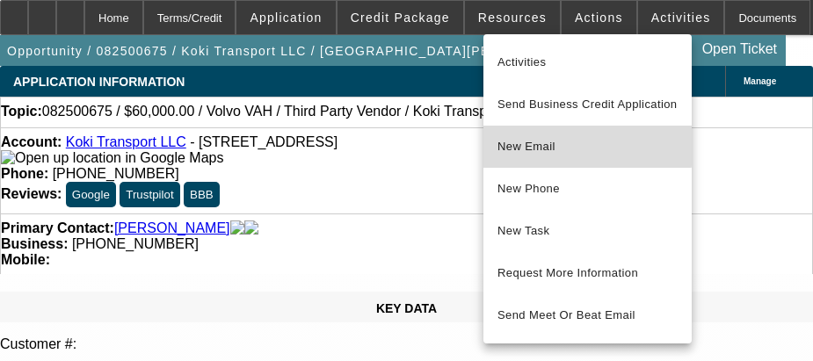
click at [552, 144] on span "New Email" at bounding box center [588, 146] width 180 height 21
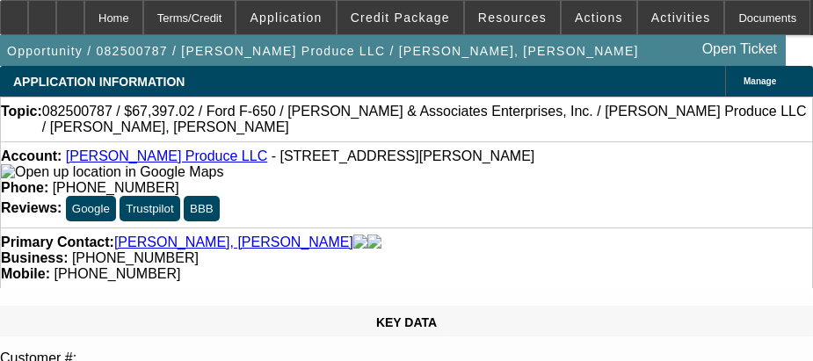
select select "4"
select select "0"
select select "6"
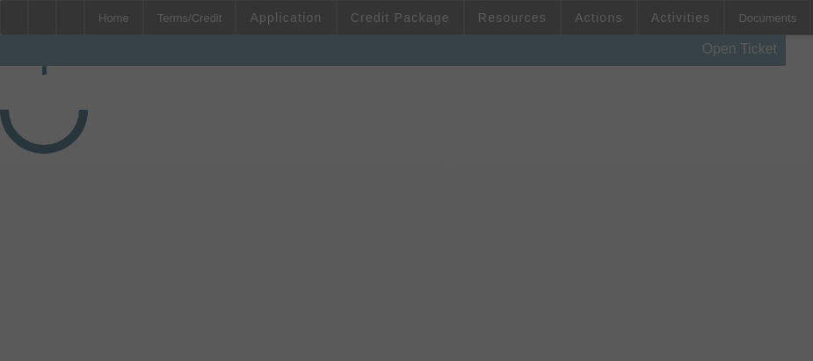
select select "3"
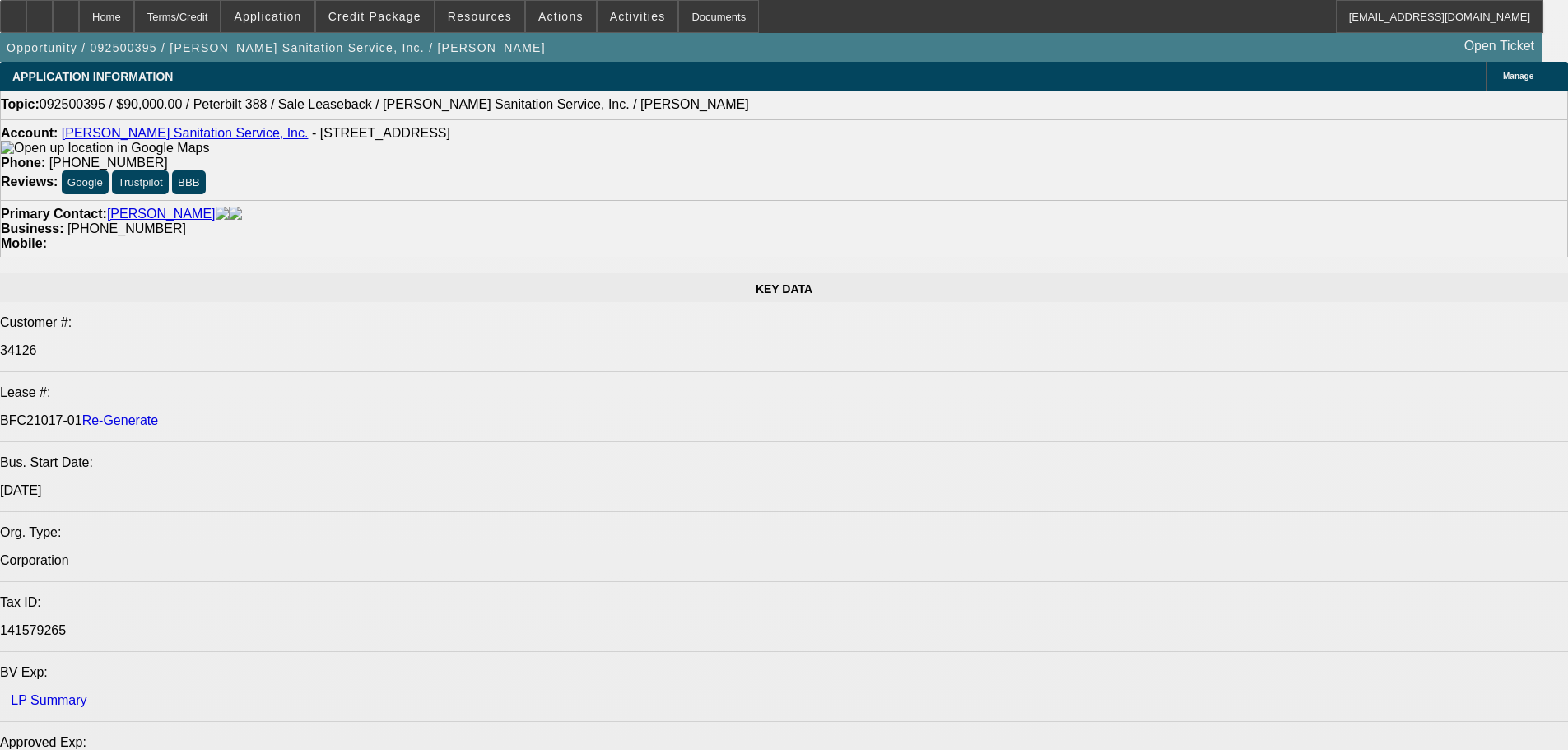
select select "0"
select select "2"
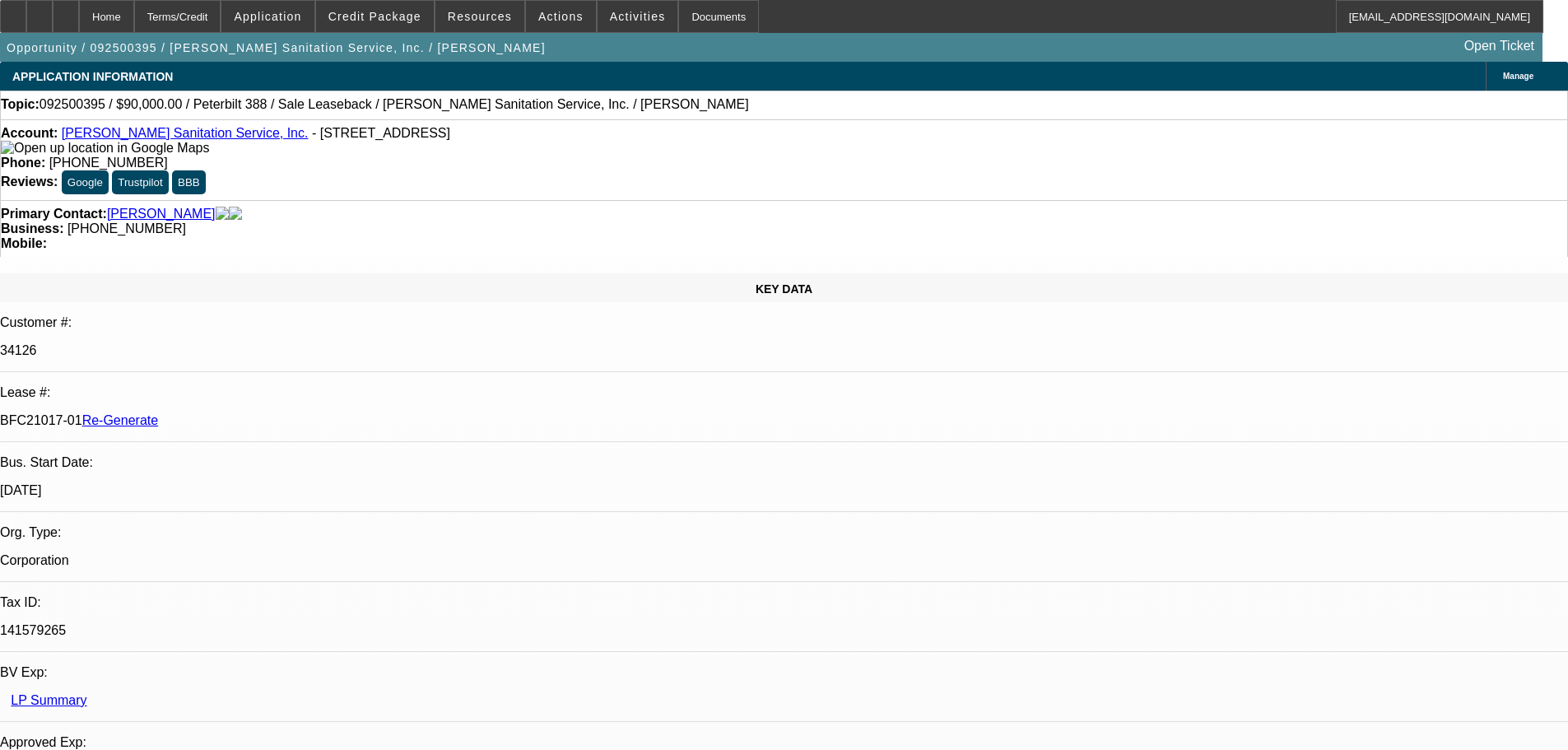
select select "0"
select select "6"
click at [618, 29] on span at bounding box center [637, 16] width 81 height 39
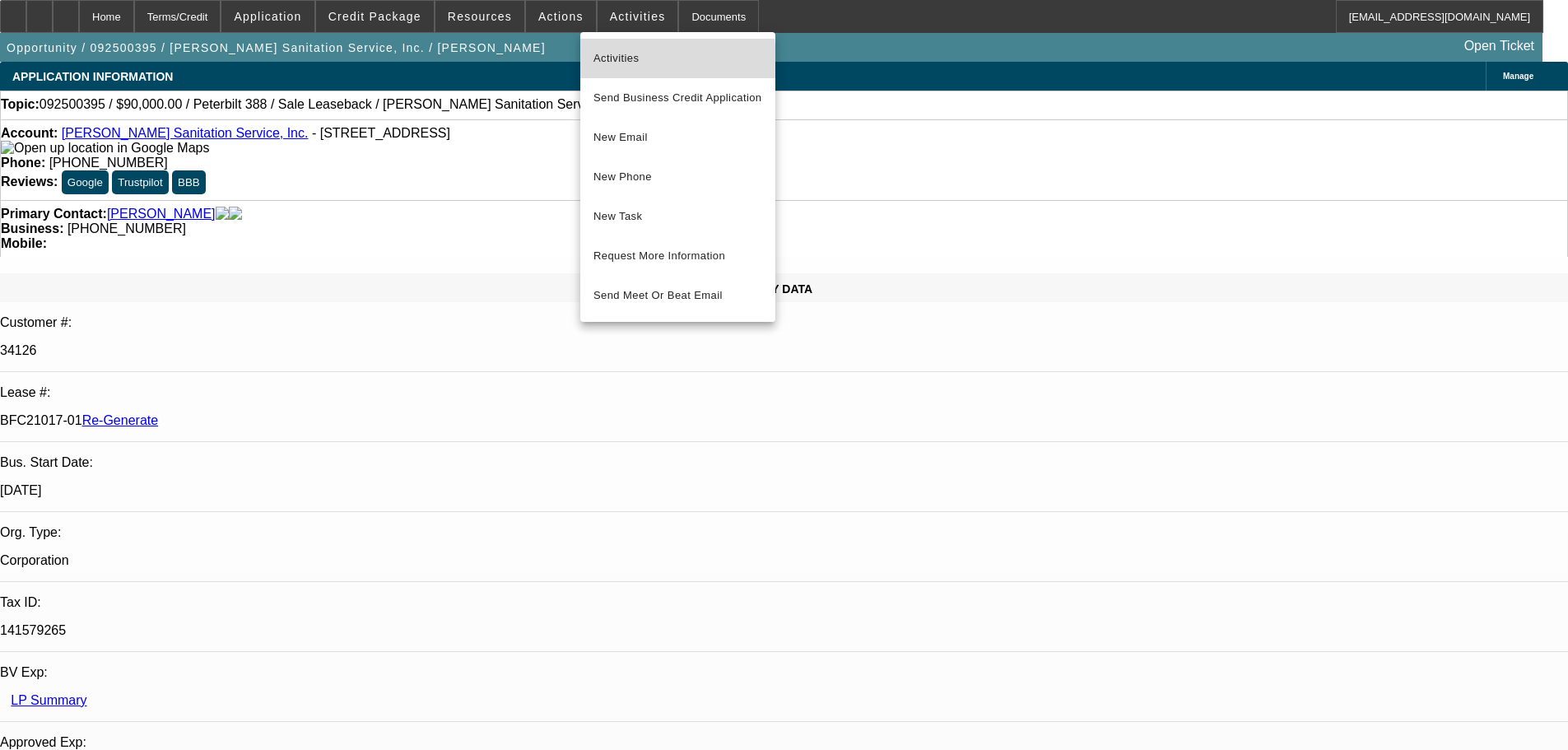
click at [620, 61] on span "Activities" at bounding box center [678, 58] width 169 height 20
